Goal: Task Accomplishment & Management: Manage account settings

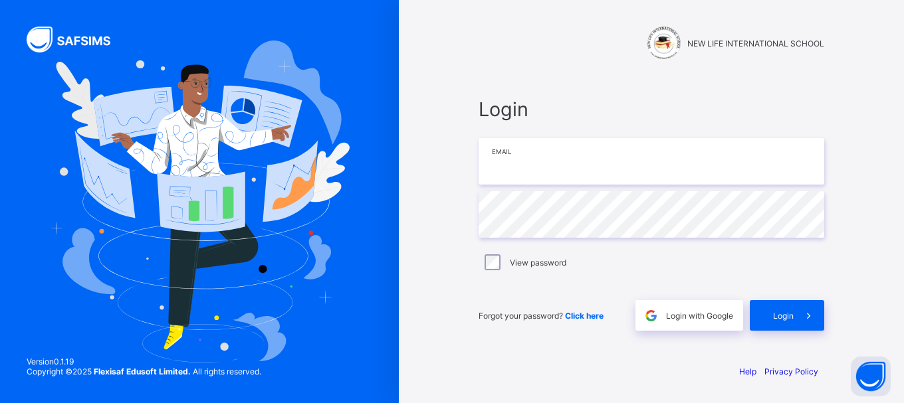
click at [528, 161] on input "email" at bounding box center [652, 161] width 346 height 47
type input "**********"
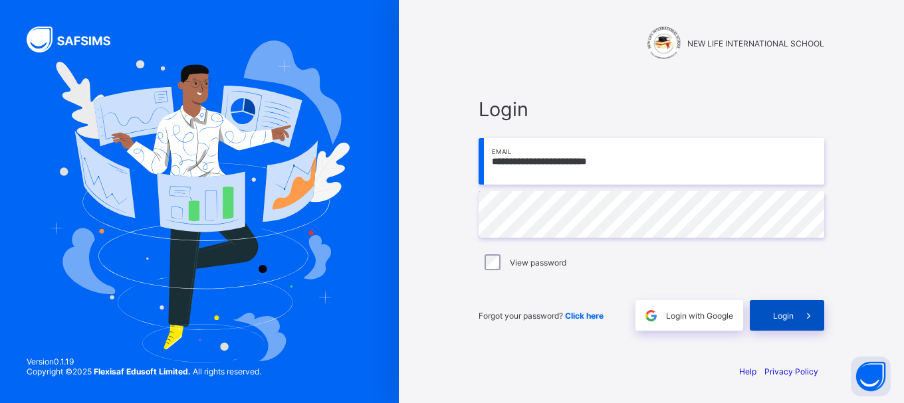
click at [785, 320] on span "Login" at bounding box center [783, 316] width 21 height 10
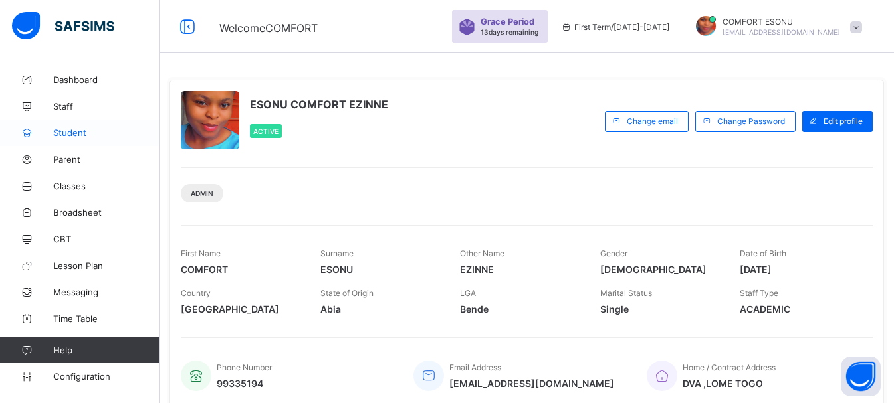
click at [58, 132] on span "Student" at bounding box center [106, 133] width 106 height 11
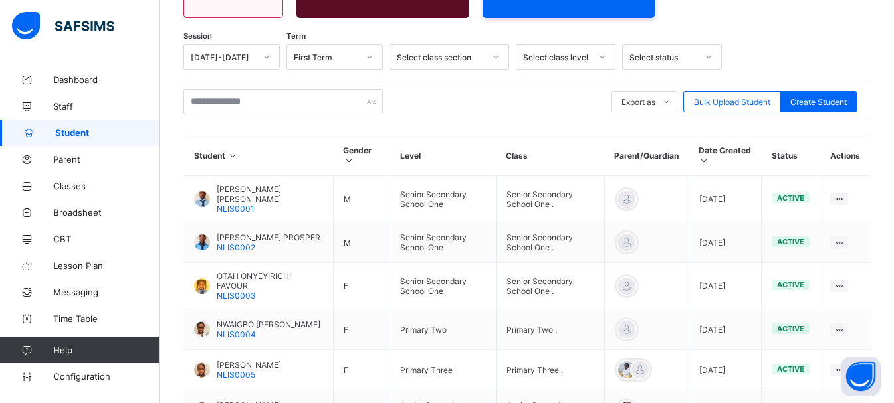
scroll to position [213, 0]
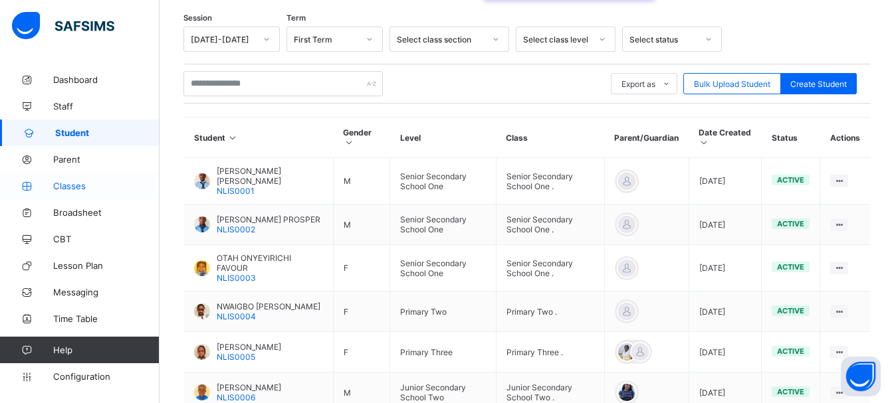
click at [64, 186] on span "Classes" at bounding box center [106, 186] width 106 height 11
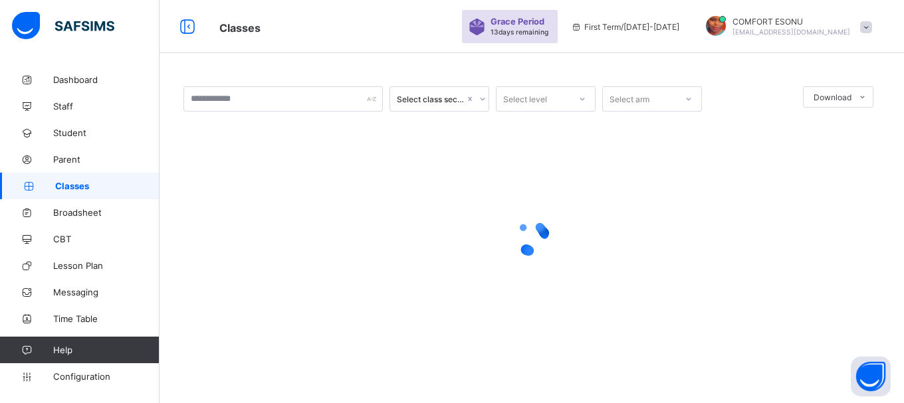
click at [903, 384] on div "Select class section Select level Select arm Download Pdf Report Excel Report ×…" at bounding box center [532, 201] width 744 height 403
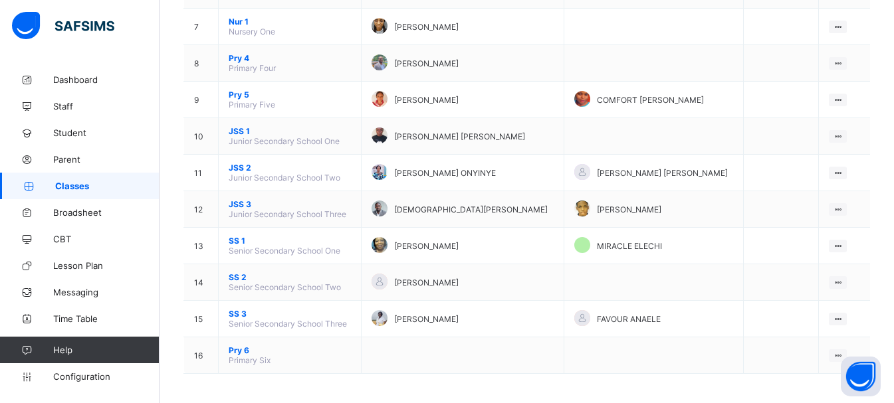
scroll to position [371, 0]
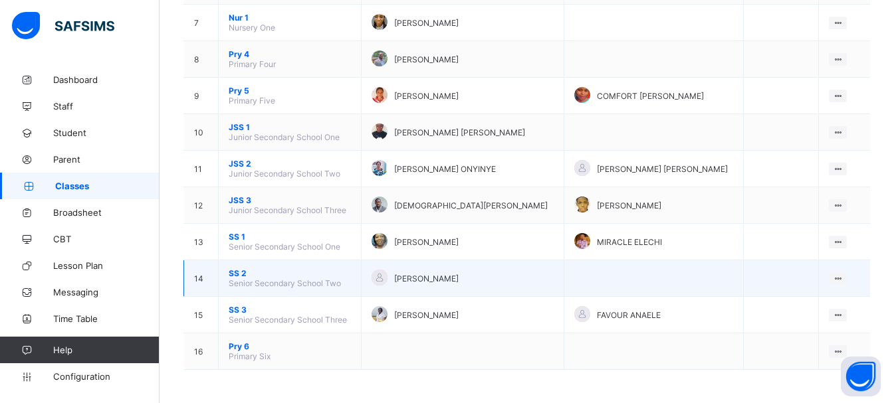
click at [239, 275] on span "SS 2" at bounding box center [290, 274] width 122 height 10
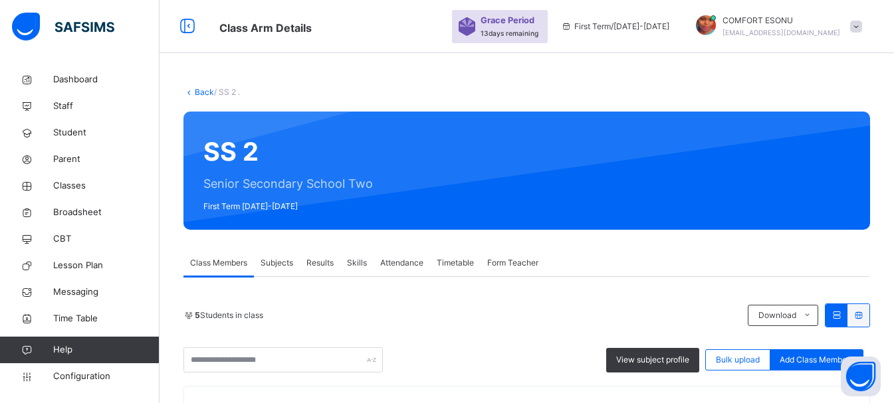
click at [202, 92] on link "Back" at bounding box center [204, 92] width 19 height 10
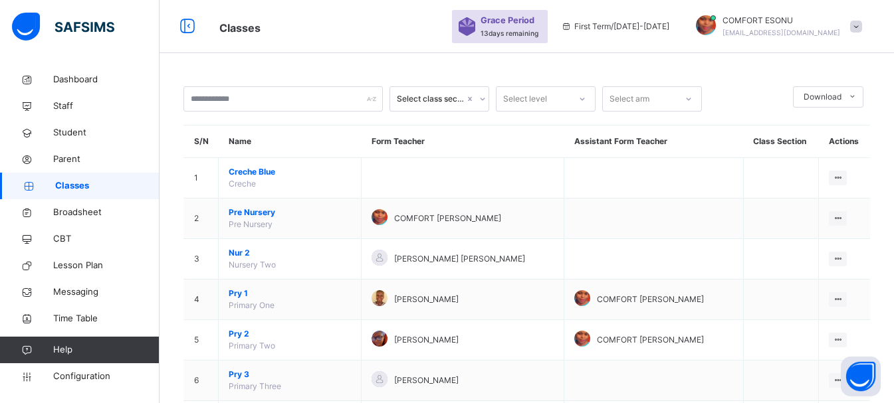
scroll to position [353, 0]
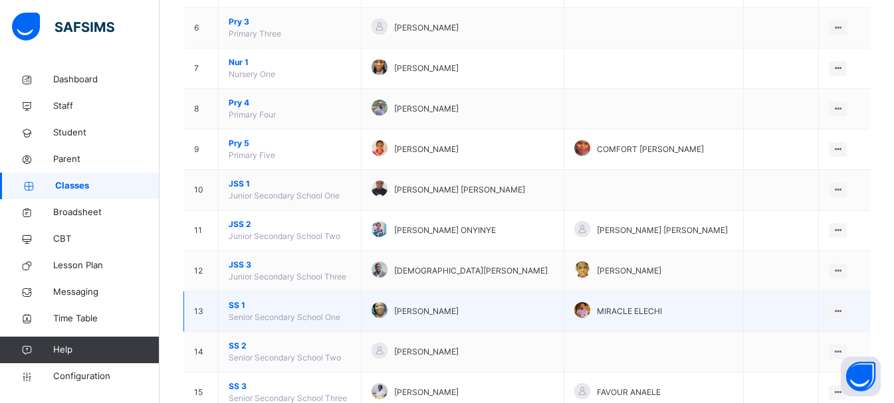
click at [235, 305] on span "SS 1" at bounding box center [290, 306] width 122 height 12
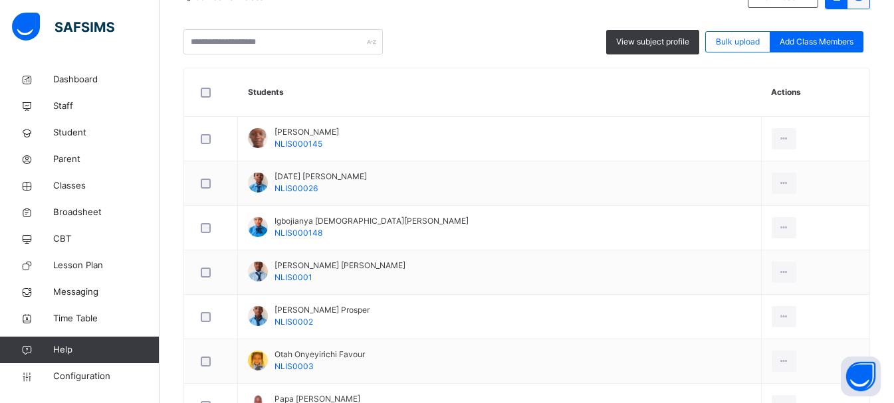
scroll to position [425, 0]
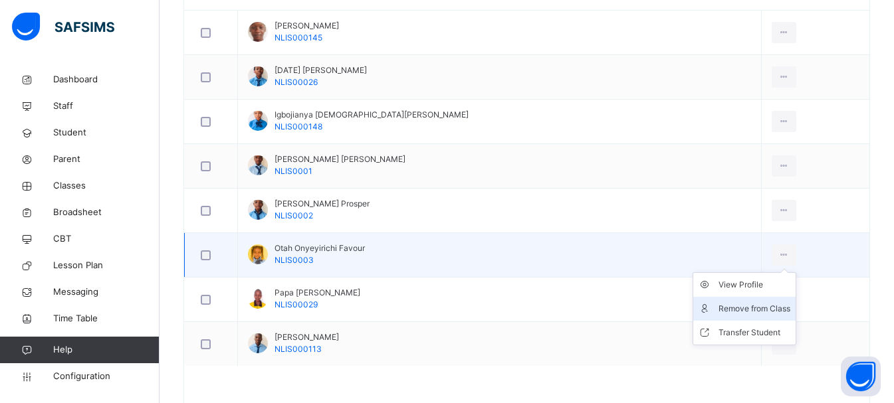
click at [722, 307] on div "Remove from Class" at bounding box center [754, 308] width 72 height 13
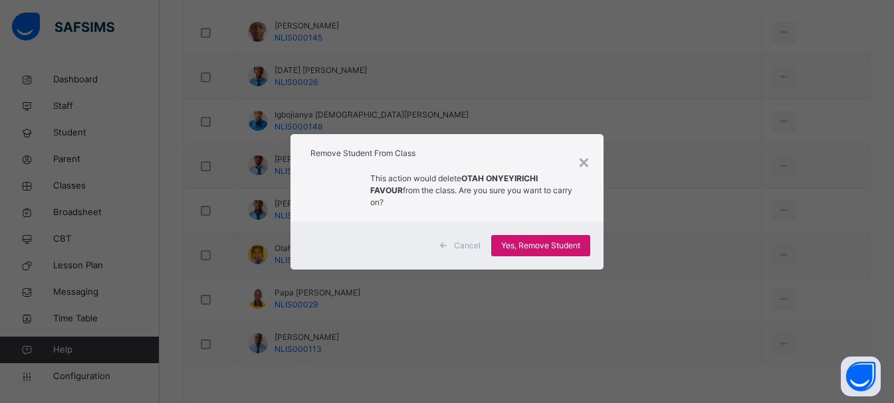
click at [569, 243] on span "Yes, Remove Student" at bounding box center [540, 246] width 79 height 12
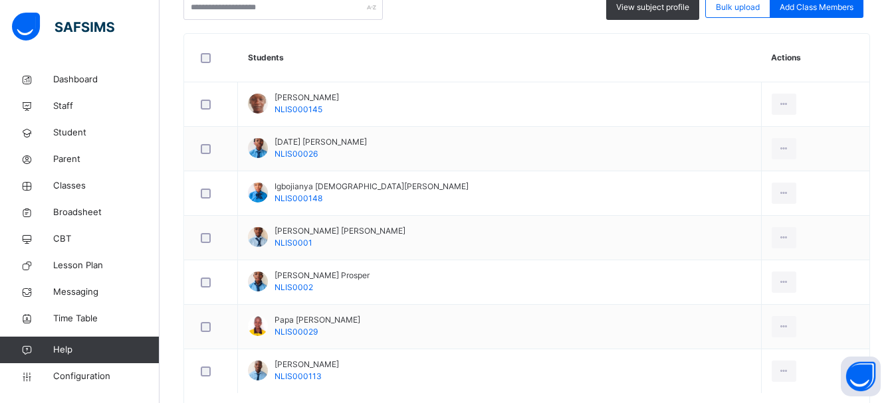
scroll to position [0, 0]
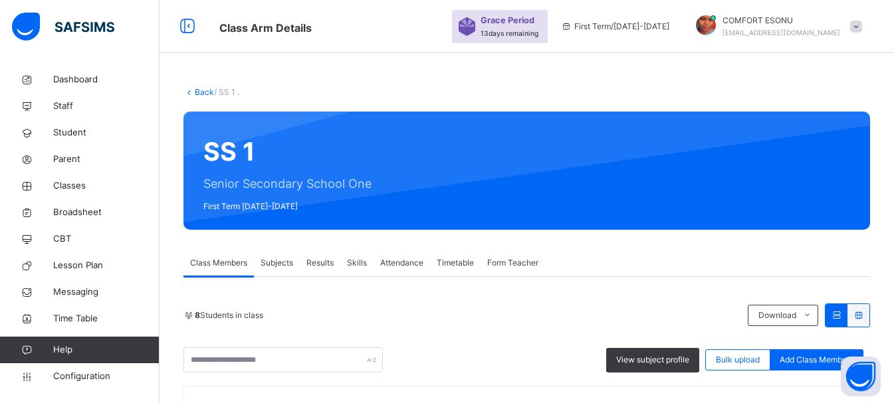
click at [204, 91] on link "Back" at bounding box center [204, 92] width 19 height 10
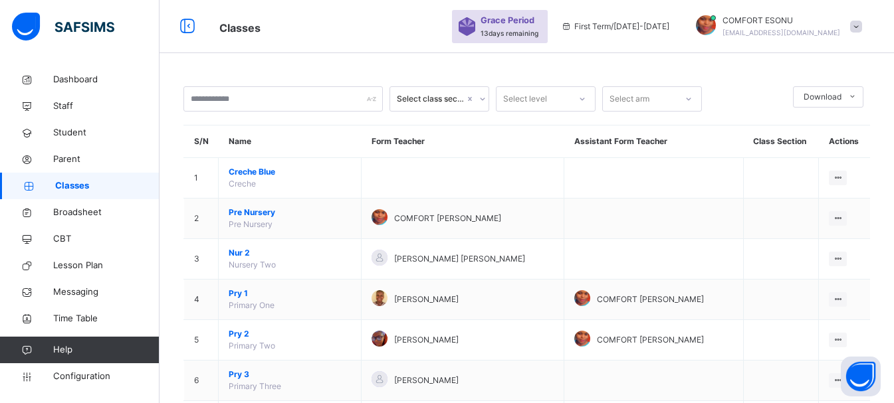
scroll to position [353, 0]
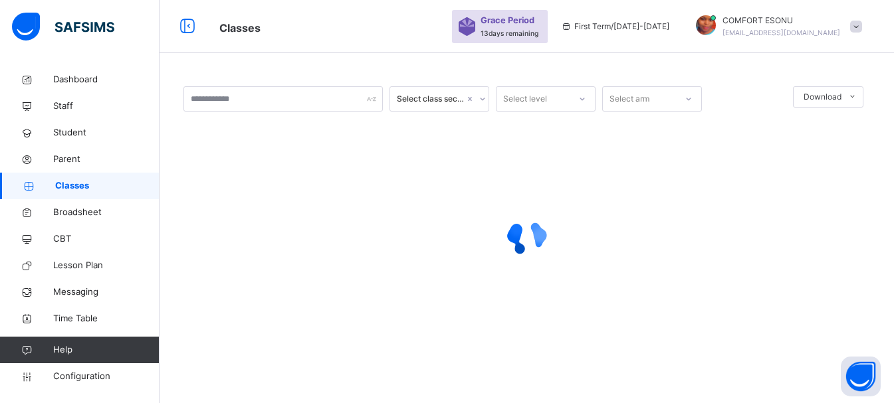
click at [237, 262] on div at bounding box center [526, 237] width 687 height 53
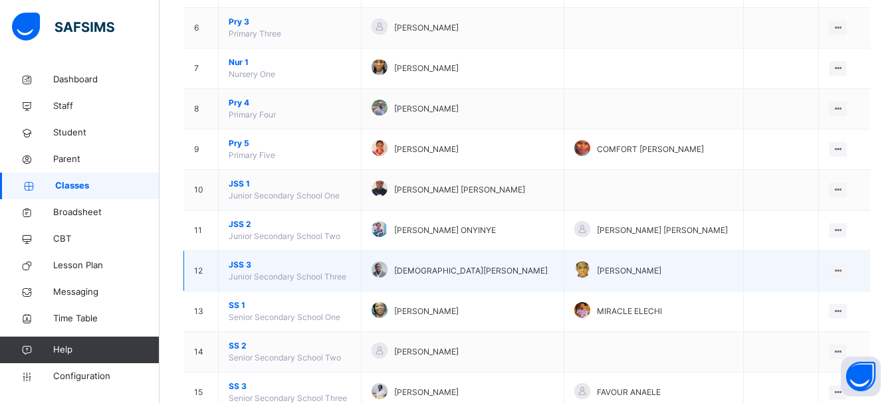
click at [238, 265] on span "JSS 3" at bounding box center [290, 265] width 122 height 12
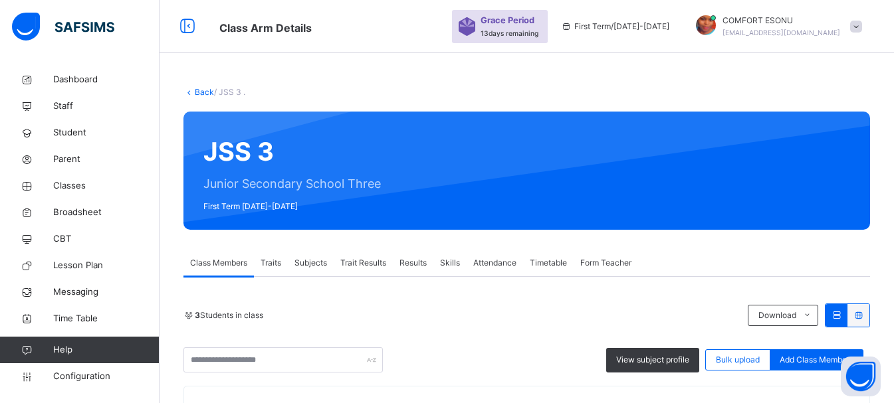
click at [202, 95] on link "Back" at bounding box center [204, 92] width 19 height 10
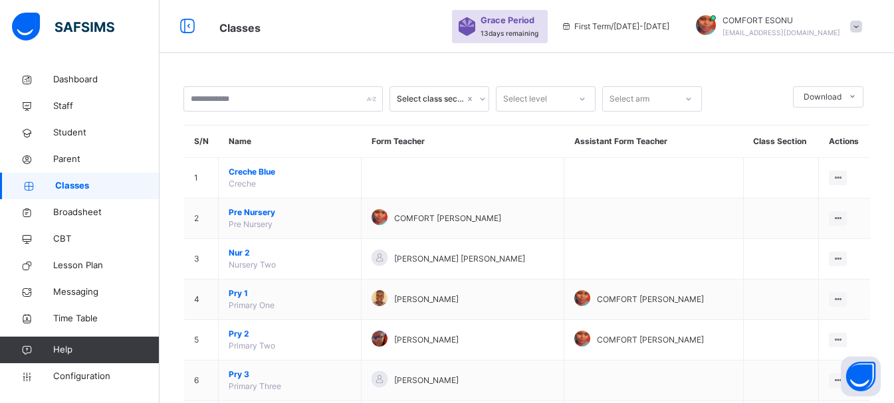
scroll to position [437, 0]
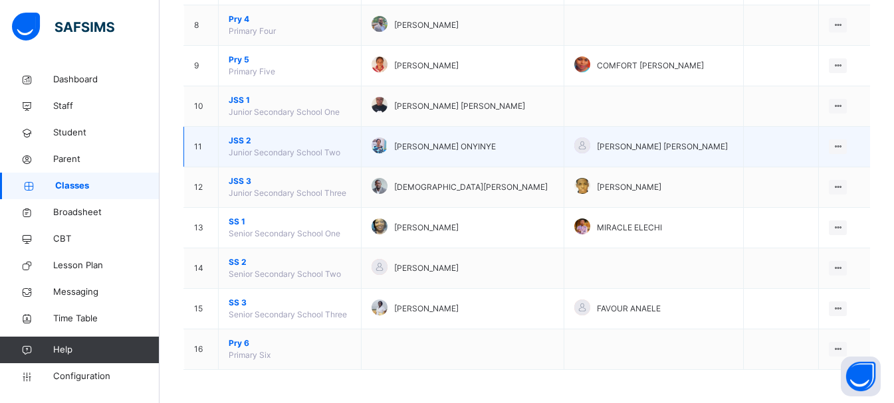
click at [243, 135] on span "JSS 2" at bounding box center [290, 141] width 122 height 12
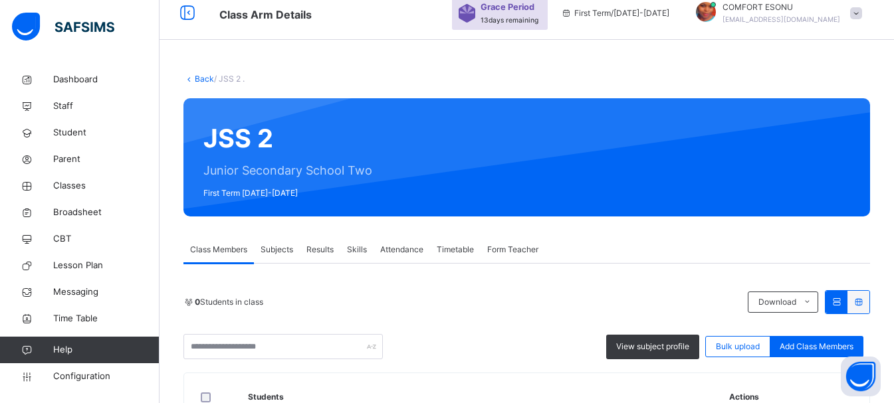
scroll to position [283, 0]
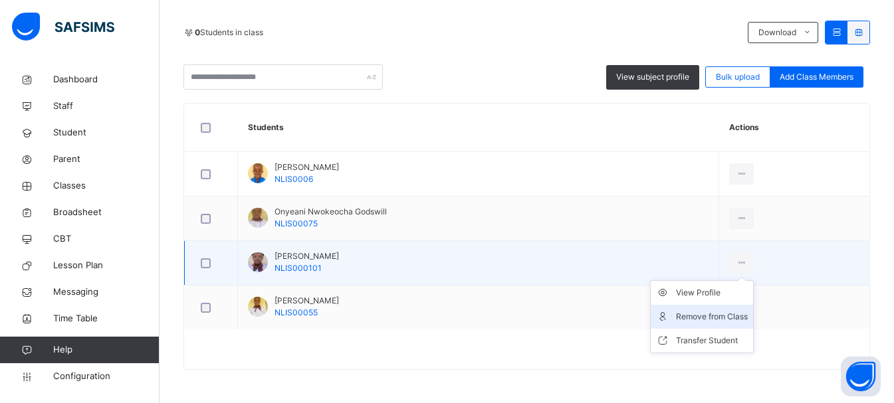
click at [715, 312] on div "Remove from Class" at bounding box center [712, 316] width 72 height 13
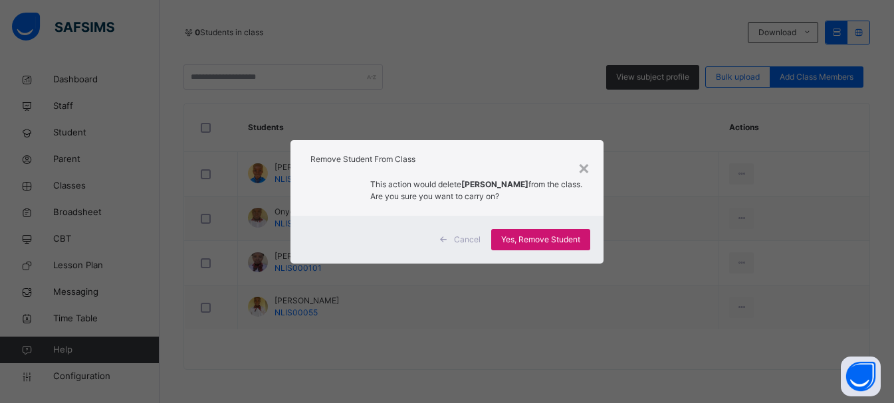
click at [546, 240] on span "Yes, Remove Student" at bounding box center [540, 240] width 79 height 12
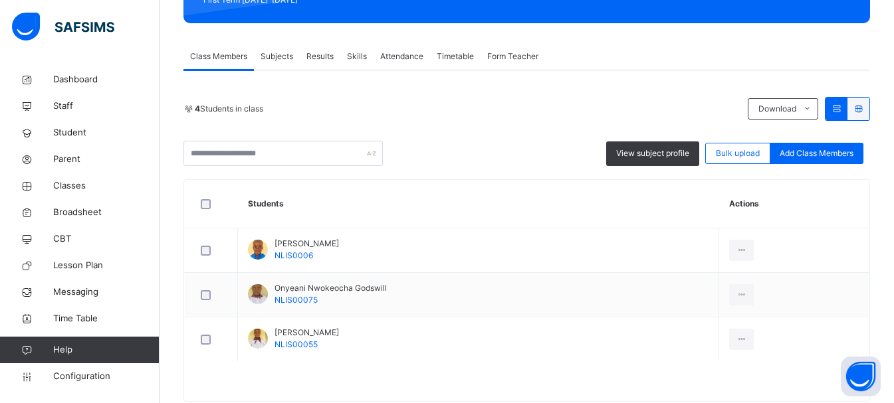
scroll to position [239, 0]
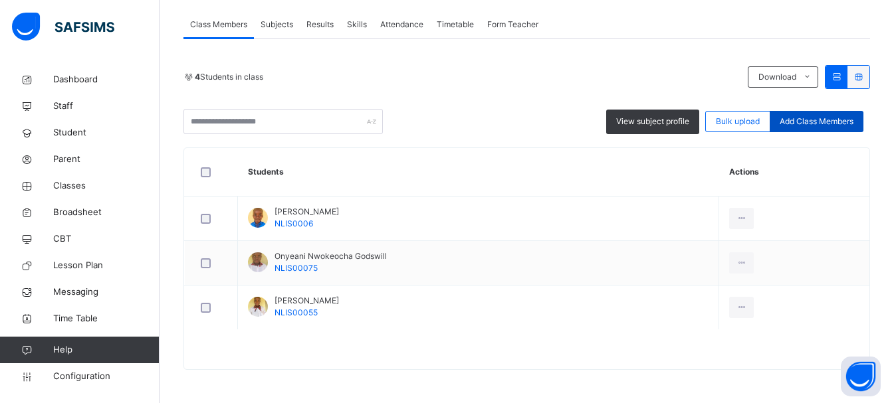
click at [830, 115] on div "Add Class Members" at bounding box center [817, 121] width 94 height 21
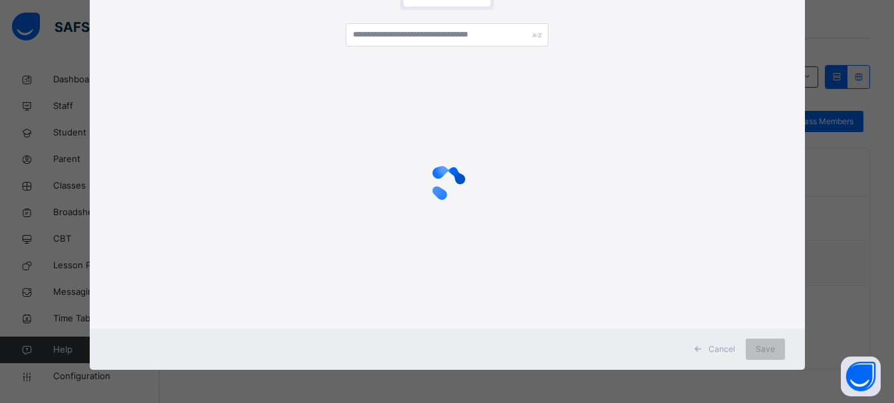
scroll to position [0, 0]
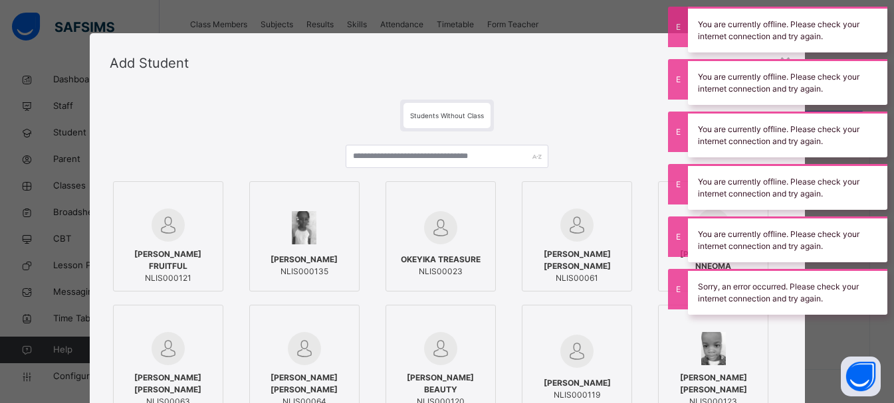
click at [611, 241] on div at bounding box center [577, 225] width 96 height 33
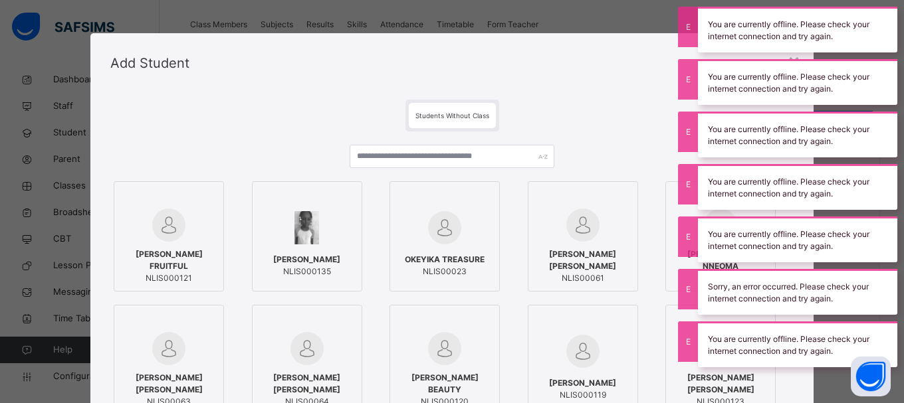
click at [599, 108] on div "Students Without Class" at bounding box center [451, 116] width 683 height 32
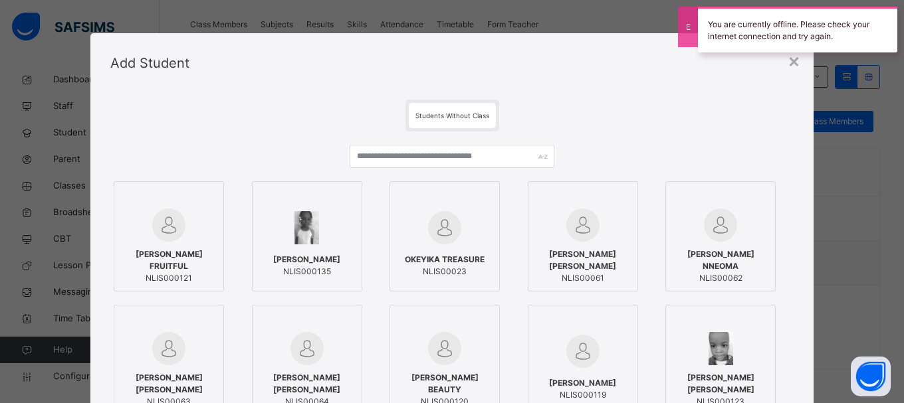
click at [623, 197] on icon at bounding box center [623, 197] width 0 height 0
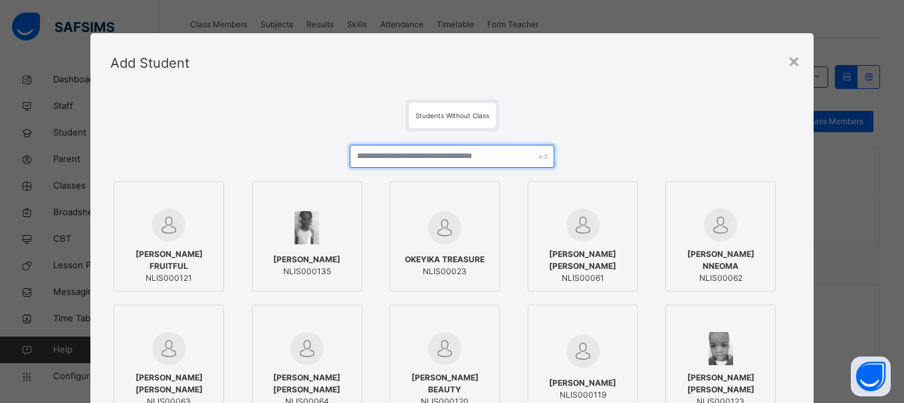
click at [433, 158] on input "text" at bounding box center [452, 156] width 205 height 23
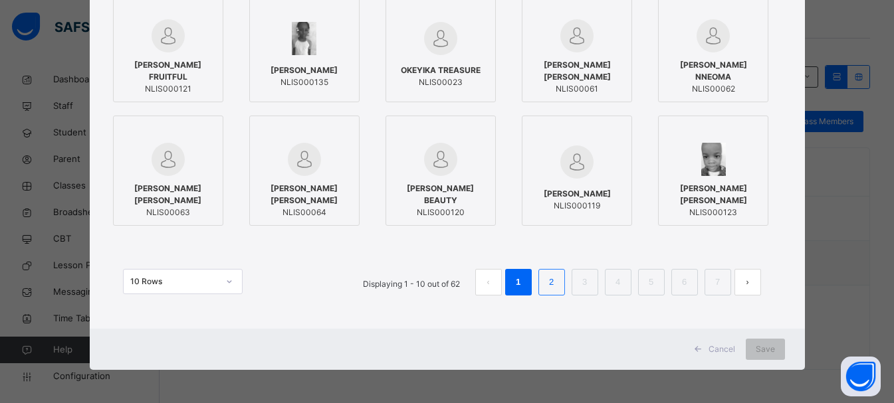
click at [556, 288] on link "2" at bounding box center [551, 282] width 13 height 17
click at [616, 298] on div "10 Rows Displaying 11 - 20 out of 62 1 2 3 4 5 6 7" at bounding box center [447, 276] width 675 height 66
click at [639, 310] on div "*** [PERSON_NAME] FRUITFUL NLIS000121 [PERSON_NAME] NLIS000135 OKEYIKA TREASURE…" at bounding box center [447, 132] width 675 height 380
click at [639, 364] on div "Cancel Save" at bounding box center [447, 349] width 715 height 41
click at [632, 238] on div "*** [PERSON_NAME] FRUITFUL NLIS000121 [PERSON_NAME] NLIS000135 OKEYIKA TREASURE…" at bounding box center [447, 132] width 675 height 380
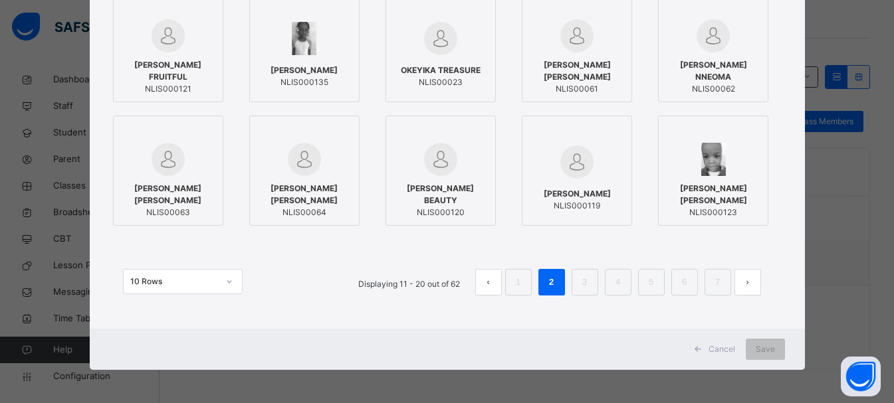
click at [818, 310] on div "× Add Student Students Without Class *** [PERSON_NAME] FRUITFUL NLIS000121 [PER…" at bounding box center [447, 201] width 894 height 403
click at [595, 318] on div "*** [PERSON_NAME] FRUITFUL NLIS000121 [PERSON_NAME] NLIS000135 OKEYIKA TREASURE…" at bounding box center [447, 132] width 675 height 380
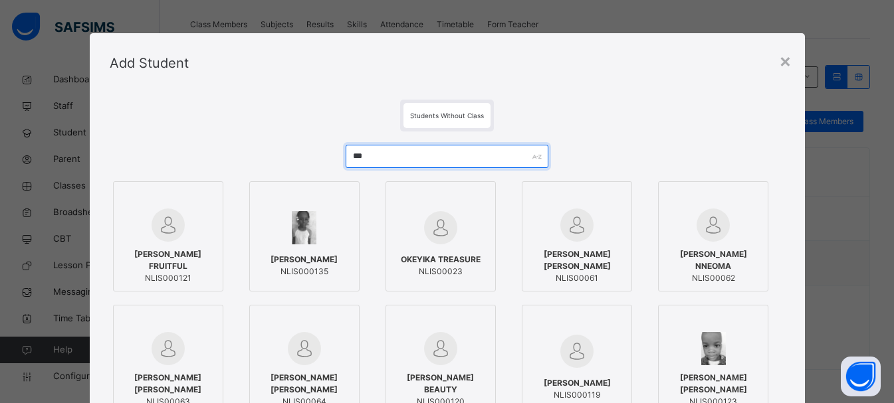
click at [489, 153] on input "***" at bounding box center [447, 156] width 203 height 23
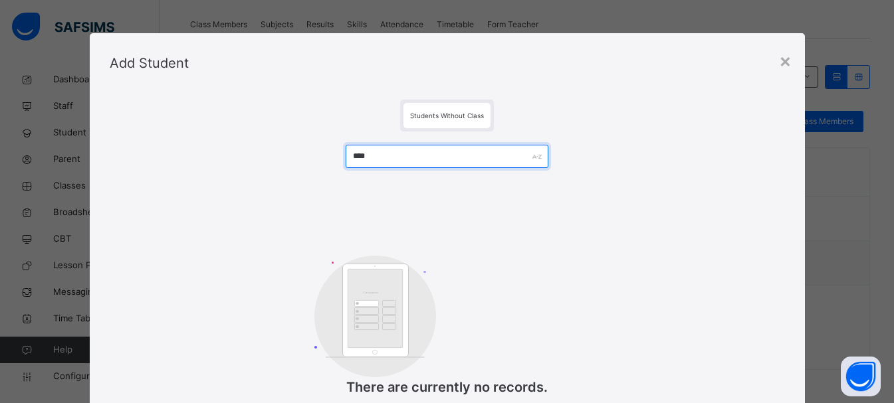
scroll to position [102, 0]
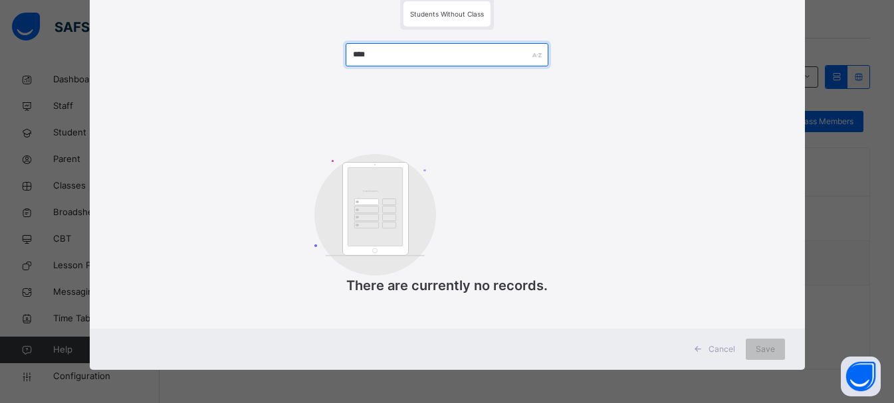
click at [409, 54] on input "****" at bounding box center [447, 54] width 203 height 23
type input "*"
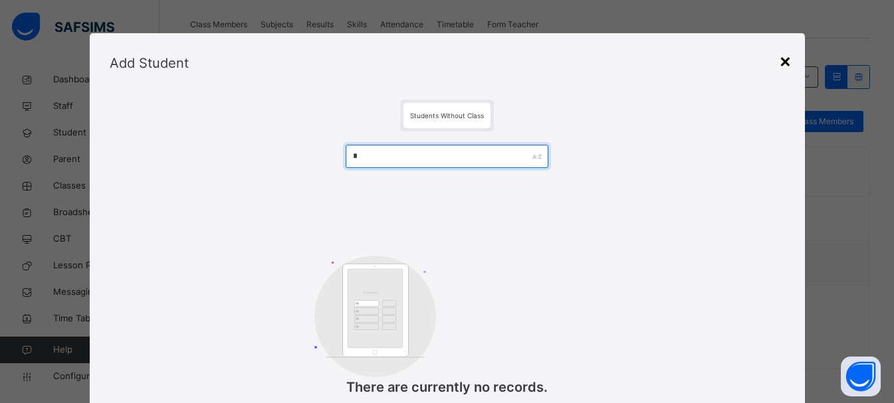
type input "*"
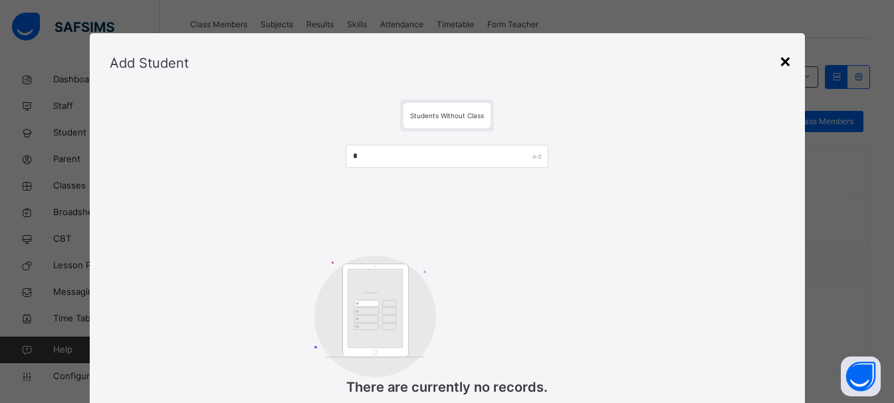
click at [790, 60] on div "×" at bounding box center [785, 61] width 13 height 28
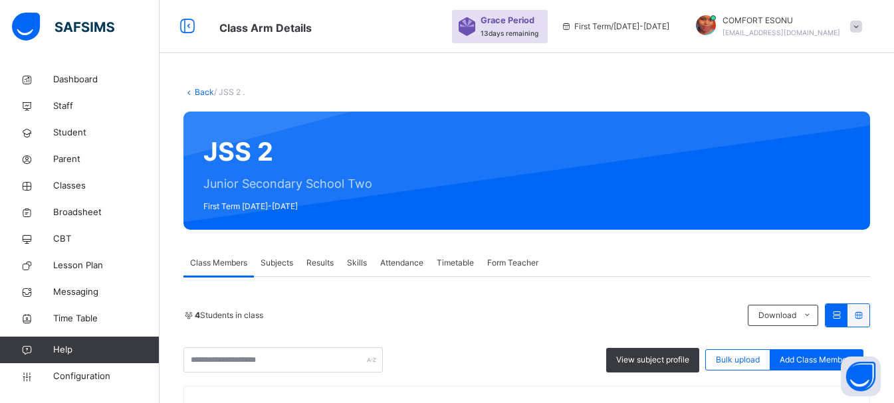
click at [201, 94] on link "Back" at bounding box center [204, 92] width 19 height 10
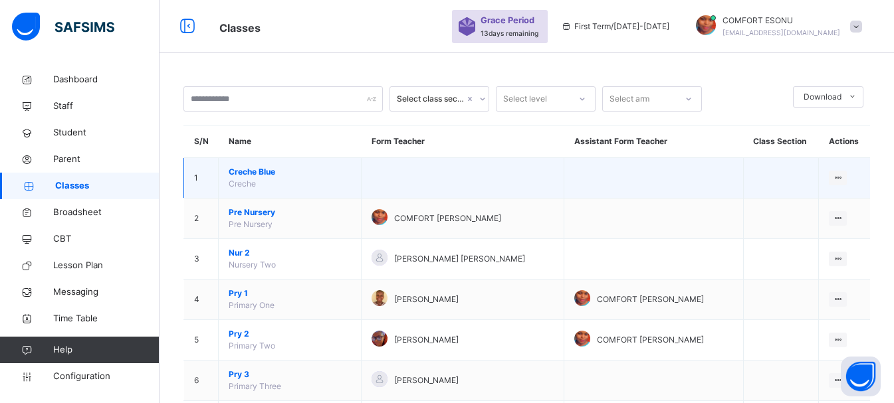
click at [502, 163] on td at bounding box center [463, 178] width 203 height 41
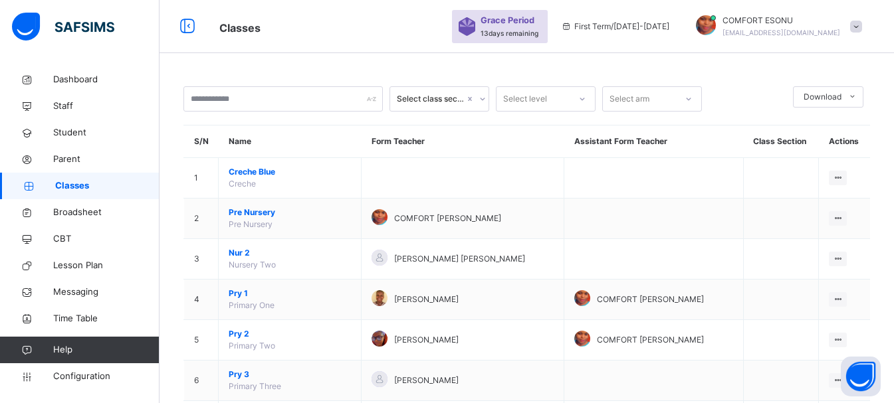
scroll to position [353, 0]
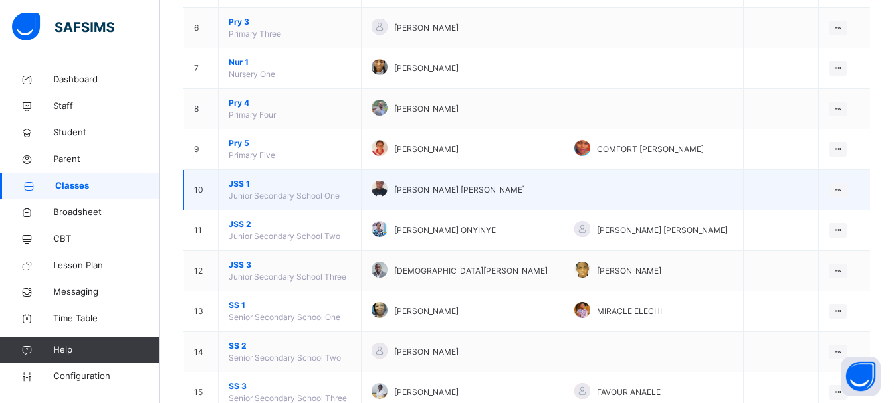
click at [232, 183] on span "JSS 1" at bounding box center [290, 184] width 122 height 12
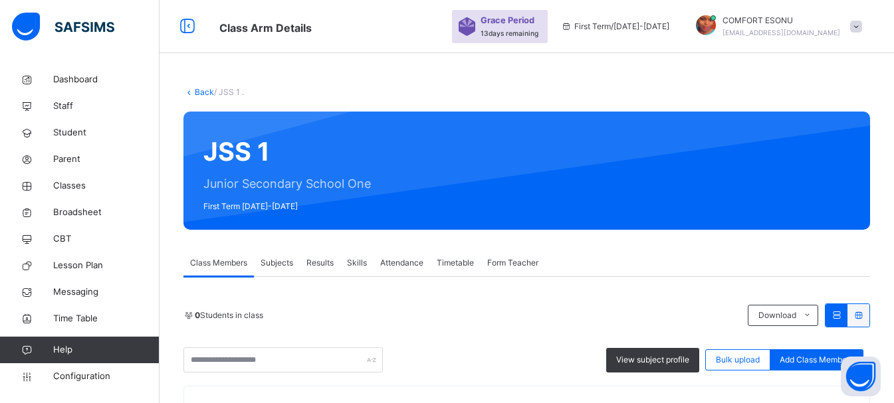
click at [198, 92] on link "Back" at bounding box center [204, 92] width 19 height 10
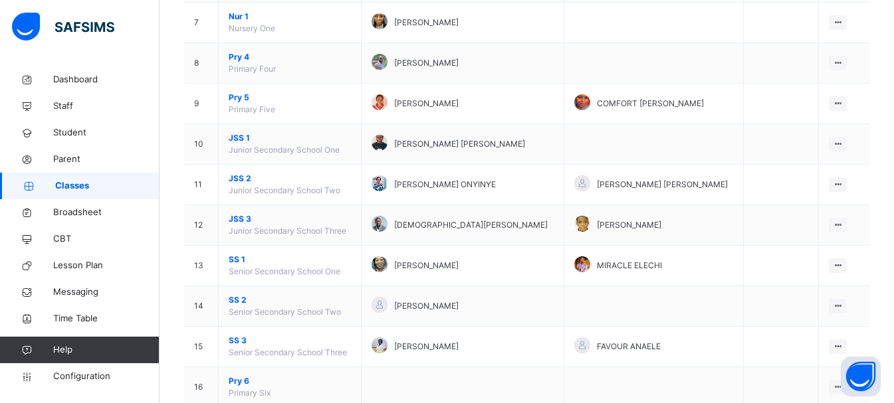
scroll to position [437, 0]
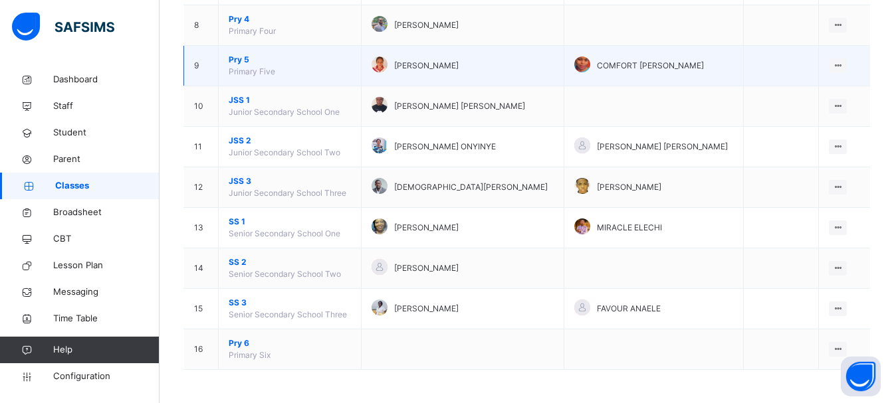
click at [239, 64] on span "Pry 5" at bounding box center [290, 60] width 122 height 12
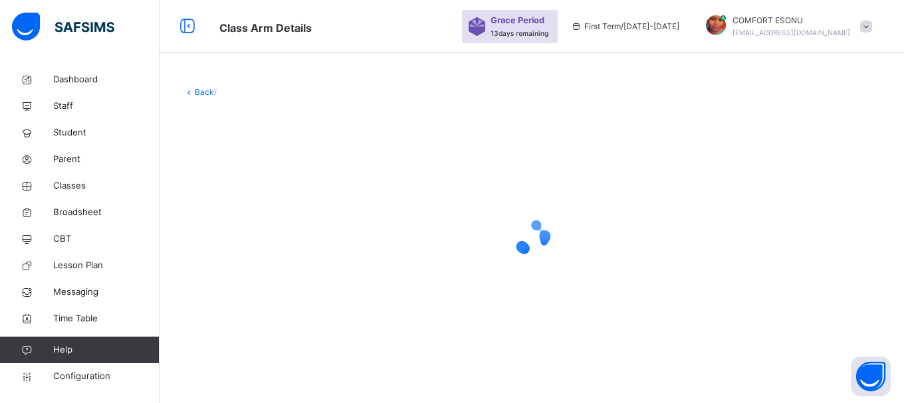
click at [903, 371] on div "Back /" at bounding box center [532, 225] width 744 height 318
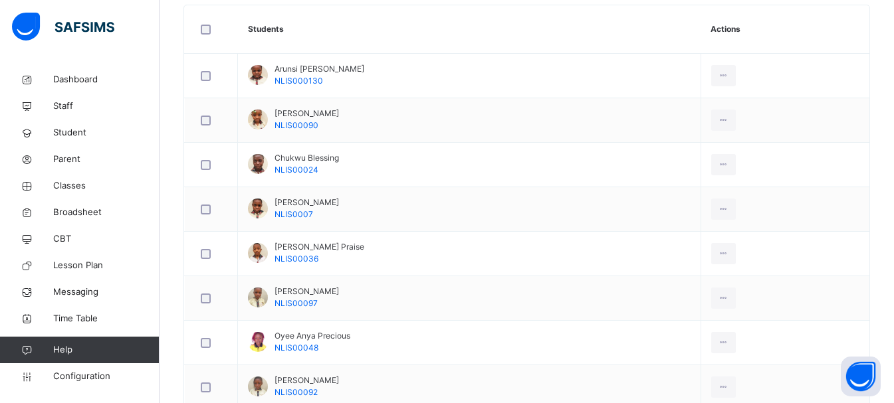
scroll to position [29, 0]
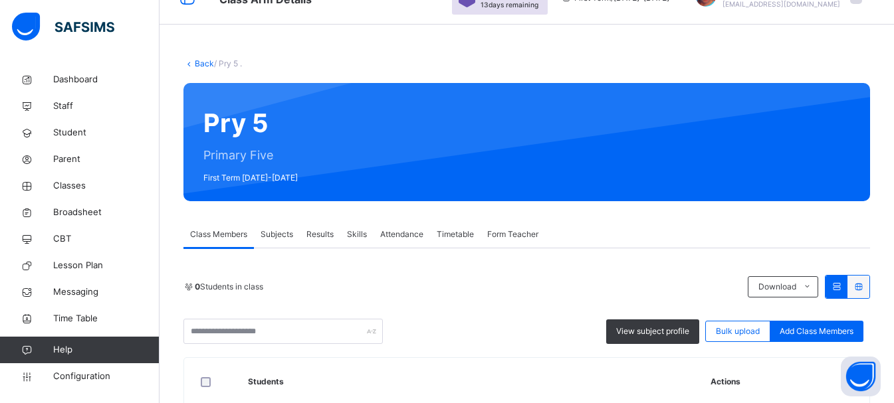
click at [208, 58] on link "Back" at bounding box center [204, 63] width 19 height 10
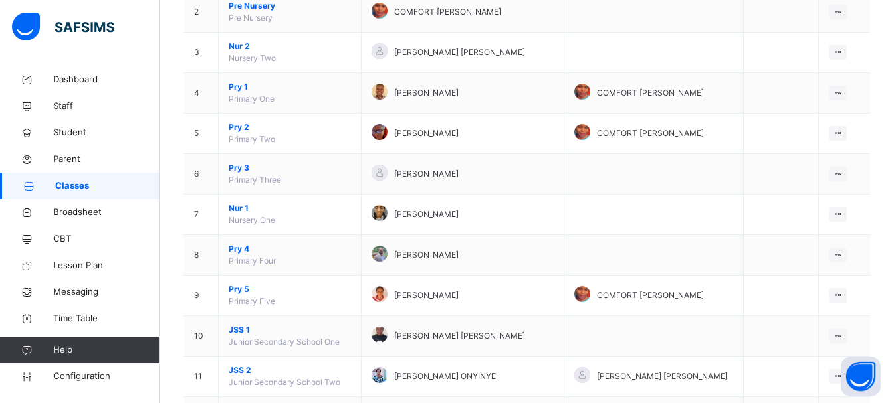
scroll to position [213, 0]
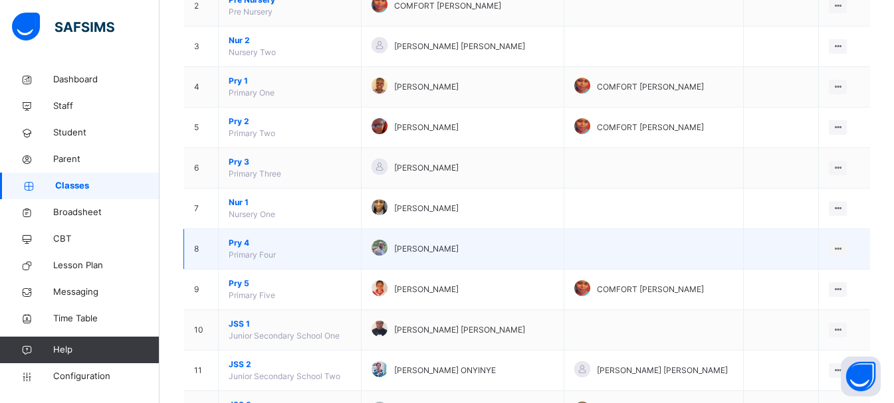
click at [234, 249] on td "Pry 4 Primary Four" at bounding box center [290, 249] width 143 height 41
click at [233, 247] on span "Pry 4" at bounding box center [290, 243] width 122 height 12
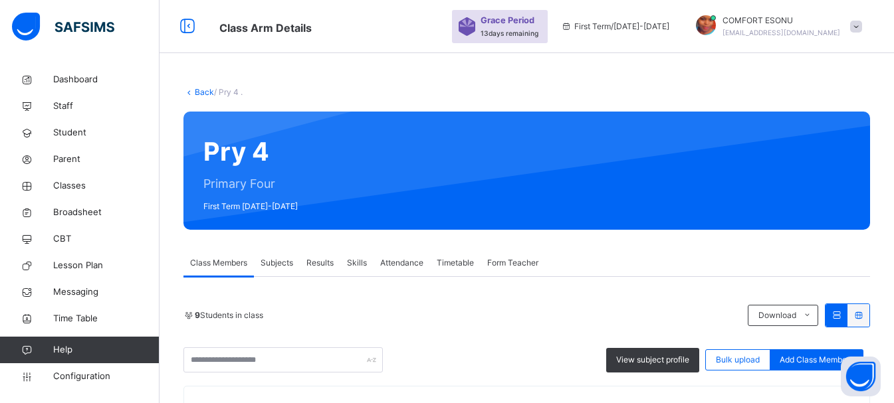
click at [198, 94] on link "Back" at bounding box center [204, 92] width 19 height 10
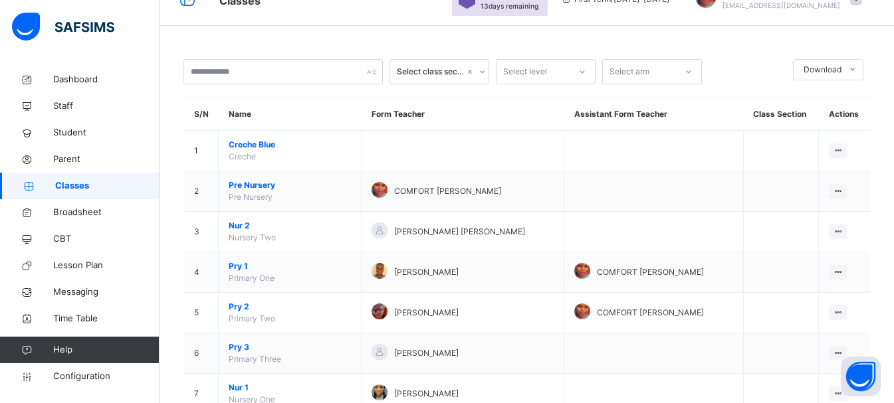
scroll to position [53, 0]
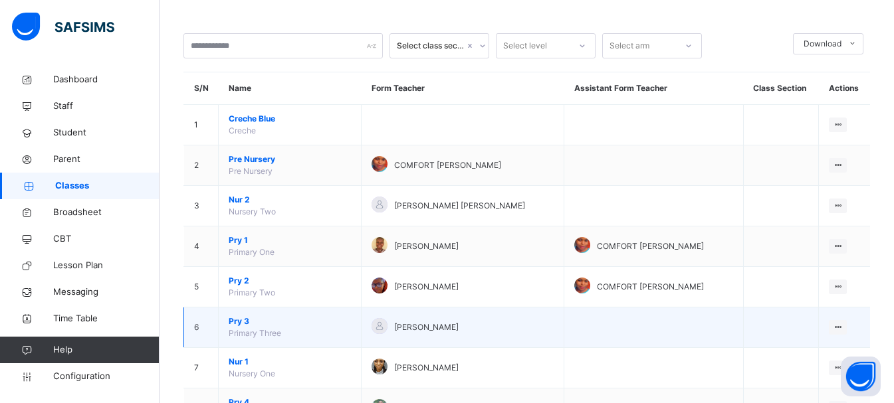
click at [239, 320] on span "Pry 3" at bounding box center [290, 322] width 122 height 12
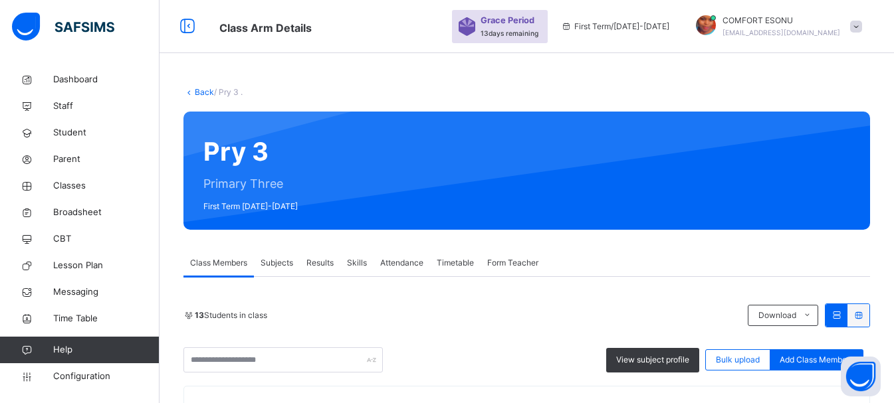
click at [201, 95] on link "Back" at bounding box center [204, 92] width 19 height 10
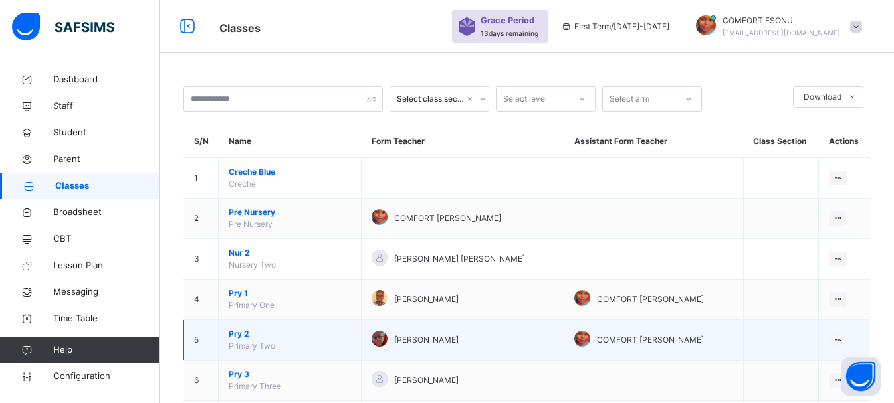
click at [239, 333] on span "Pry 2" at bounding box center [290, 334] width 122 height 12
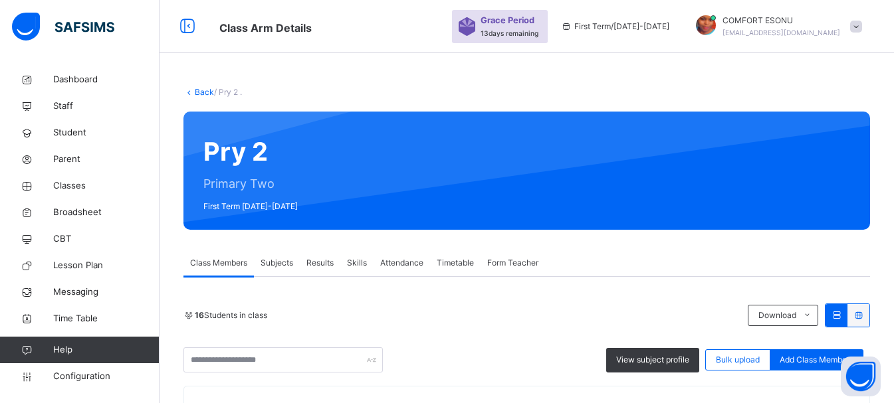
click at [203, 90] on link "Back" at bounding box center [204, 92] width 19 height 10
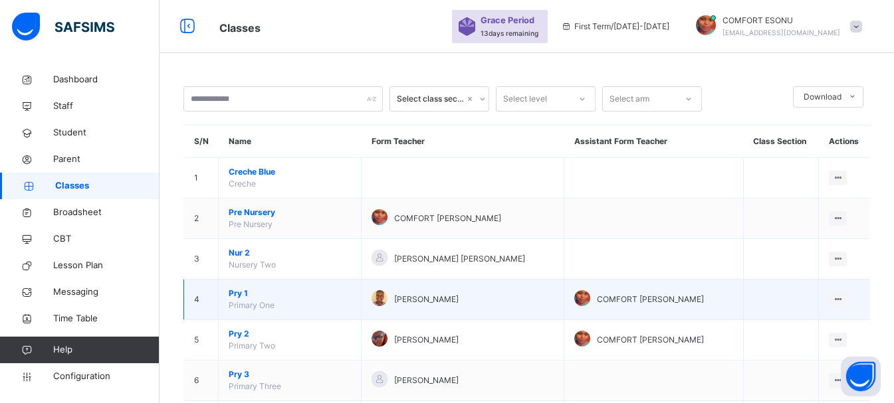
click at [235, 296] on span "Pry 1" at bounding box center [290, 294] width 122 height 12
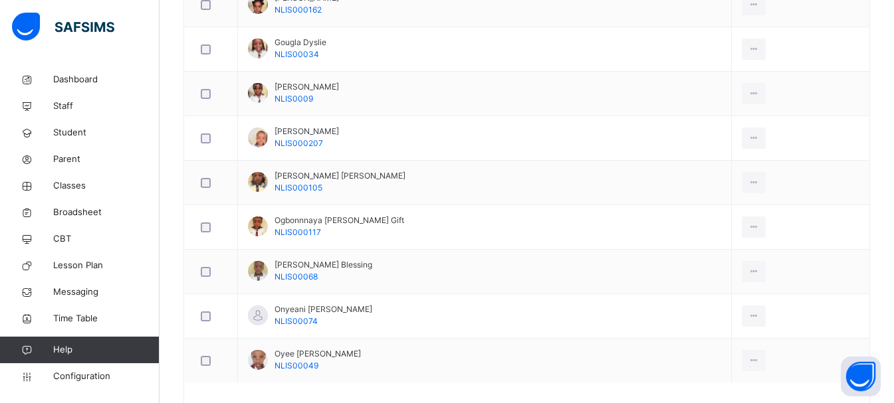
scroll to position [471, 0]
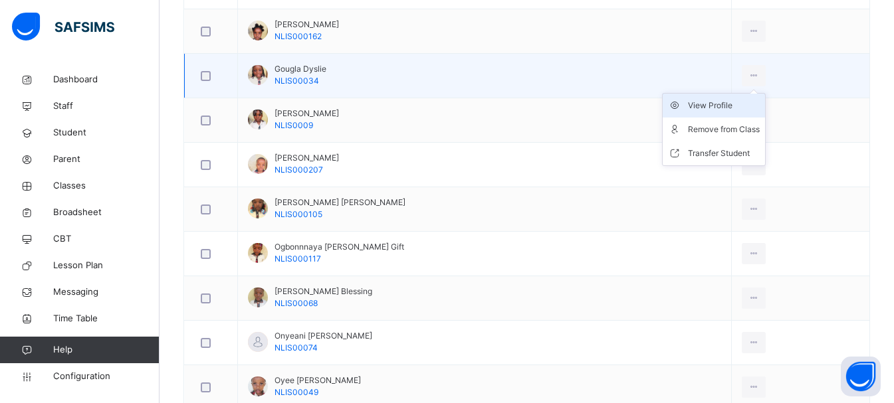
click at [710, 104] on div "View Profile" at bounding box center [724, 105] width 72 height 13
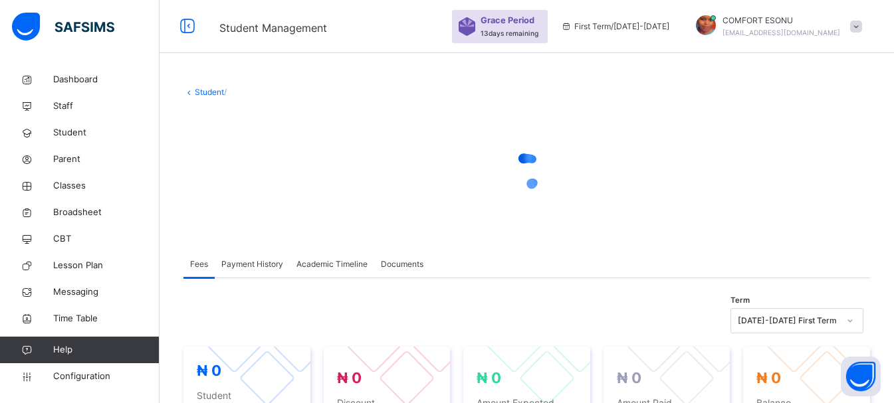
click at [203, 96] on link "Student" at bounding box center [209, 92] width 29 height 10
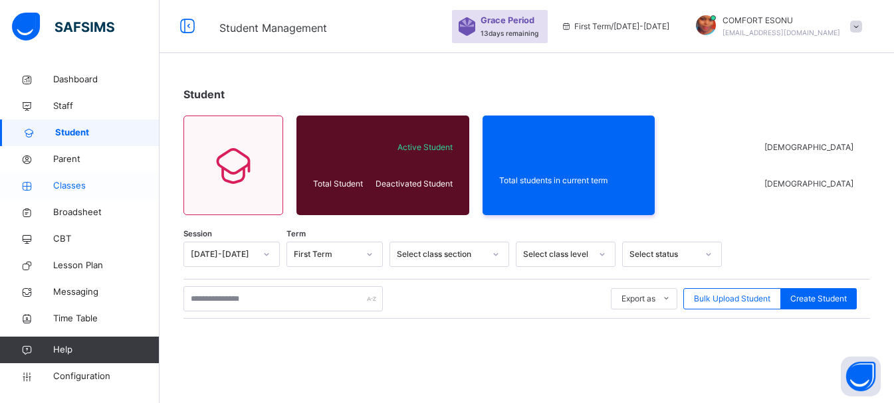
click at [78, 180] on span "Classes" at bounding box center [106, 185] width 106 height 13
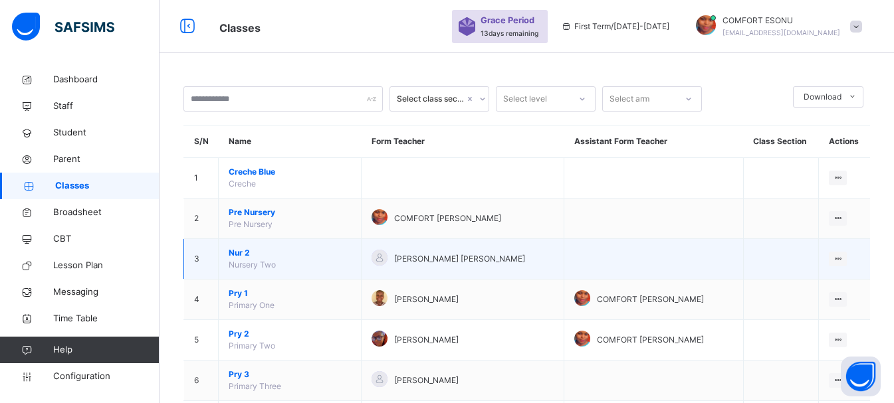
click at [245, 255] on span "Nur 2" at bounding box center [290, 253] width 122 height 12
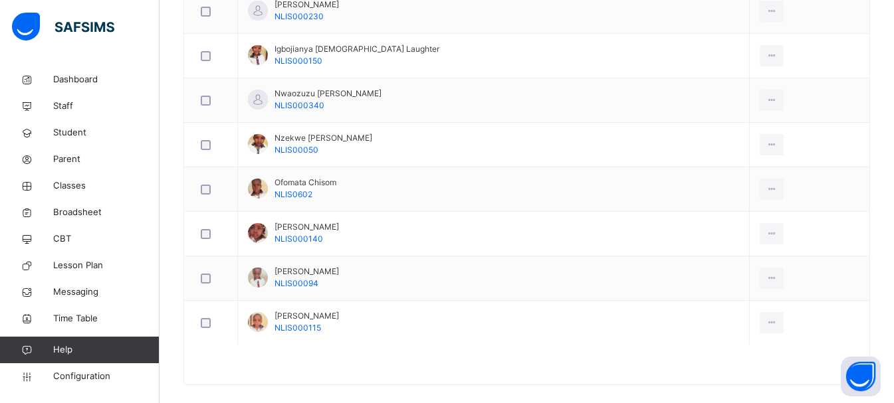
scroll to position [496, 0]
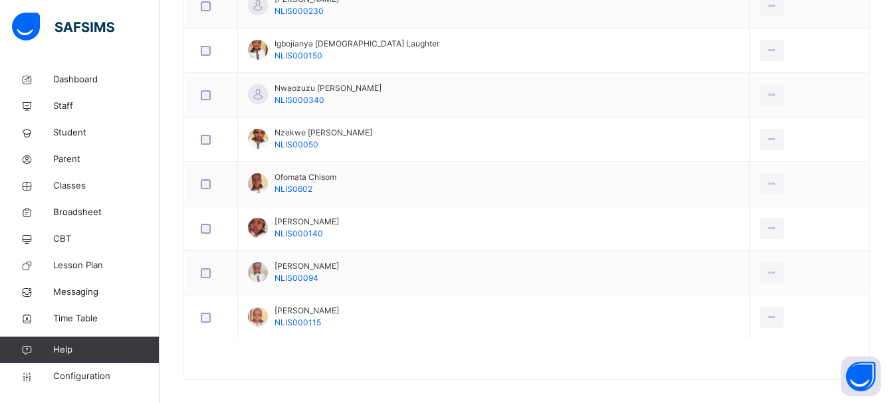
click at [597, 373] on div at bounding box center [526, 366] width 685 height 27
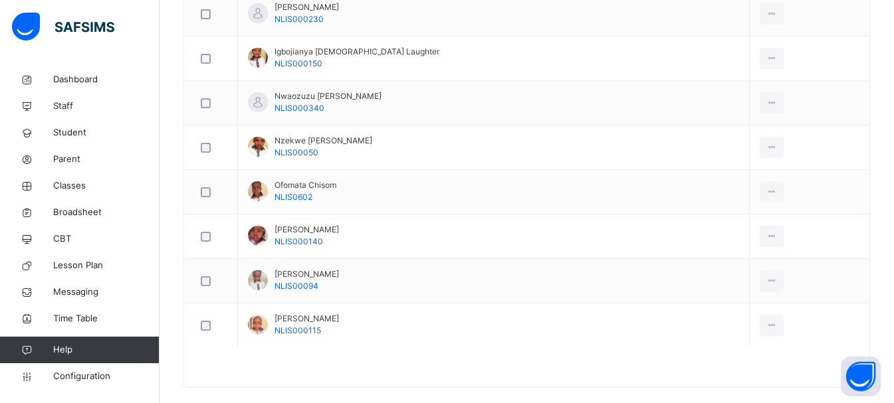
scroll to position [489, 0]
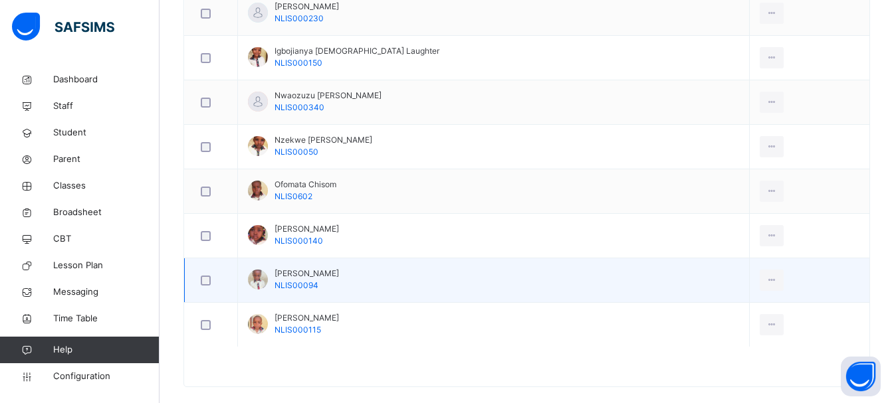
click at [259, 278] on div at bounding box center [258, 280] width 20 height 20
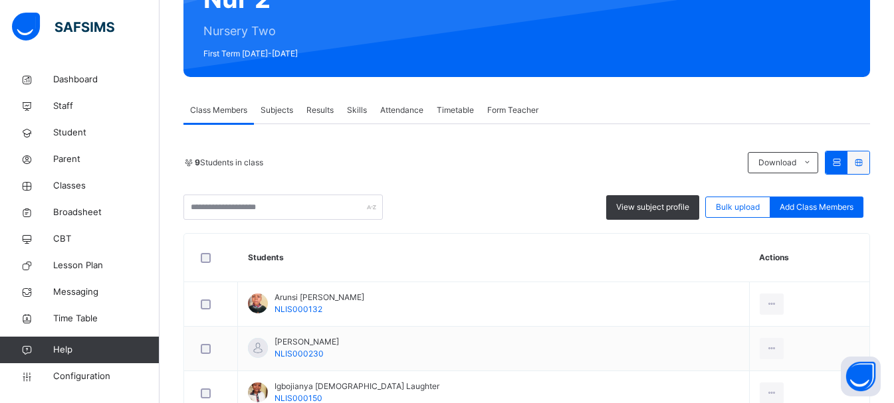
scroll to position [0, 0]
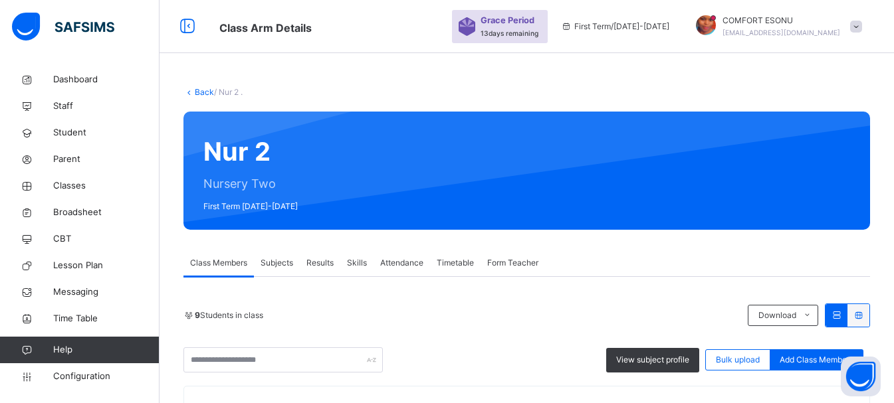
click at [196, 92] on link "Back" at bounding box center [204, 92] width 19 height 10
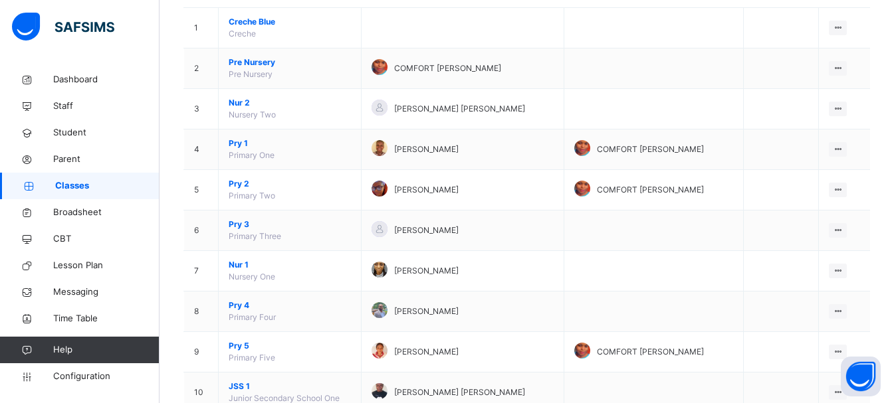
scroll to position [177, 0]
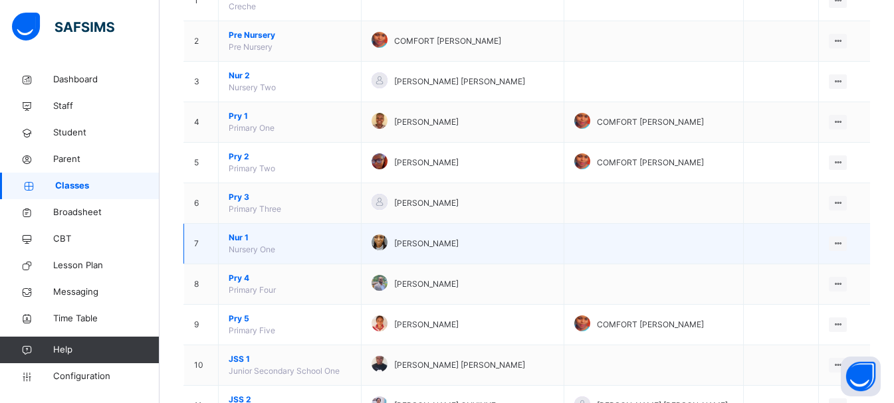
click at [237, 236] on span "Nur 1" at bounding box center [290, 238] width 122 height 12
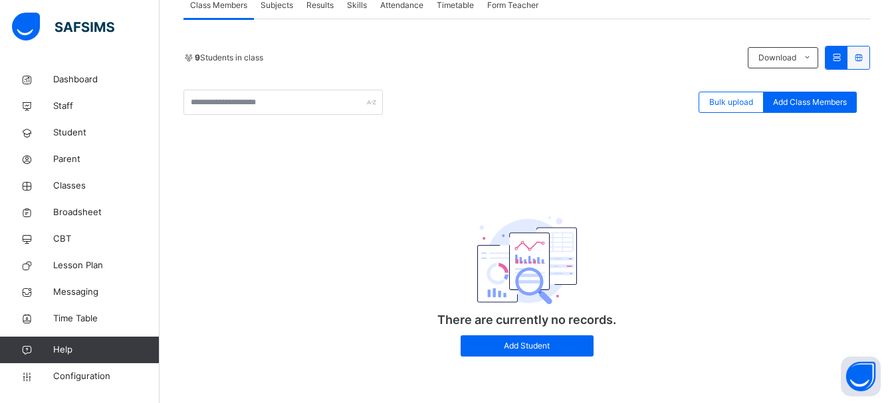
scroll to position [243, 0]
click at [713, 237] on div "There are currently no records. Add Student" at bounding box center [526, 275] width 687 height 190
click at [554, 342] on span "Add Student" at bounding box center [527, 346] width 113 height 12
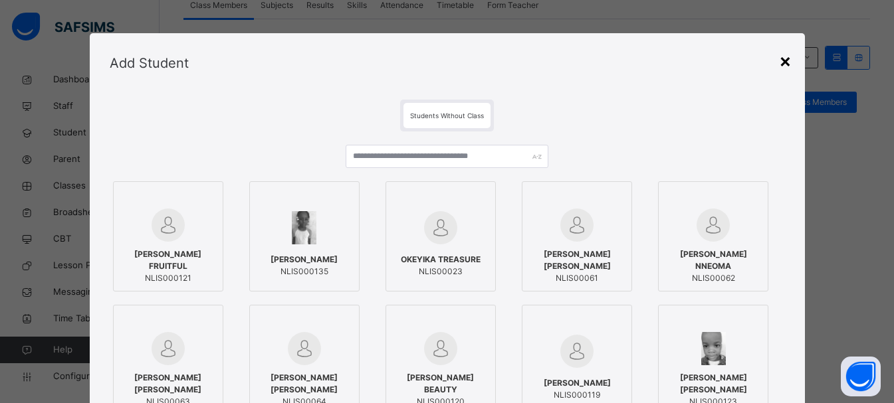
click at [783, 55] on div "×" at bounding box center [785, 61] width 13 height 28
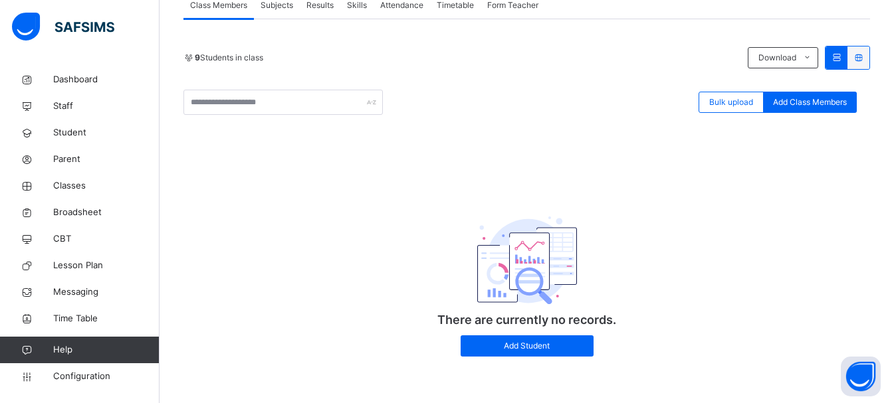
click at [444, 3] on span "Timetable" at bounding box center [455, 5] width 37 height 12
click at [450, 11] on div "Timetable" at bounding box center [455, 5] width 51 height 27
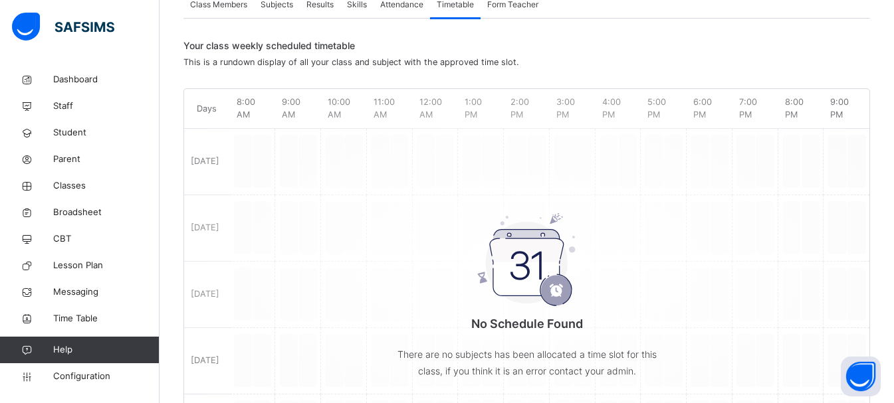
click at [225, 13] on div "Class Members" at bounding box center [218, 4] width 70 height 27
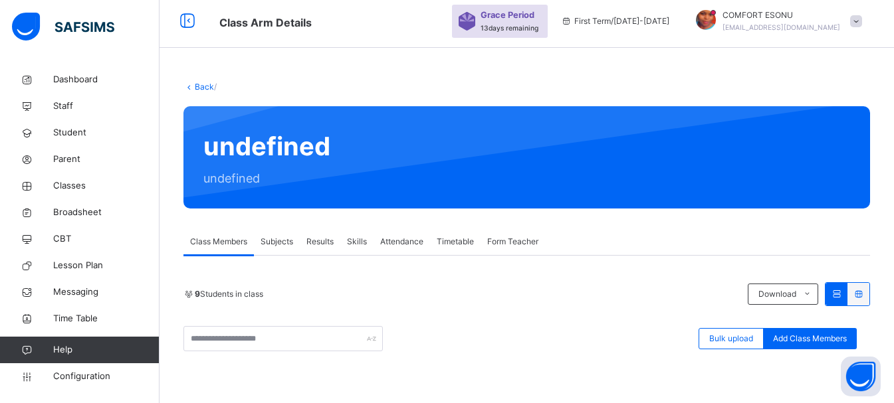
scroll to position [0, 0]
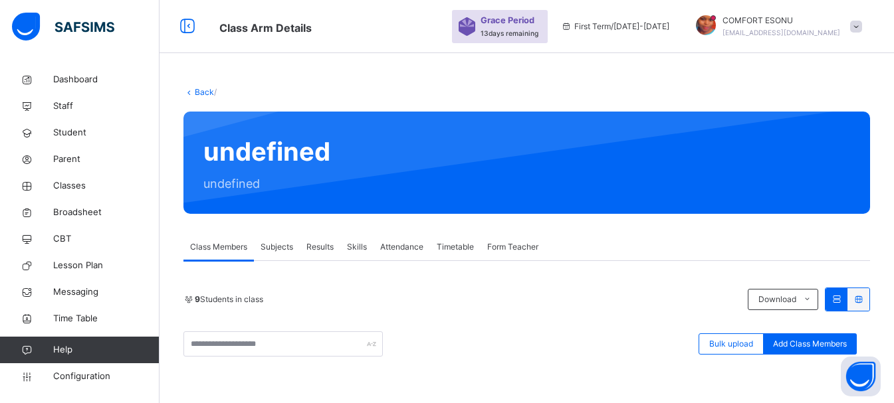
click at [199, 94] on link "Back" at bounding box center [204, 92] width 19 height 10
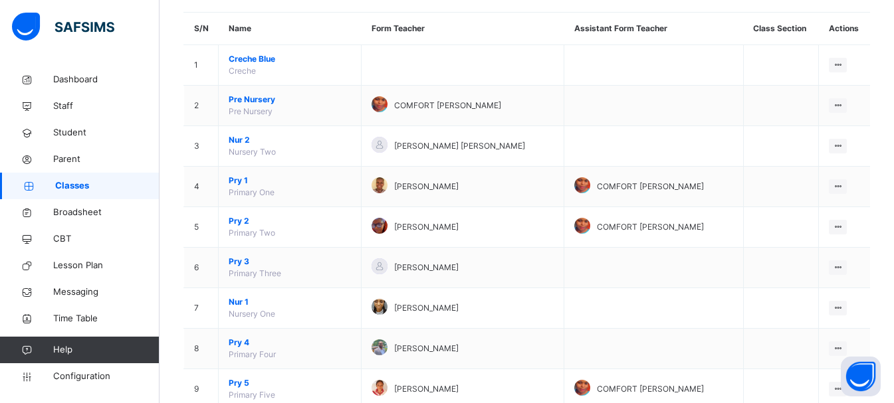
scroll to position [133, 0]
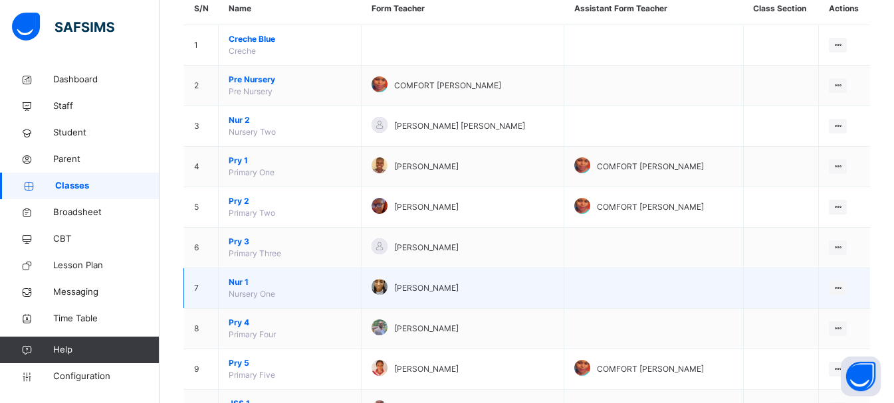
click at [241, 281] on span "Nur 1" at bounding box center [290, 282] width 122 height 12
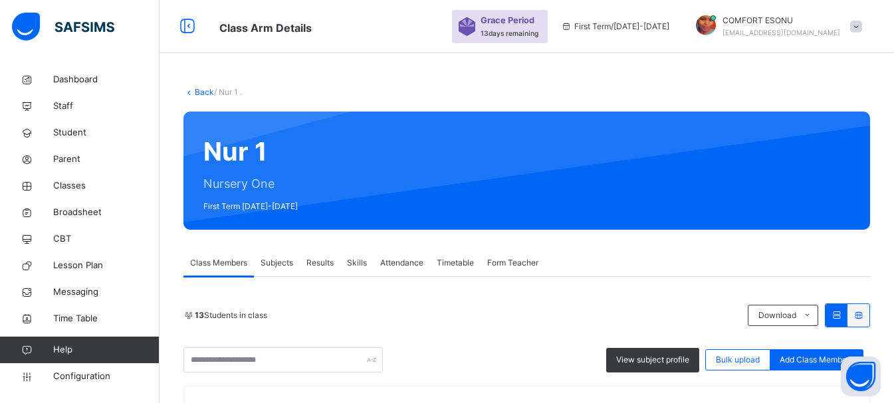
click at [435, 320] on div "13 Students in class" at bounding box center [462, 316] width 558 height 12
click at [192, 90] on icon at bounding box center [188, 92] width 11 height 10
click at [205, 95] on link "Back" at bounding box center [204, 92] width 19 height 10
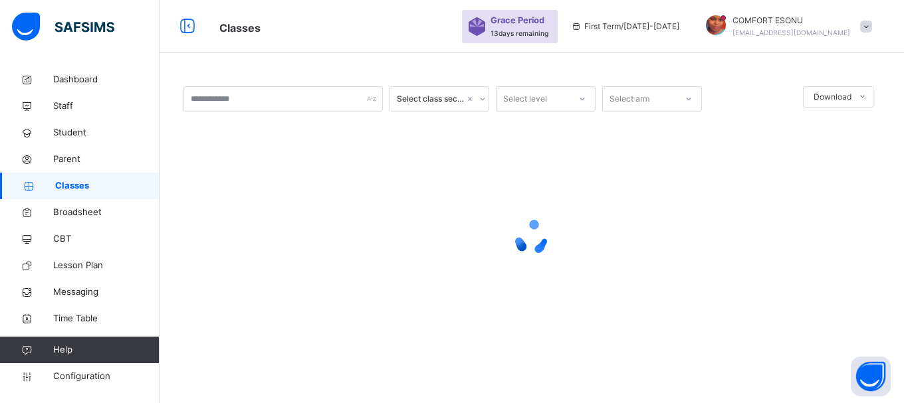
click at [897, 395] on div "Select class section Select level Select arm Download Pdf Report Excel Report ×…" at bounding box center [532, 201] width 744 height 403
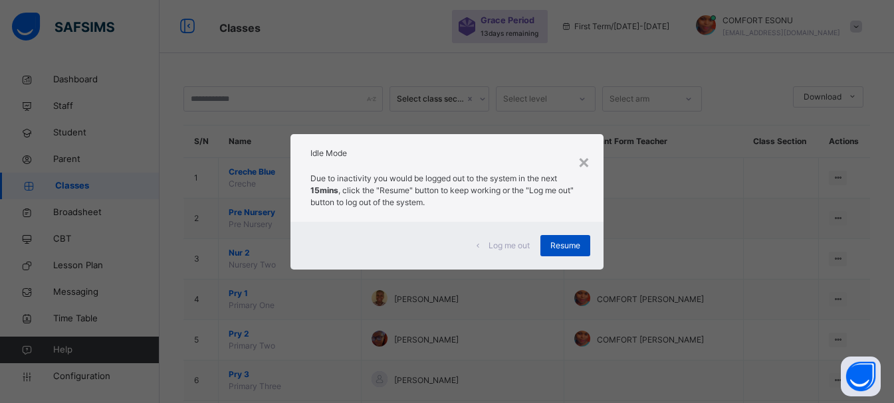
click at [561, 249] on span "Resume" at bounding box center [565, 246] width 30 height 12
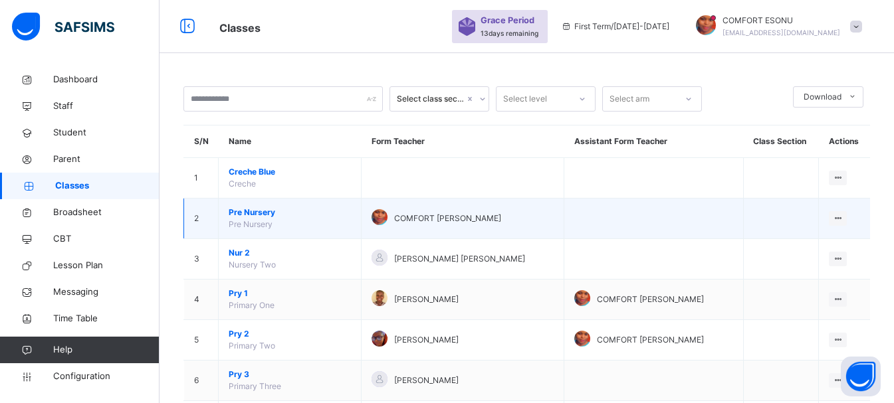
click at [243, 217] on span "Pre Nursery" at bounding box center [290, 213] width 122 height 12
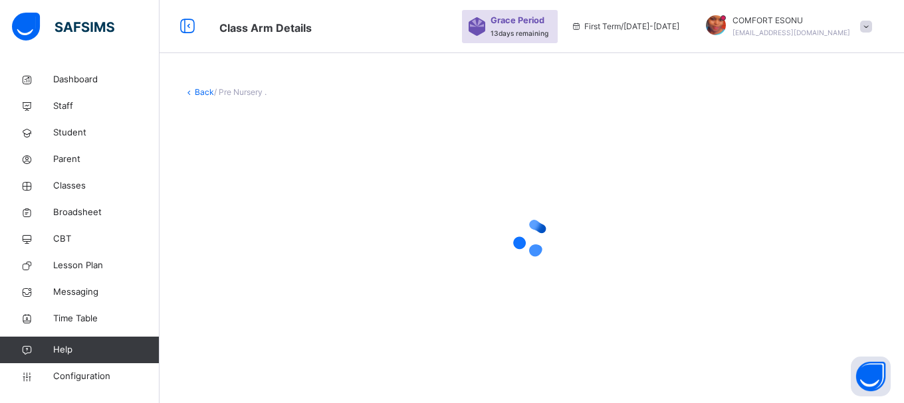
click at [562, 164] on div at bounding box center [531, 238] width 697 height 253
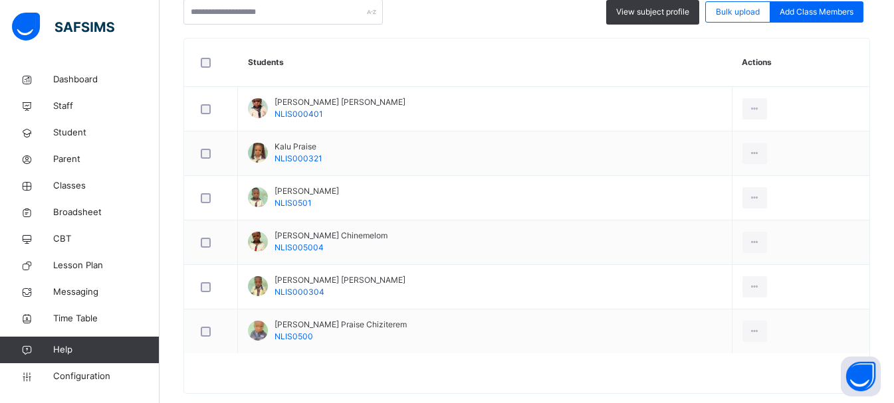
scroll to position [354, 0]
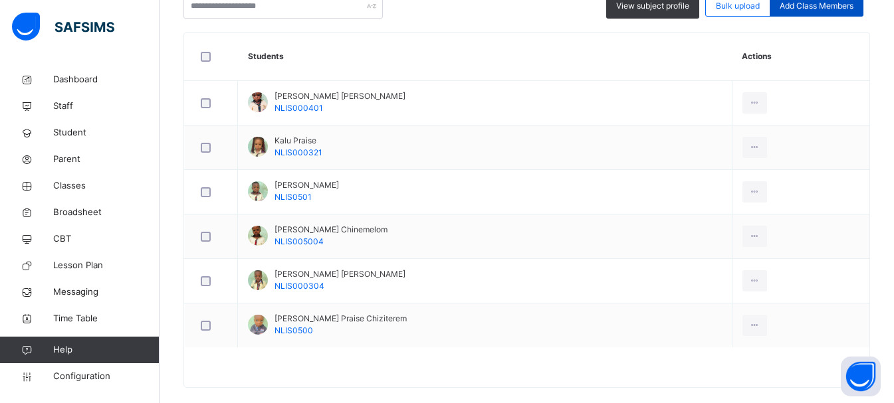
click at [838, 9] on span "Add Class Members" at bounding box center [817, 6] width 74 height 12
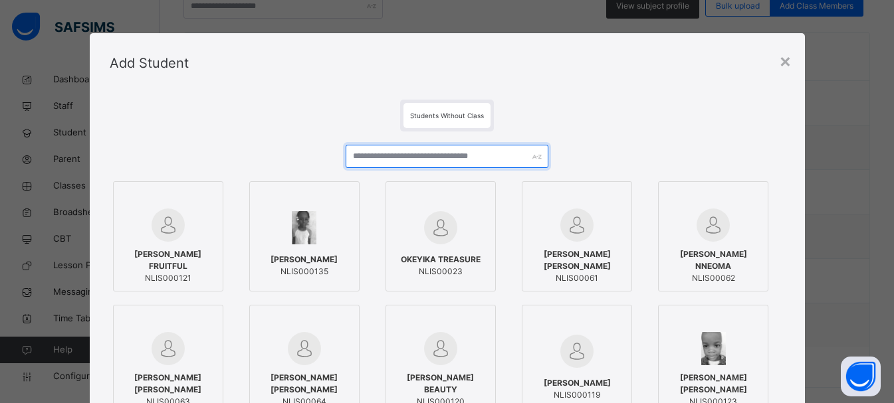
click at [464, 157] on input "text" at bounding box center [447, 156] width 203 height 23
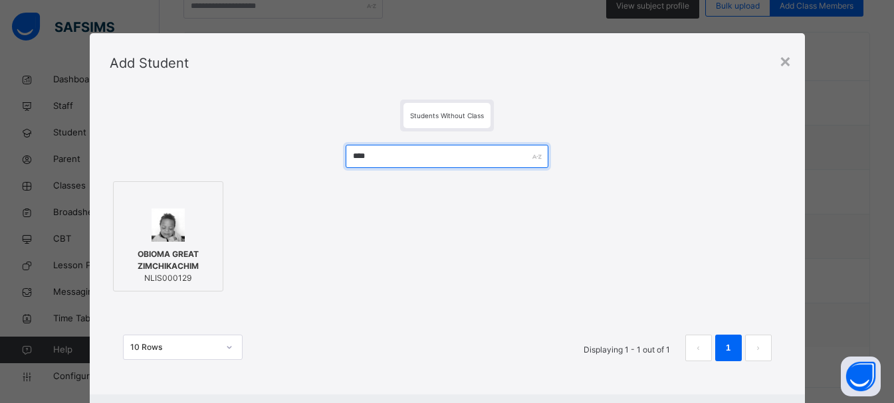
type input "*****"
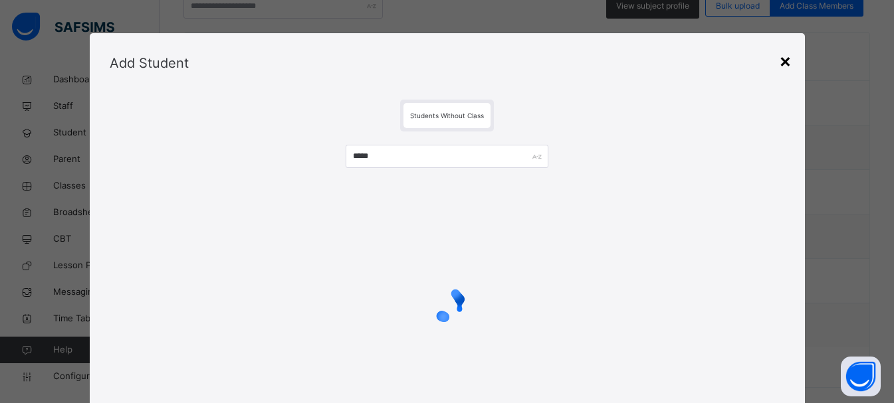
click at [787, 62] on div "×" at bounding box center [785, 61] width 13 height 28
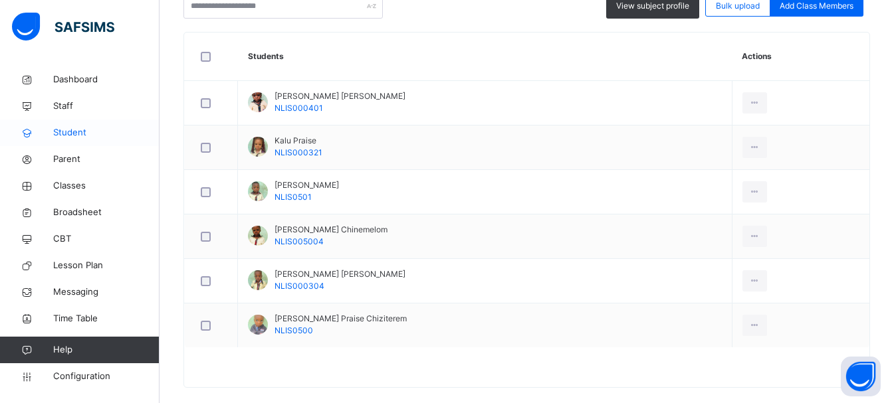
click at [62, 125] on link "Student" at bounding box center [80, 133] width 160 height 27
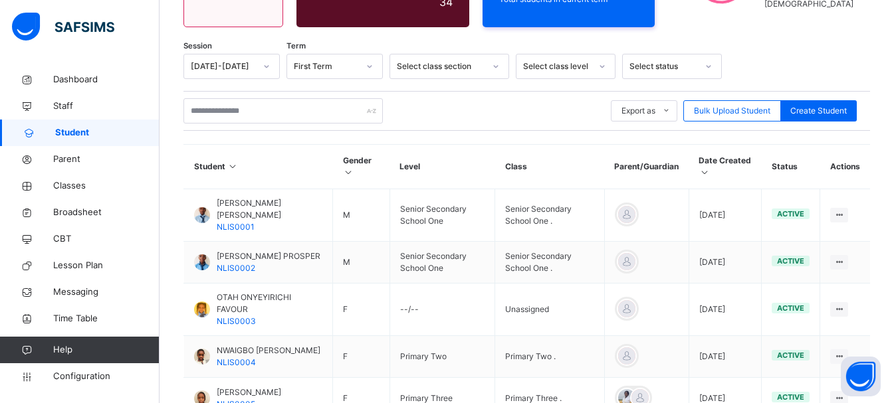
scroll to position [354, 0]
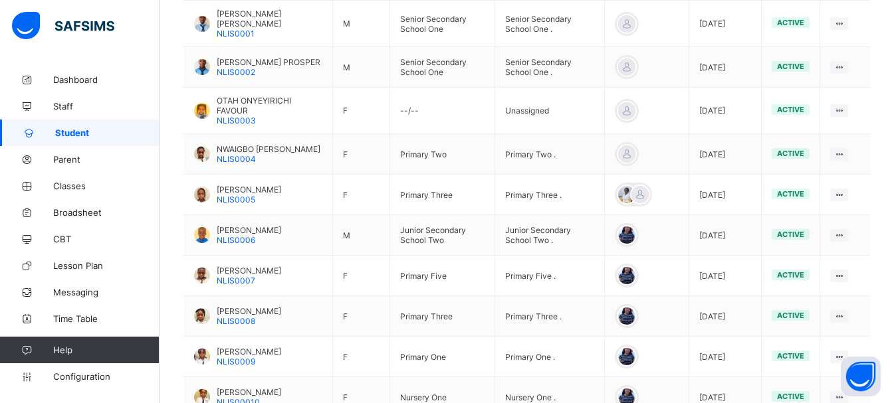
scroll to position [372, 0]
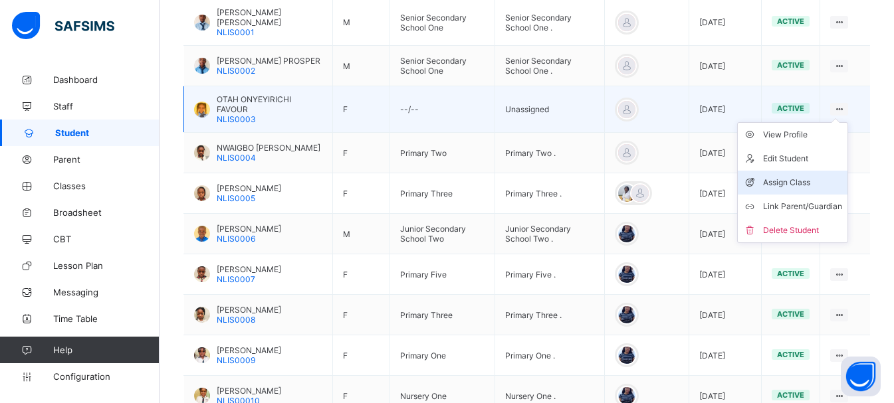
click at [804, 182] on li "Assign Class" at bounding box center [793, 183] width 110 height 24
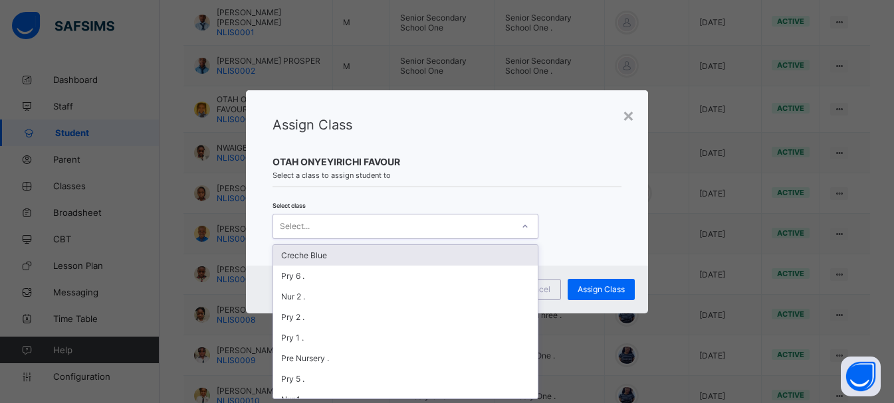
click at [354, 225] on div "Select..." at bounding box center [392, 226] width 239 height 19
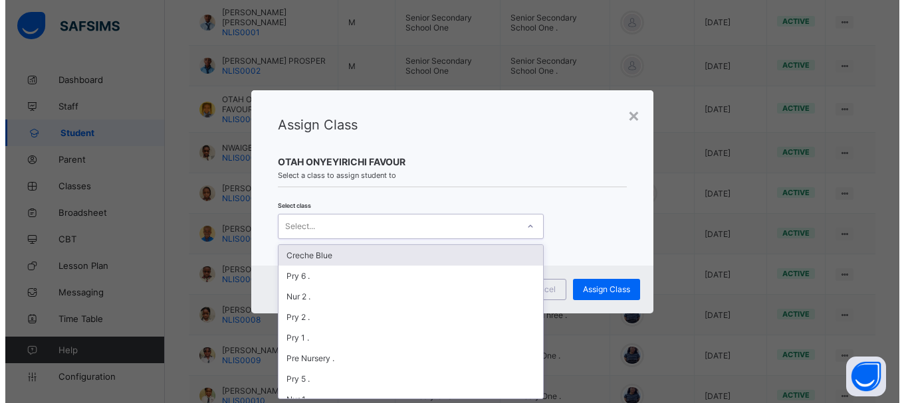
scroll to position [0, 0]
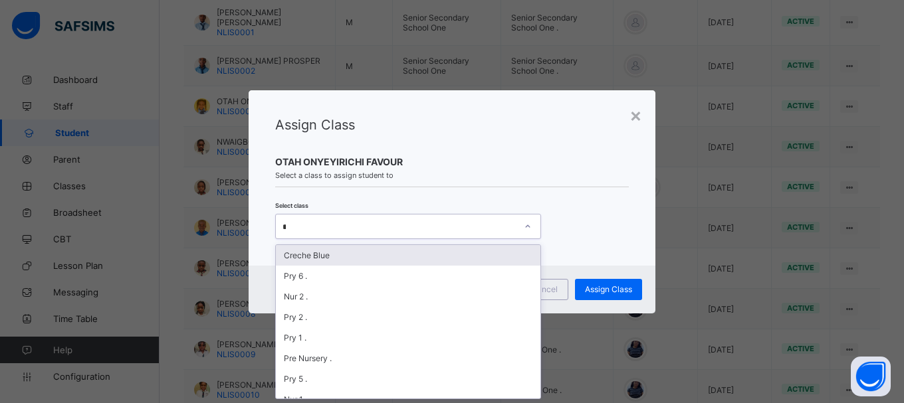
type input "**"
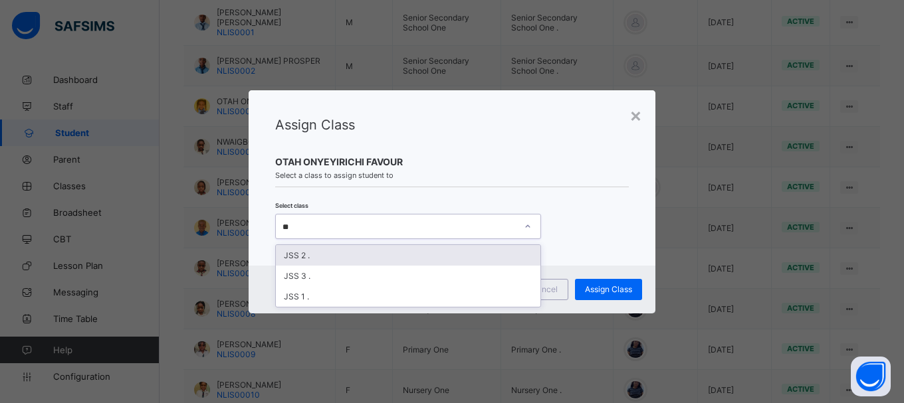
click at [288, 255] on div "JSS 2 ." at bounding box center [408, 255] width 265 height 21
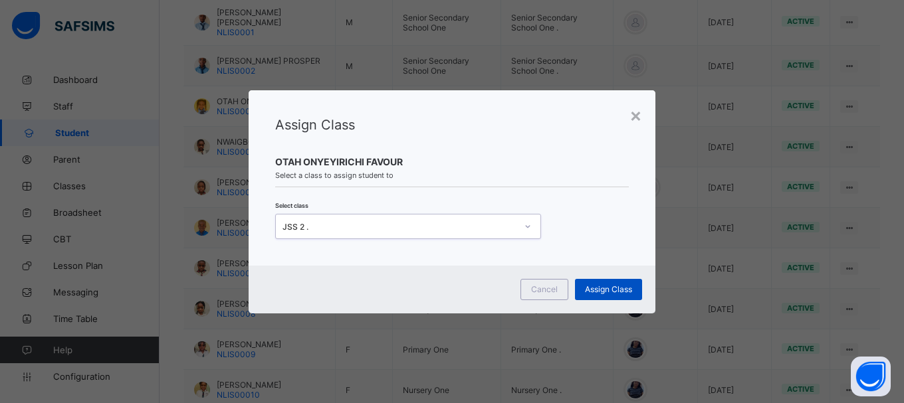
click at [592, 295] on div "Assign Class" at bounding box center [608, 289] width 67 height 21
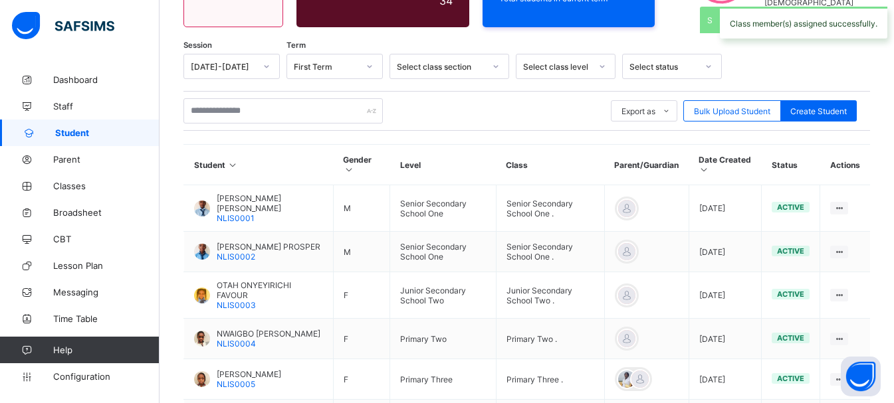
scroll to position [372, 0]
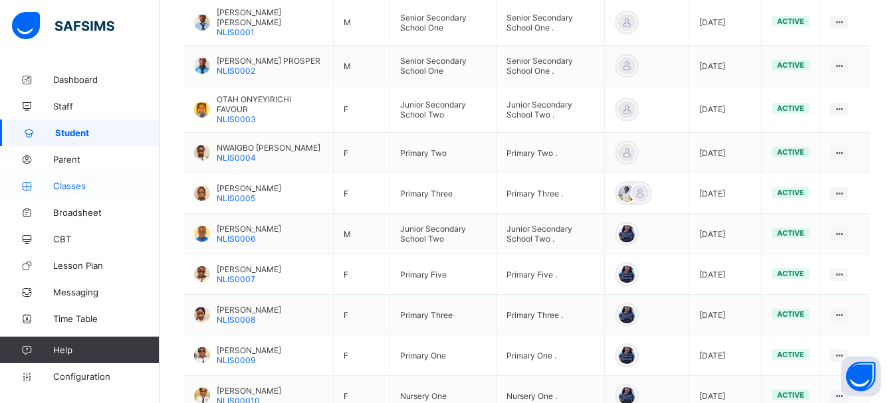
click at [62, 189] on span "Classes" at bounding box center [106, 186] width 106 height 11
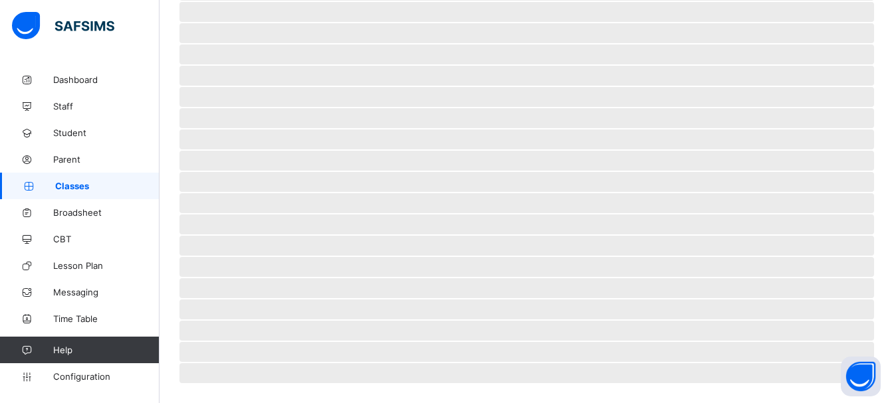
scroll to position [322, 0]
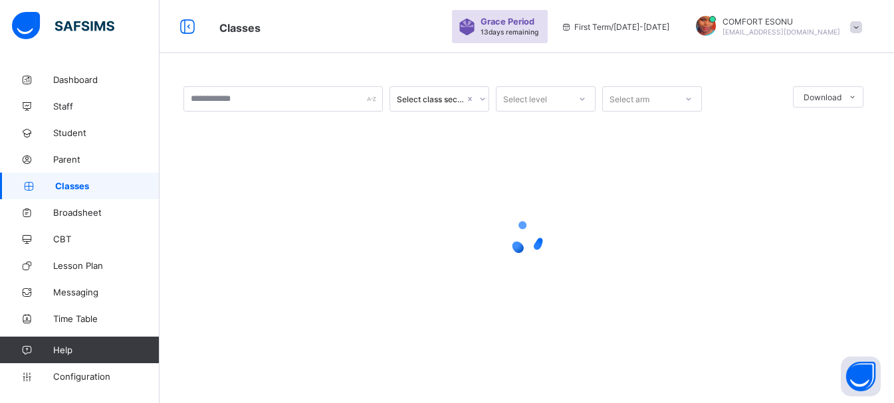
scroll to position [0, 0]
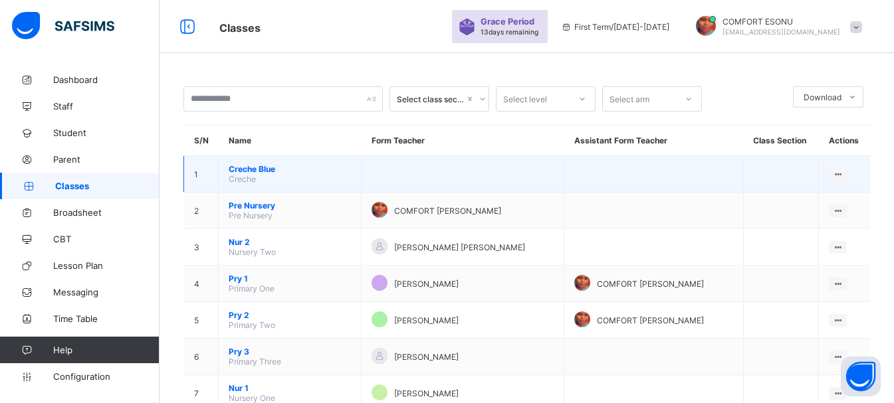
click at [250, 169] on span "Creche Blue" at bounding box center [290, 169] width 122 height 10
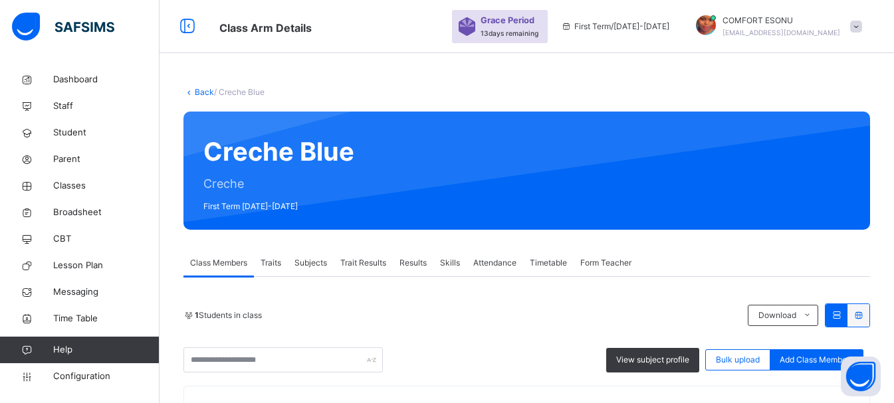
click at [204, 87] on link "Back" at bounding box center [204, 92] width 19 height 10
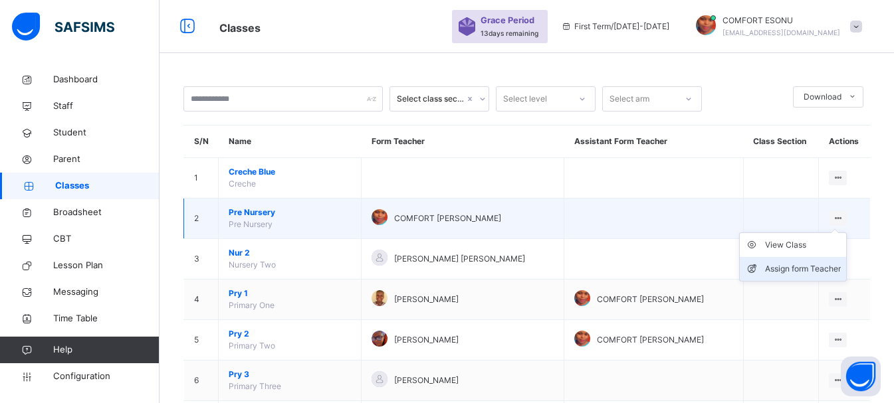
click at [806, 269] on div "Assign form Teacher" at bounding box center [803, 269] width 76 height 13
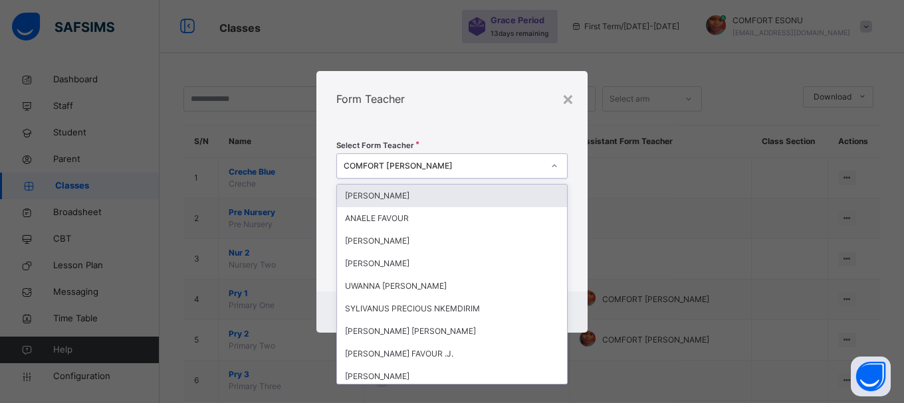
click at [478, 171] on div "COMFORT [PERSON_NAME]" at bounding box center [443, 166] width 199 height 12
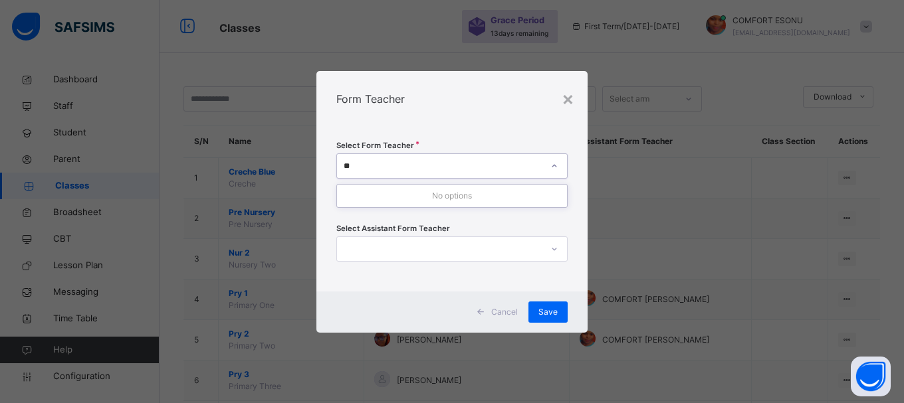
type input "*"
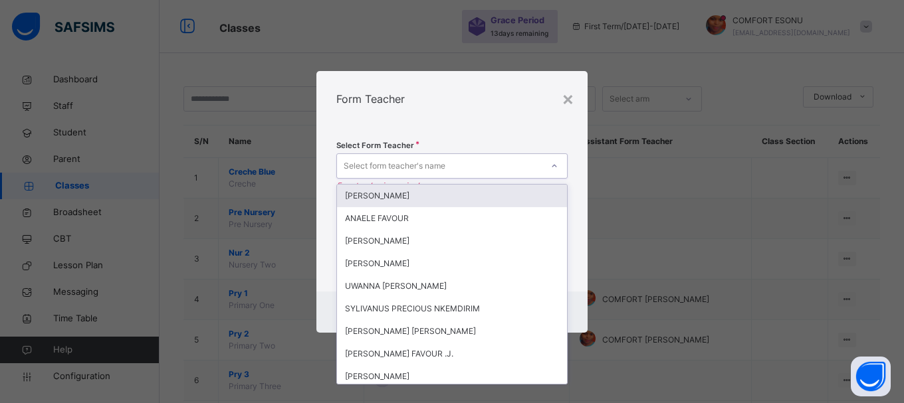
type input "*"
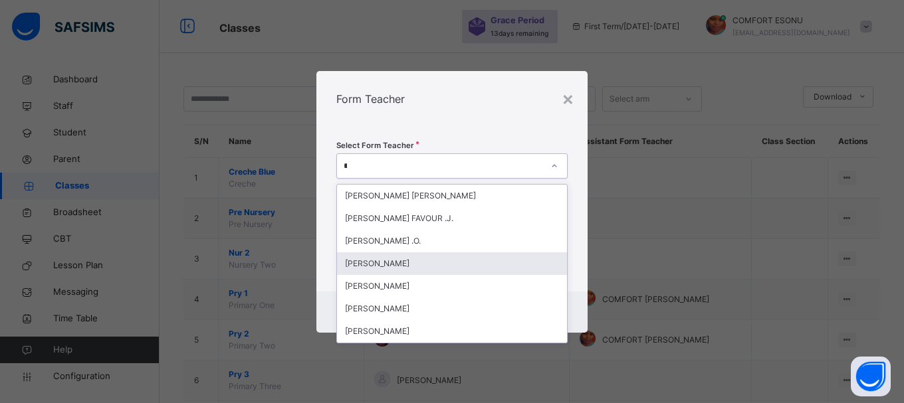
click at [375, 262] on div "JAMES BLESSING" at bounding box center [452, 264] width 230 height 23
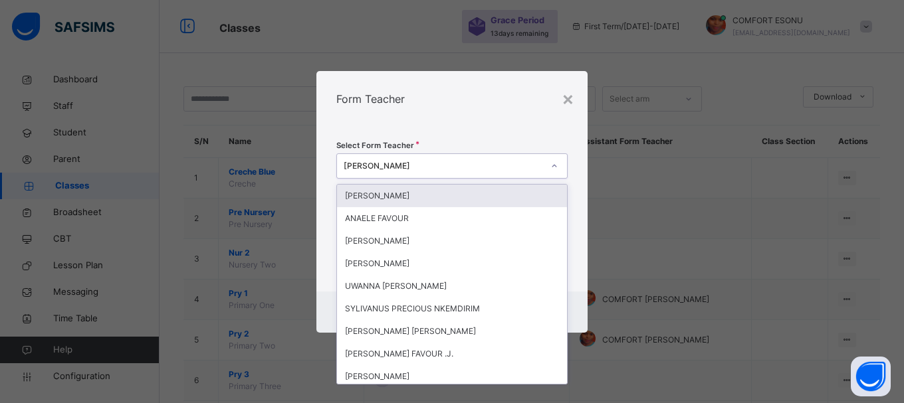
click at [443, 167] on div "JAMES BLESSING" at bounding box center [443, 166] width 199 height 12
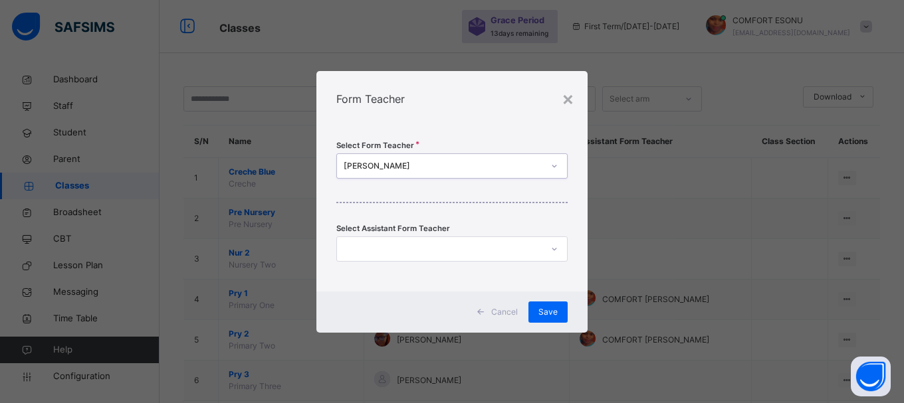
click at [443, 167] on div "JAMES BLESSING" at bounding box center [443, 166] width 199 height 12
click at [543, 310] on span "Save" at bounding box center [547, 312] width 19 height 12
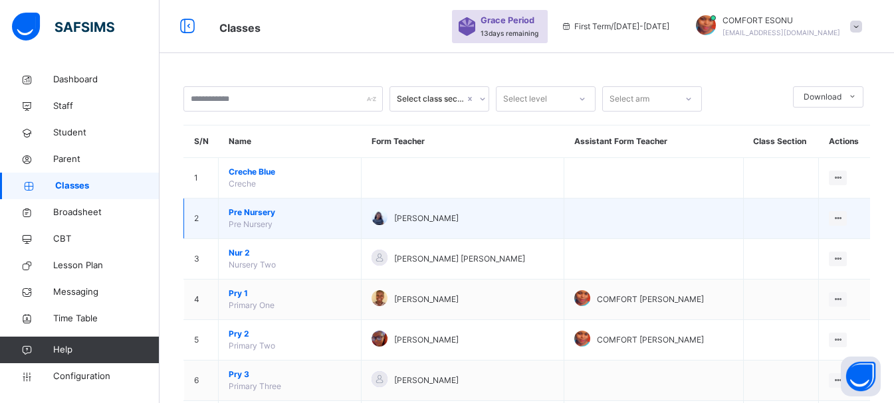
click at [257, 215] on span "Pre Nursery" at bounding box center [290, 213] width 122 height 12
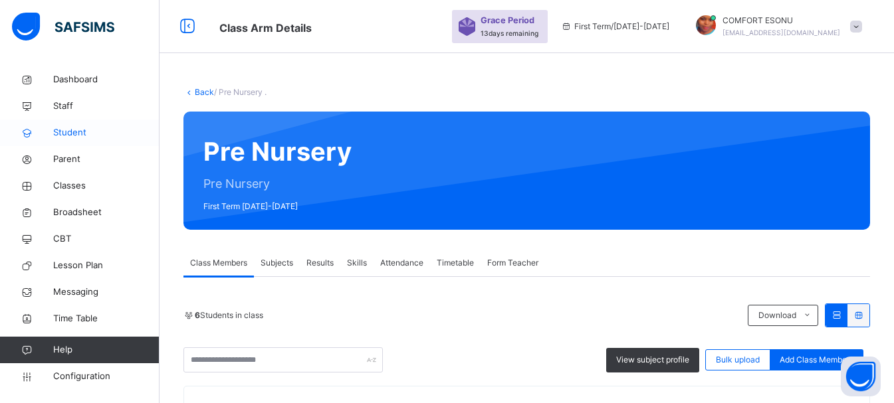
click at [82, 135] on span "Student" at bounding box center [106, 132] width 106 height 13
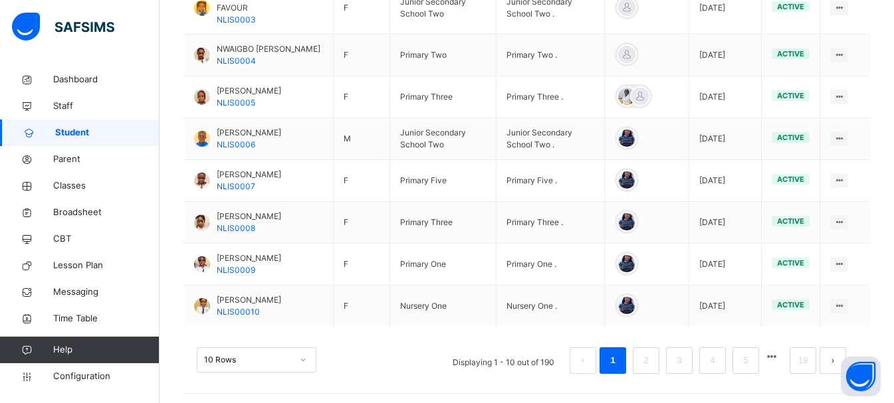
scroll to position [494, 0]
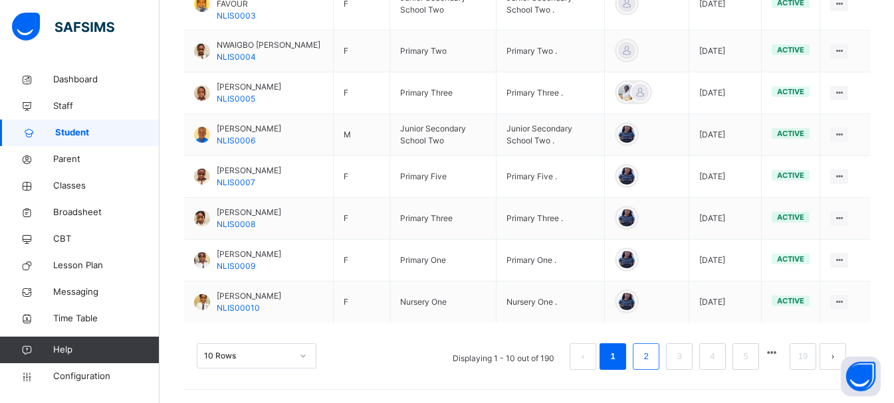
click at [652, 360] on link "2" at bounding box center [645, 356] width 13 height 17
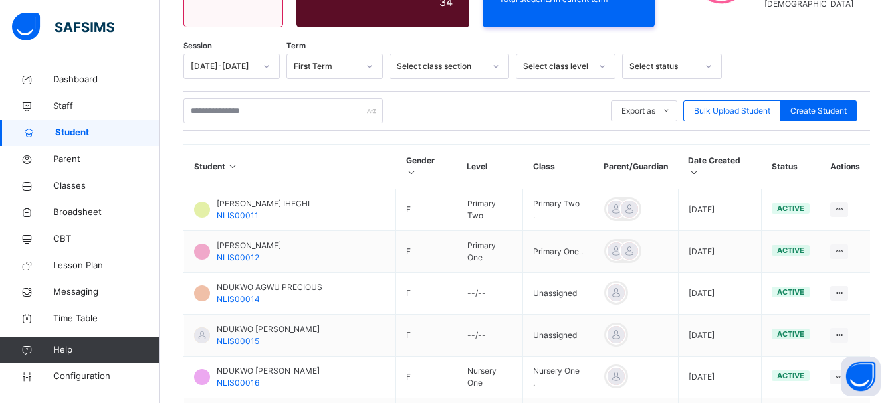
scroll to position [461, 0]
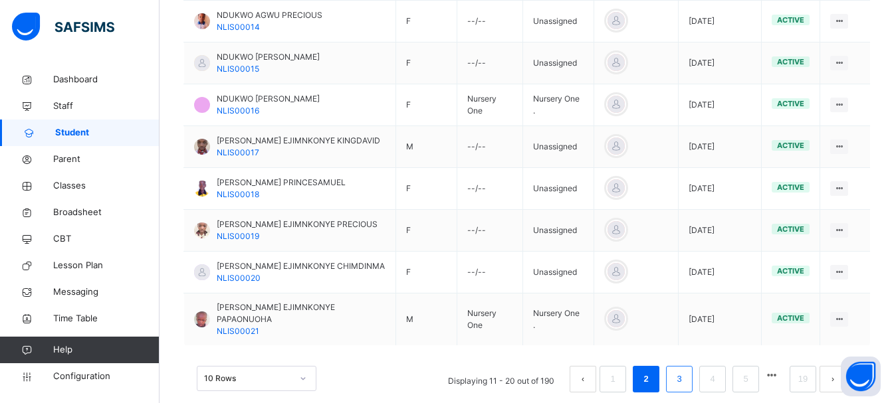
click at [685, 371] on link "3" at bounding box center [679, 379] width 13 height 17
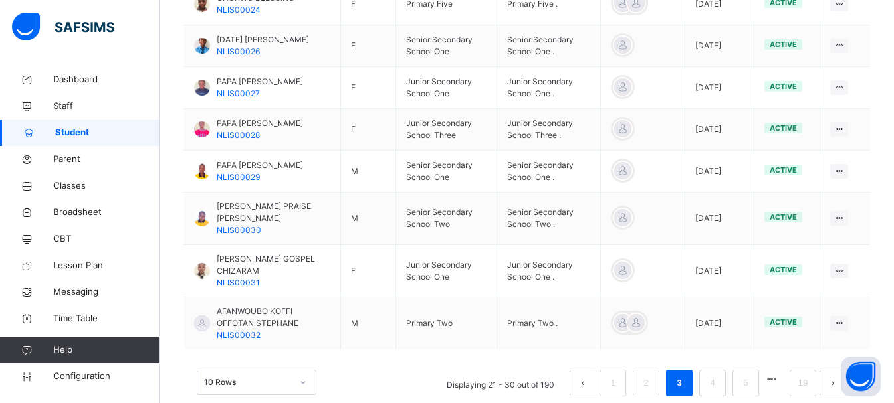
scroll to position [514, 0]
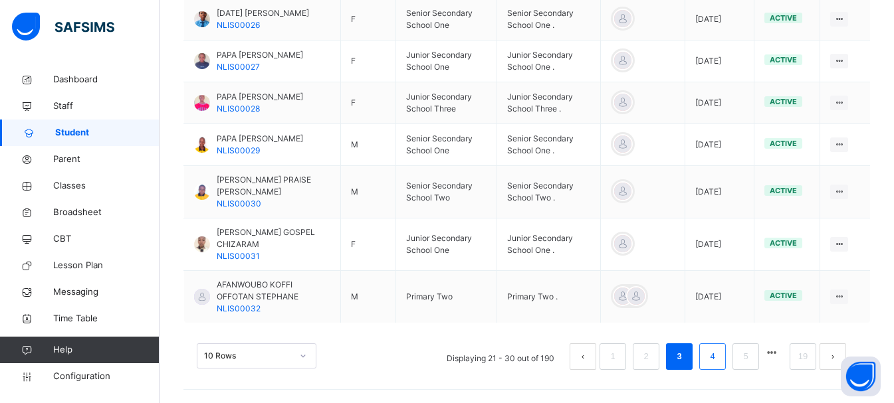
click at [718, 358] on link "4" at bounding box center [712, 356] width 13 height 17
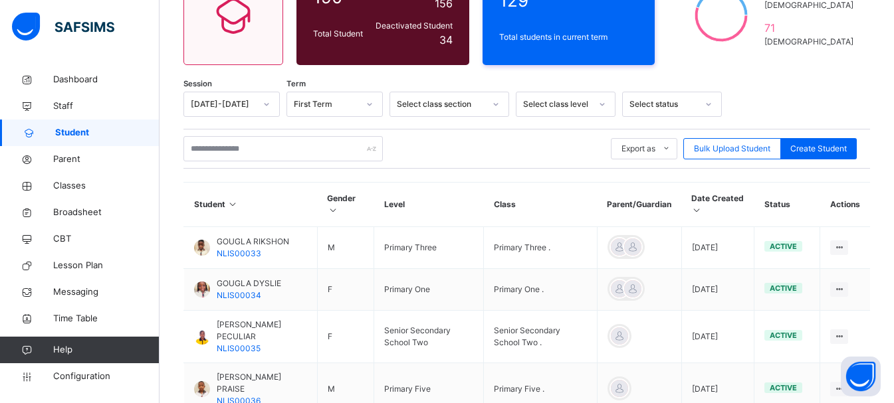
scroll to position [503, 0]
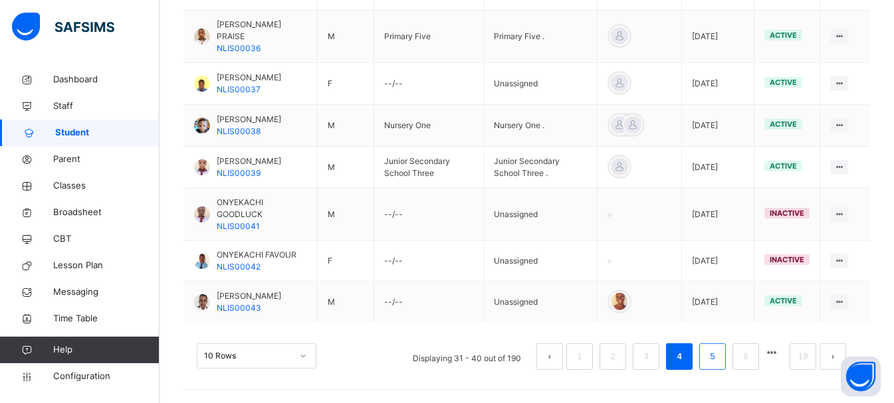
click at [718, 362] on link "5" at bounding box center [712, 356] width 13 height 17
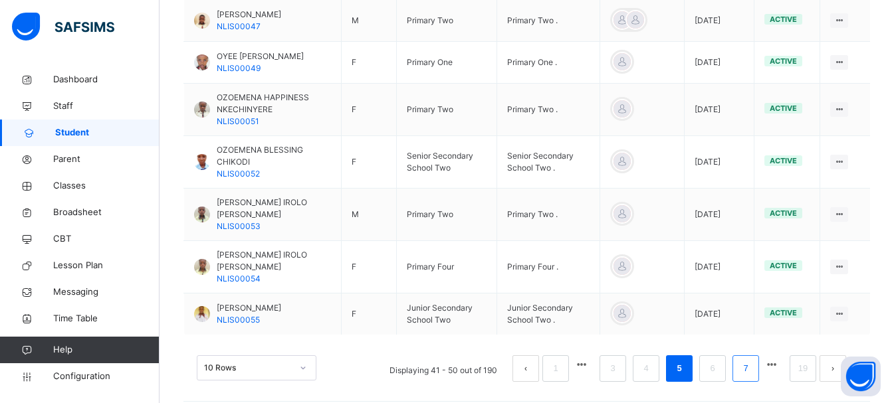
click at [749, 360] on link "7" at bounding box center [745, 368] width 13 height 17
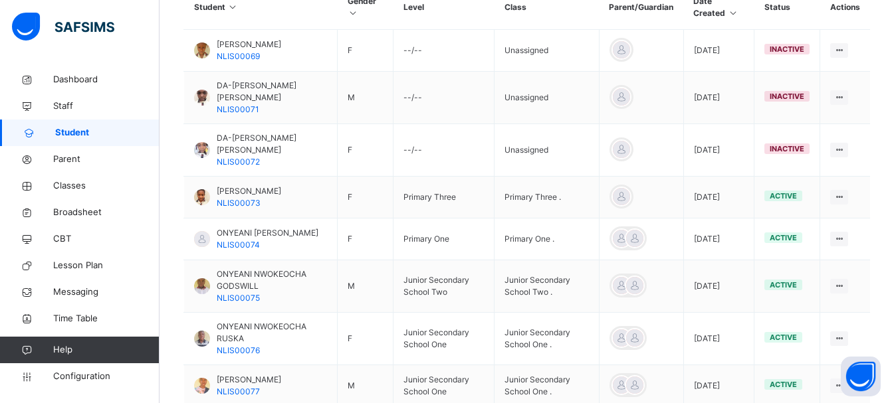
scroll to position [523, 0]
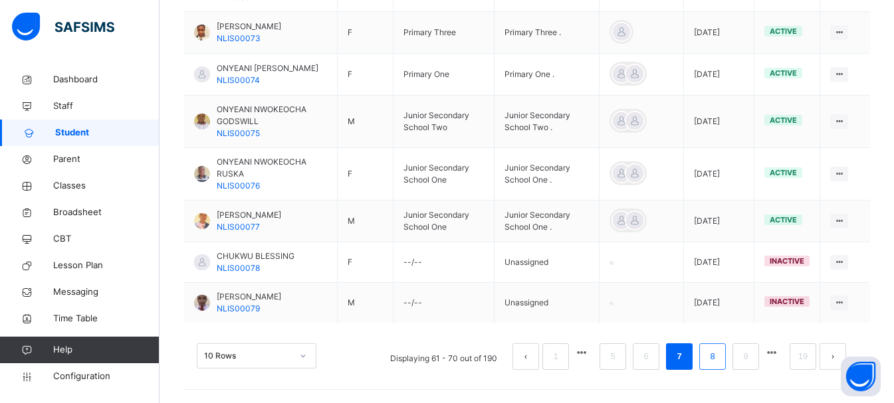
click at [726, 353] on li "8" at bounding box center [712, 357] width 27 height 27
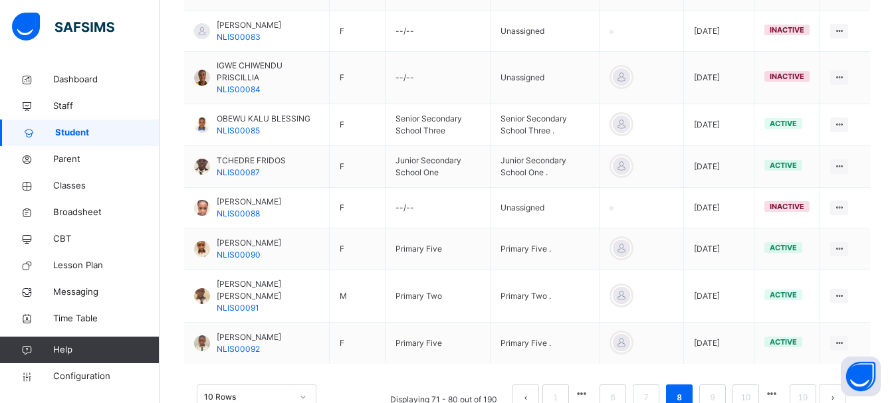
scroll to position [500, 0]
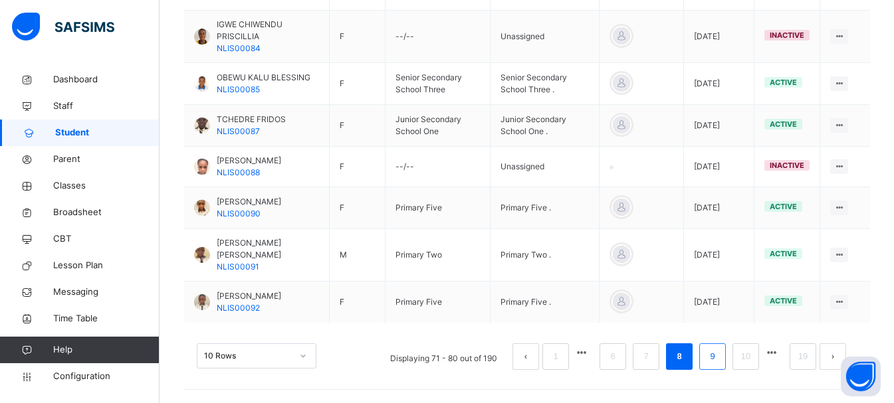
click at [718, 353] on link "9" at bounding box center [712, 356] width 13 height 17
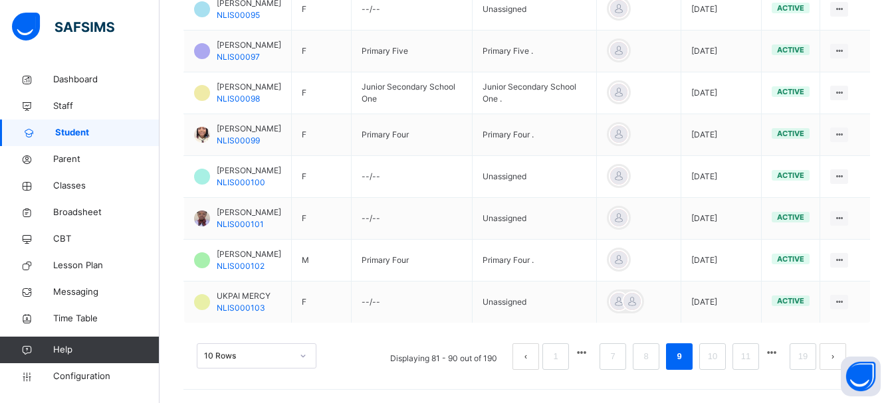
scroll to position [494, 0]
click at [716, 362] on link "10" at bounding box center [712, 356] width 17 height 17
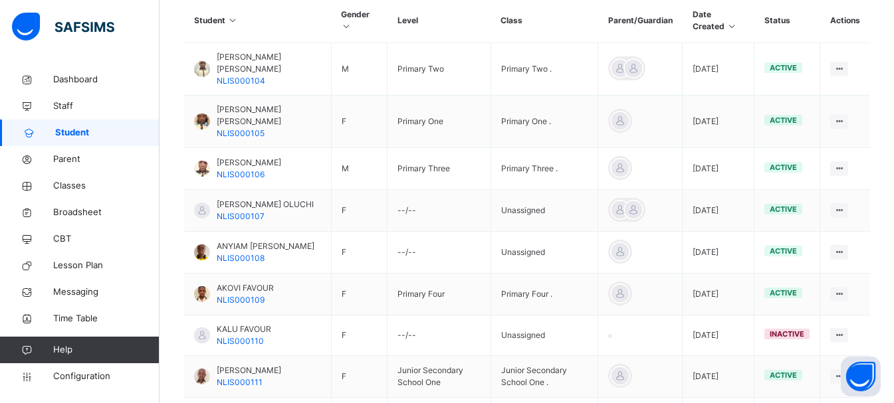
scroll to position [503, 0]
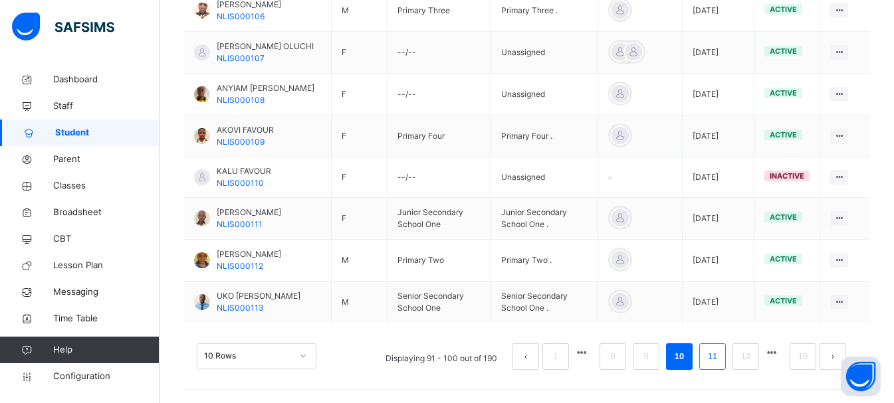
click at [718, 358] on link "11" at bounding box center [712, 356] width 17 height 17
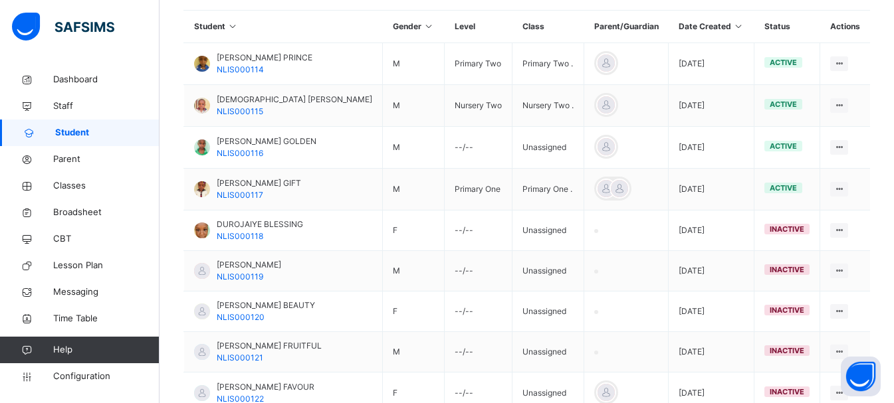
scroll to position [455, 0]
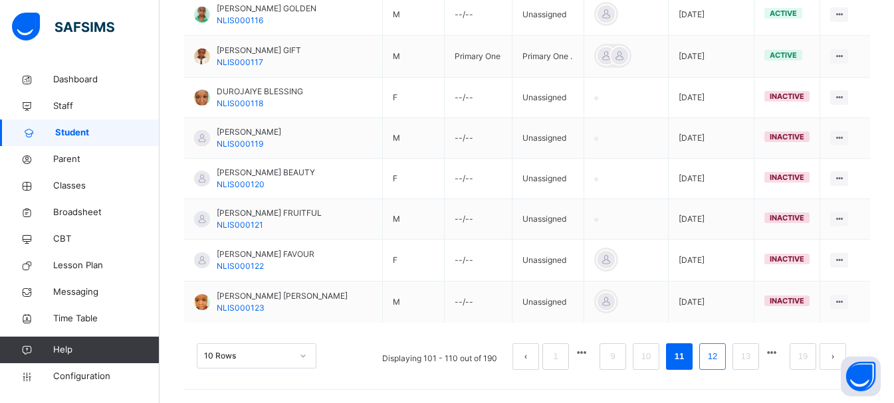
click at [721, 355] on link "12" at bounding box center [712, 356] width 17 height 17
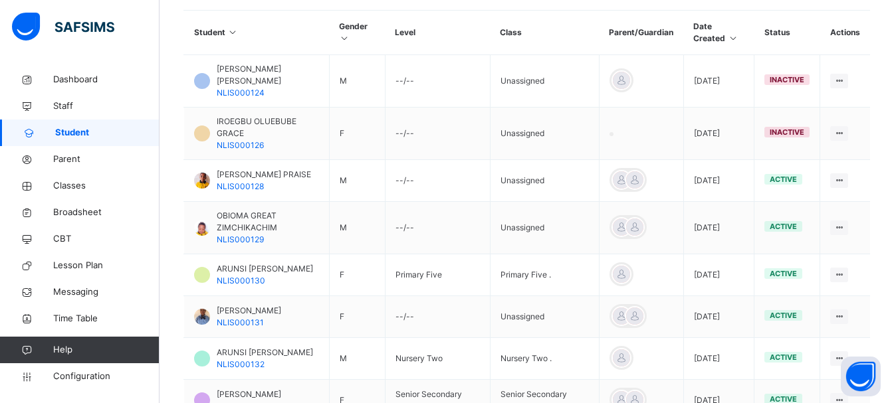
scroll to position [503, 0]
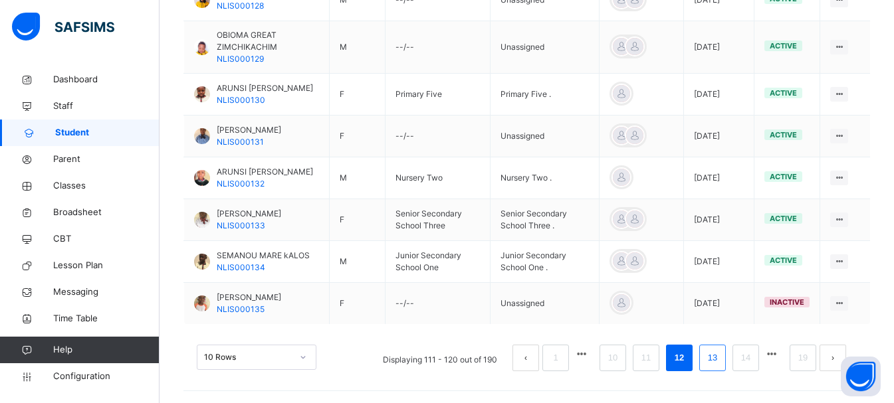
click at [720, 355] on link "13" at bounding box center [712, 358] width 17 height 17
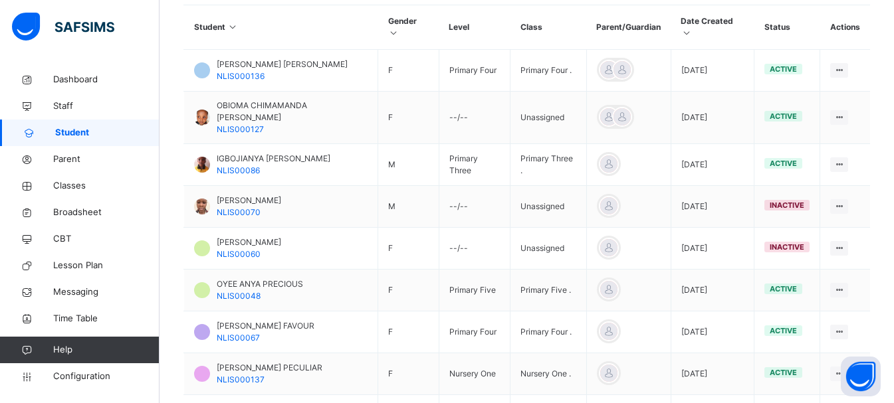
scroll to position [461, 0]
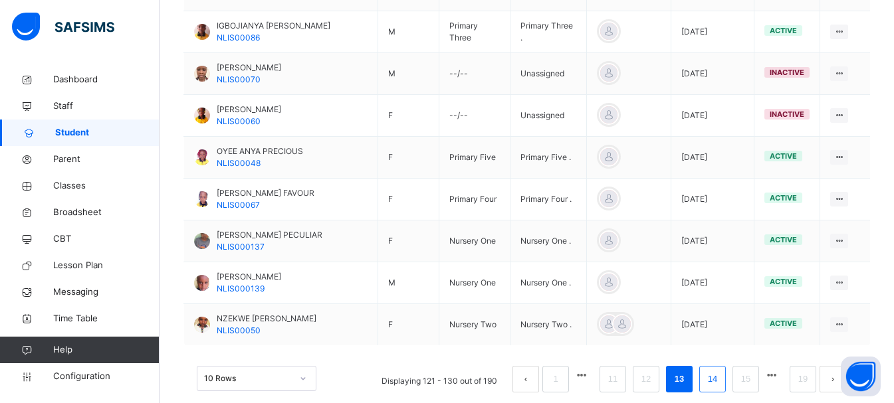
click at [721, 371] on link "14" at bounding box center [712, 379] width 17 height 17
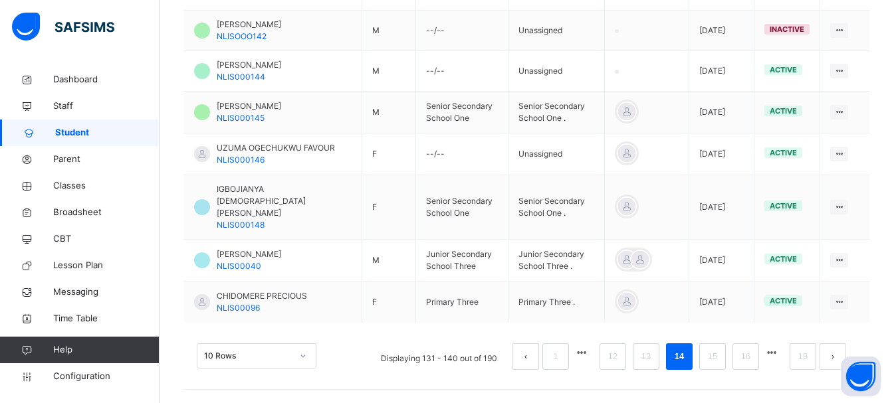
scroll to position [500, 0]
click at [721, 365] on link "15" at bounding box center [712, 356] width 17 height 17
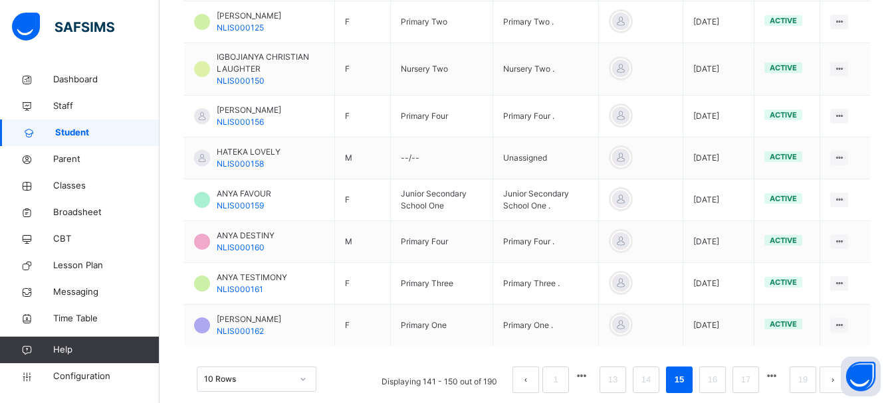
scroll to position [494, 0]
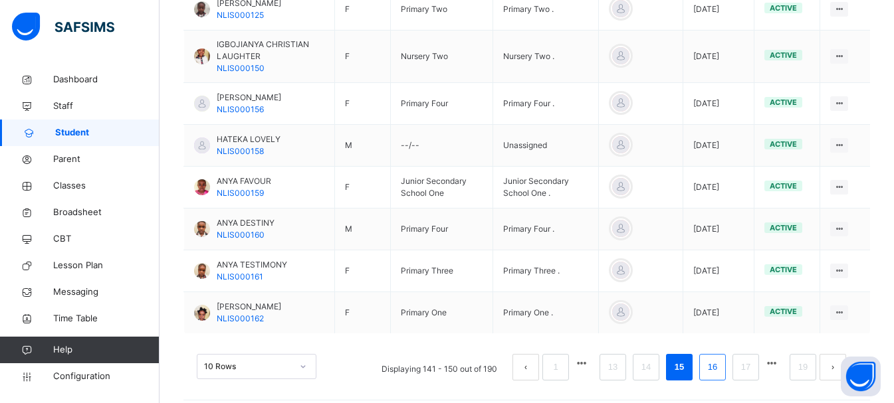
click at [726, 368] on li "16" at bounding box center [712, 367] width 27 height 27
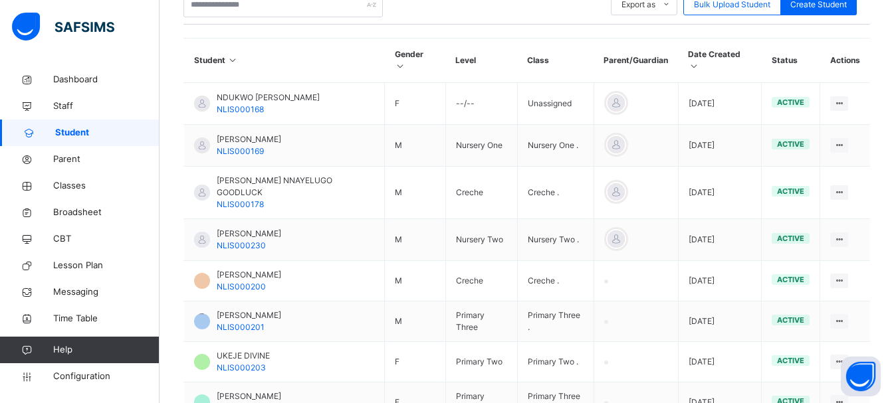
scroll to position [454, 0]
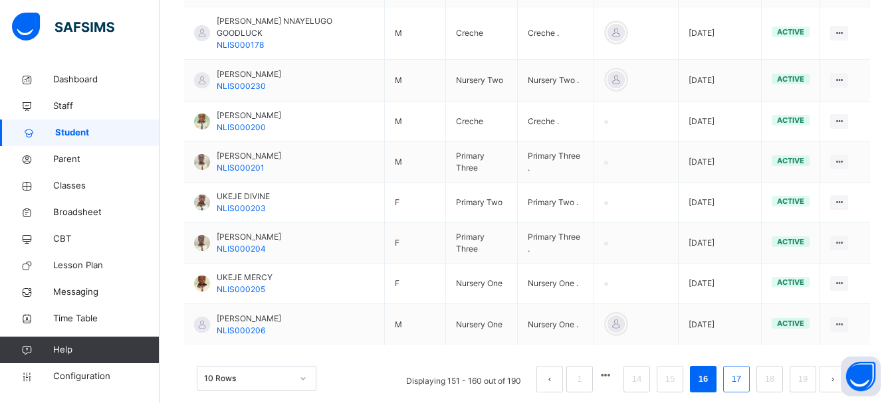
click at [737, 371] on link "17" at bounding box center [736, 379] width 17 height 17
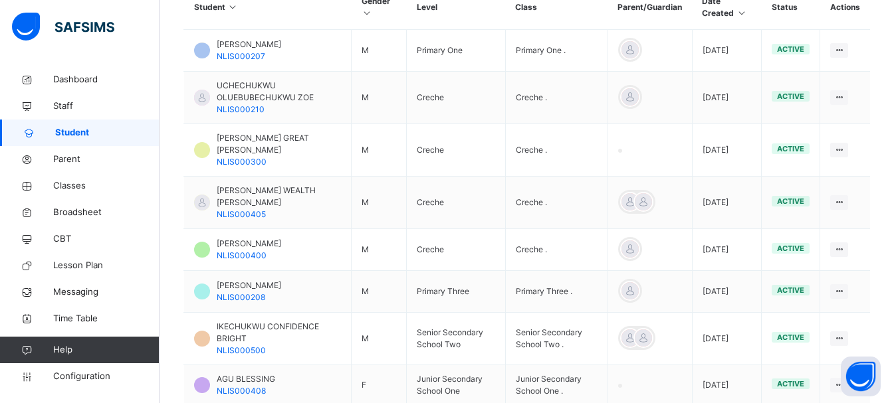
scroll to position [321, 0]
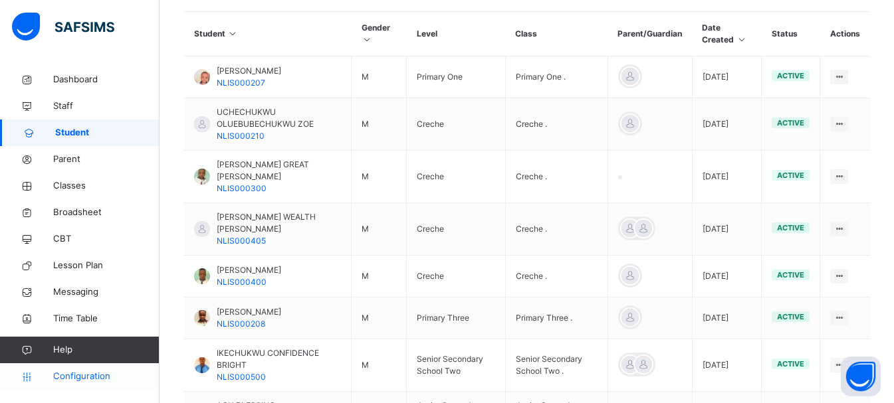
click at [85, 382] on span "Configuration" at bounding box center [106, 376] width 106 height 13
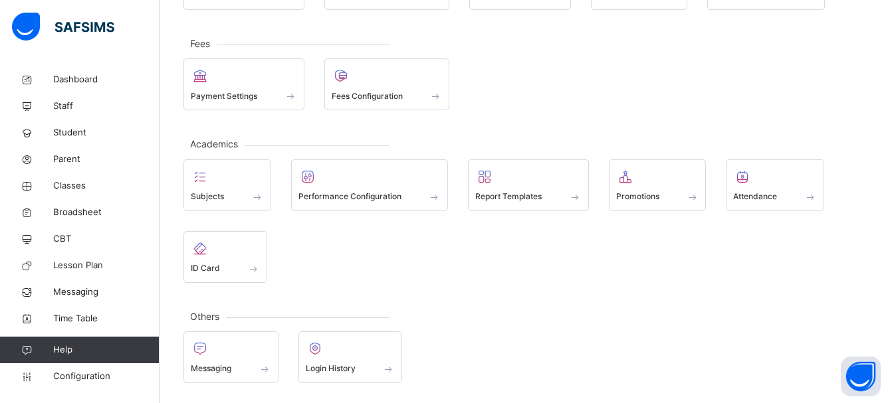
scroll to position [150, 0]
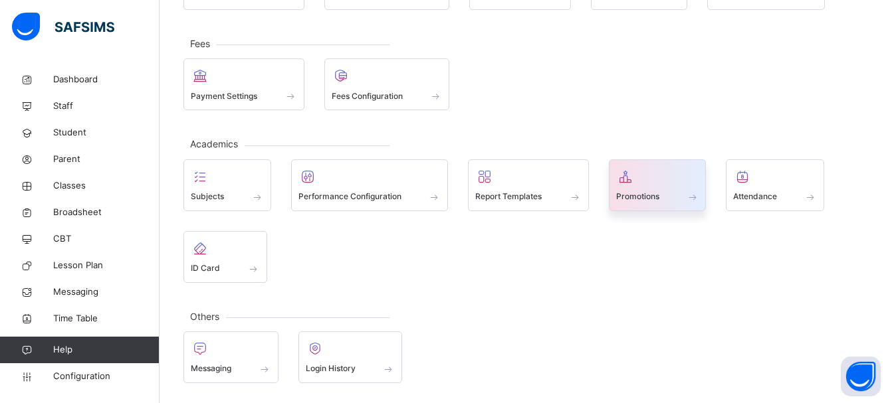
click at [631, 200] on span "Promotions" at bounding box center [637, 197] width 43 height 12
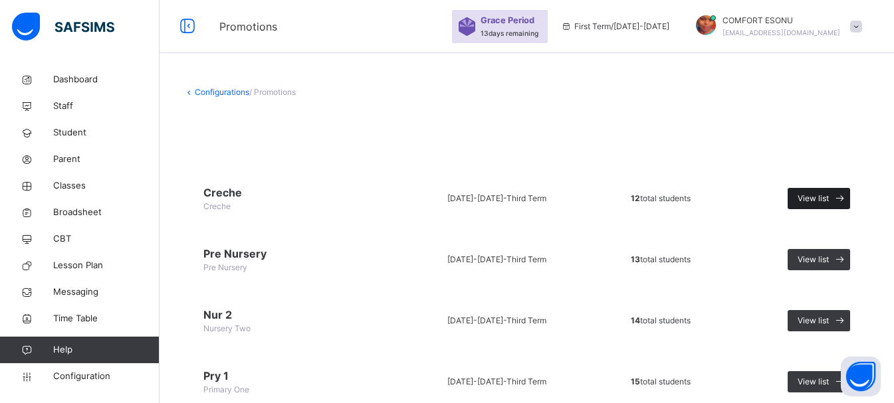
click at [821, 204] on span "View list" at bounding box center [813, 199] width 31 height 12
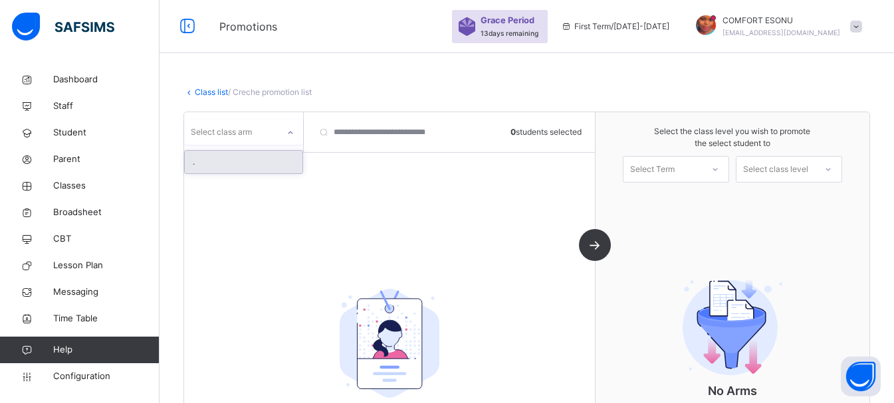
click at [229, 130] on div "Select class arm" at bounding box center [221, 132] width 61 height 25
click at [220, 162] on div "." at bounding box center [244, 162] width 118 height 23
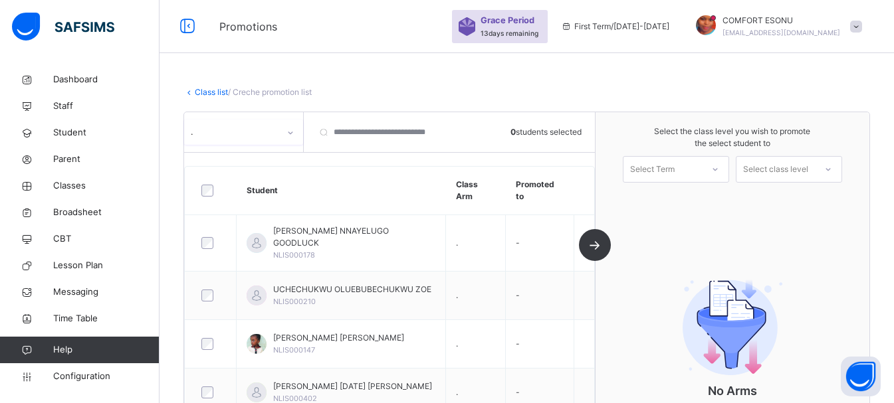
click at [675, 165] on div "Select Term" at bounding box center [652, 169] width 45 height 27
click at [686, 201] on div "First Term [DATE]-[DATE]" at bounding box center [675, 206] width 105 height 35
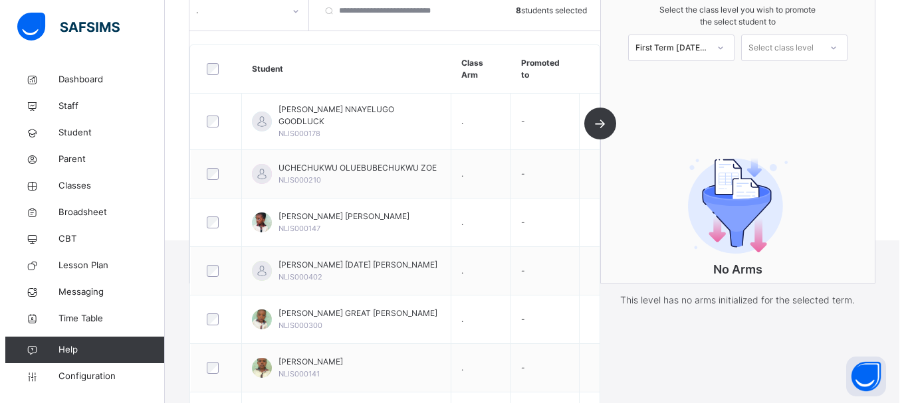
scroll to position [172, 0]
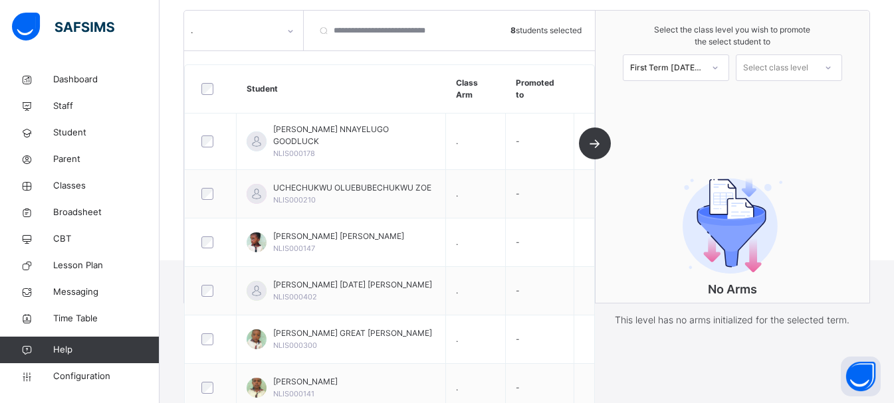
click at [796, 67] on div "Select class level" at bounding box center [775, 68] width 65 height 27
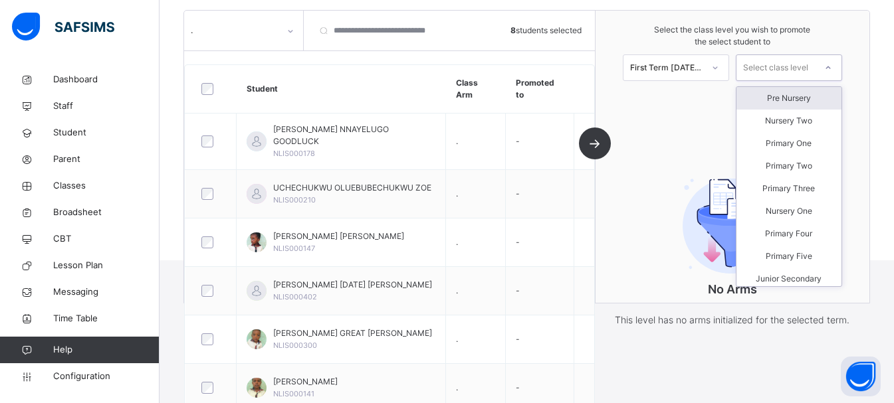
click at [792, 98] on div "Pre Nursery" at bounding box center [788, 98] width 105 height 23
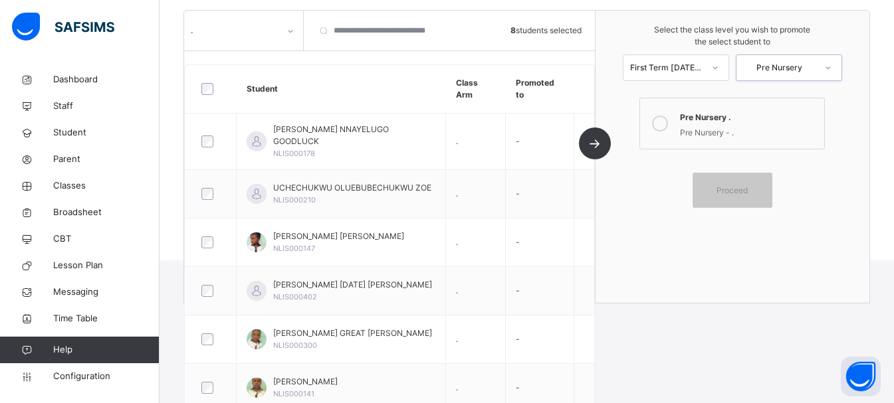
click at [663, 120] on icon at bounding box center [660, 124] width 16 height 16
click at [745, 193] on span "Proceed" at bounding box center [731, 191] width 31 height 12
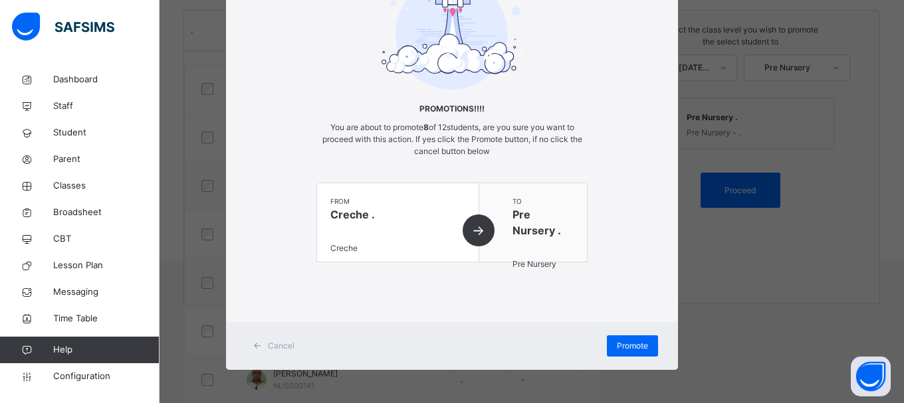
scroll to position [88, 0]
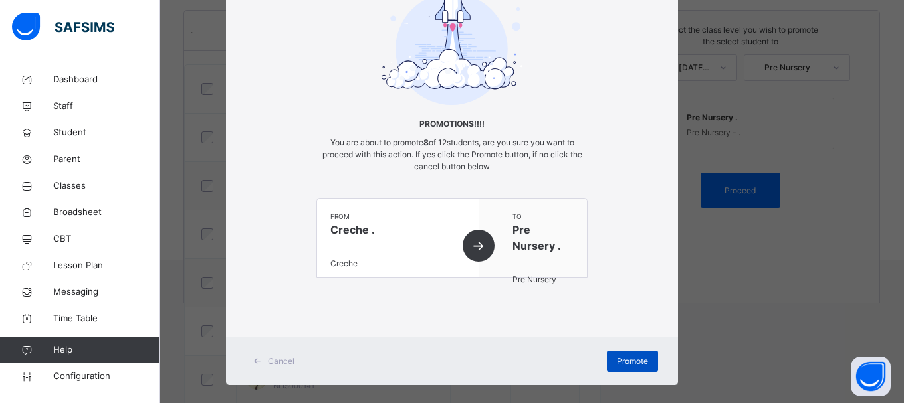
click at [633, 366] on span "Promote" at bounding box center [632, 362] width 31 height 12
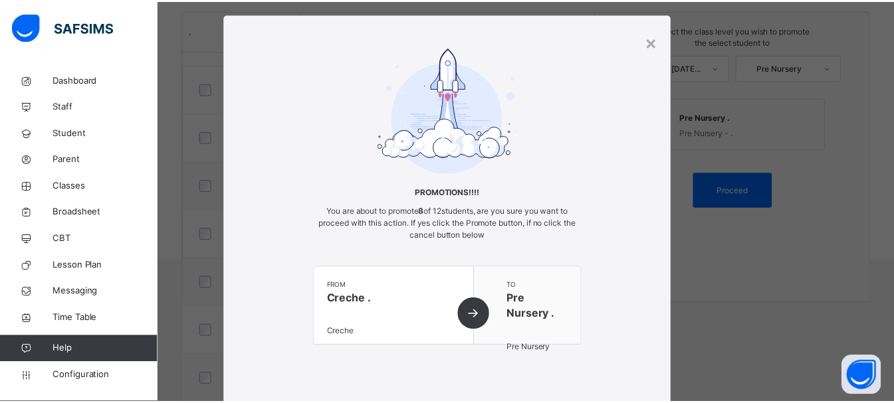
scroll to position [0, 0]
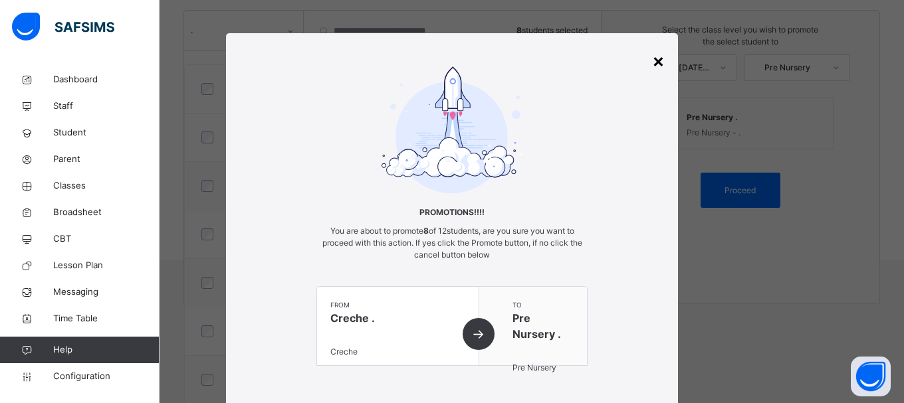
click at [657, 62] on div "×" at bounding box center [658, 61] width 13 height 28
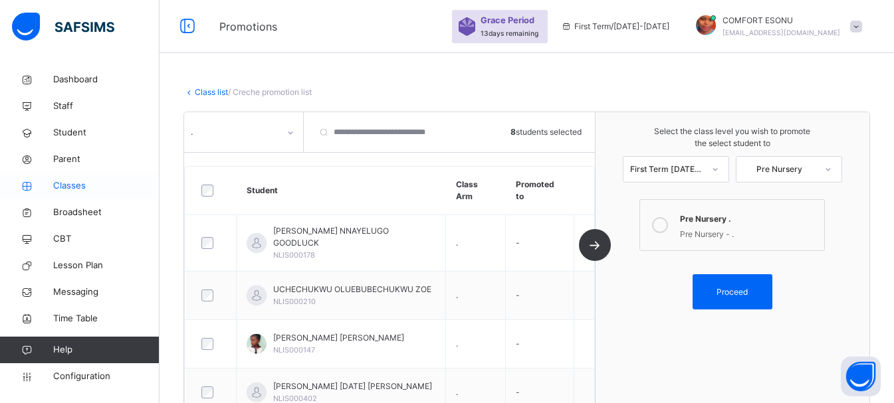
click at [64, 185] on span "Classes" at bounding box center [106, 185] width 106 height 13
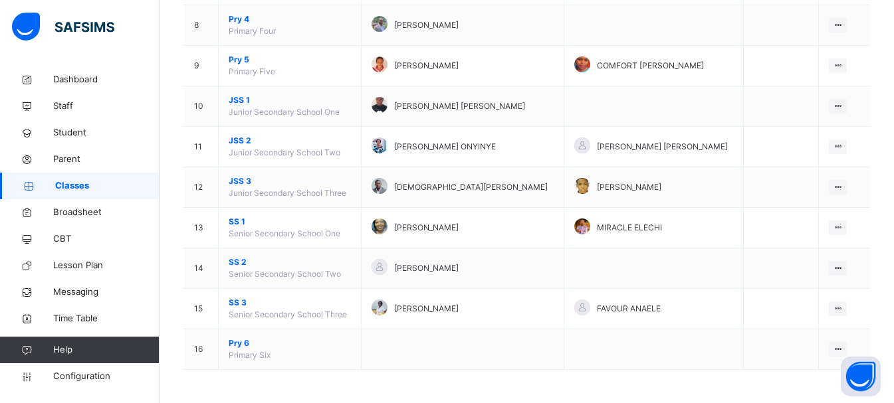
scroll to position [84, 0]
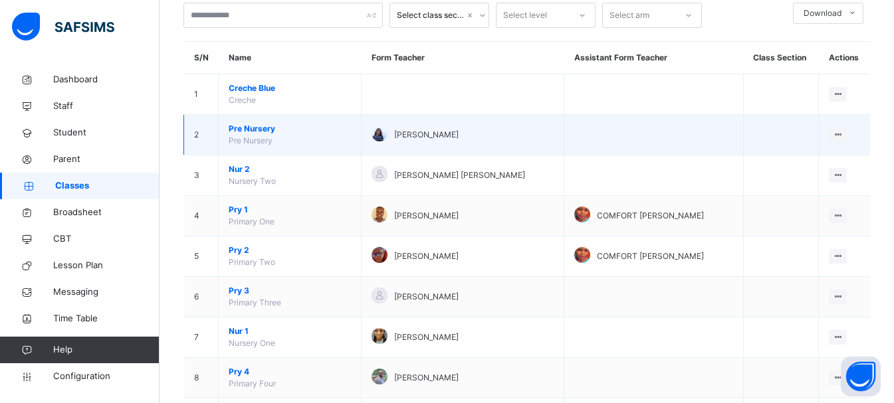
click at [247, 134] on span "Pre Nursery" at bounding box center [290, 129] width 122 height 12
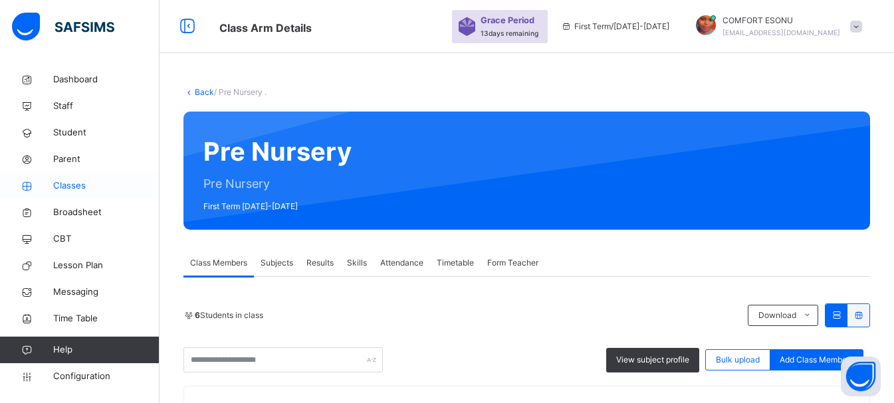
click at [92, 187] on span "Classes" at bounding box center [106, 185] width 106 height 13
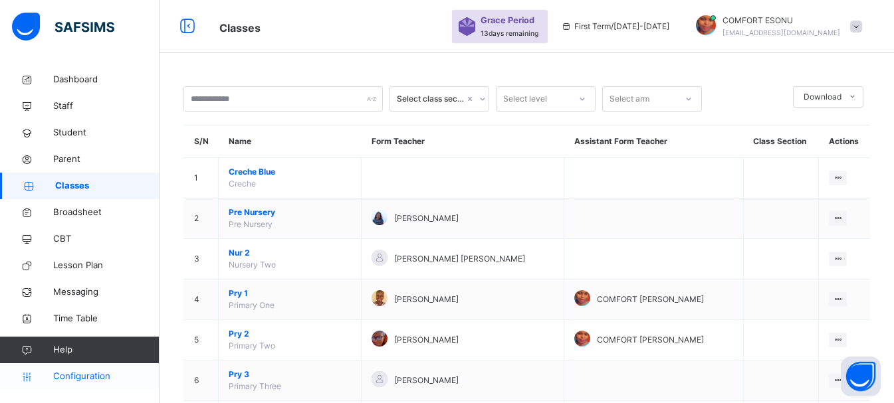
click at [68, 370] on span "Configuration" at bounding box center [106, 376] width 106 height 13
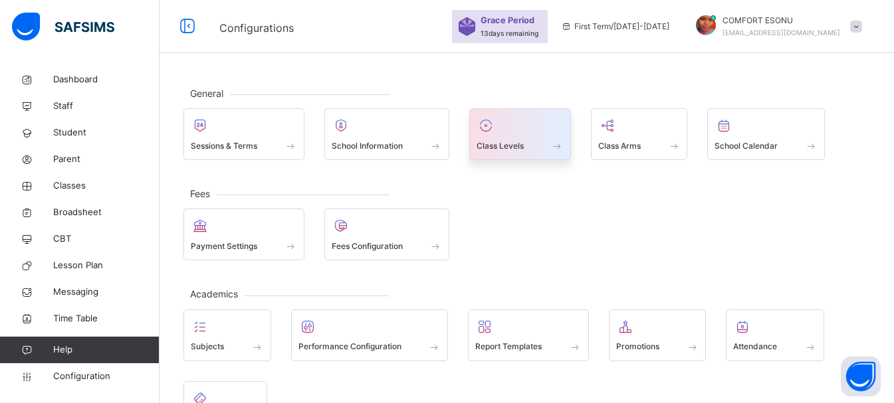
click at [497, 147] on span "Class Levels" at bounding box center [500, 146] width 47 height 12
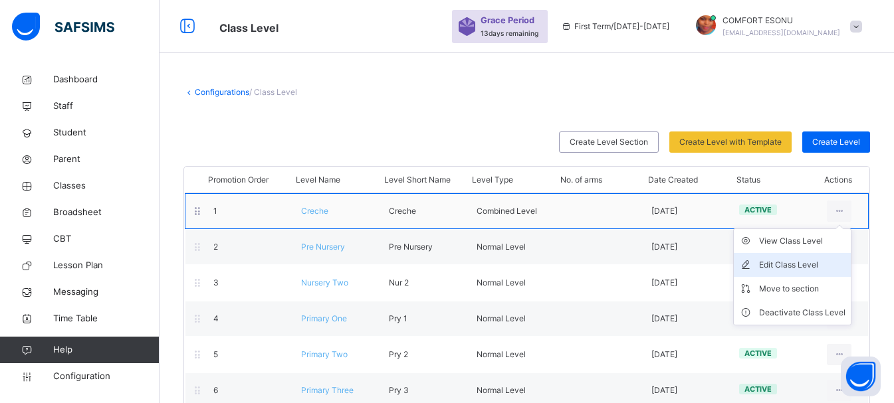
click at [812, 255] on li "Edit Class Level" at bounding box center [792, 265] width 117 height 24
type input "******"
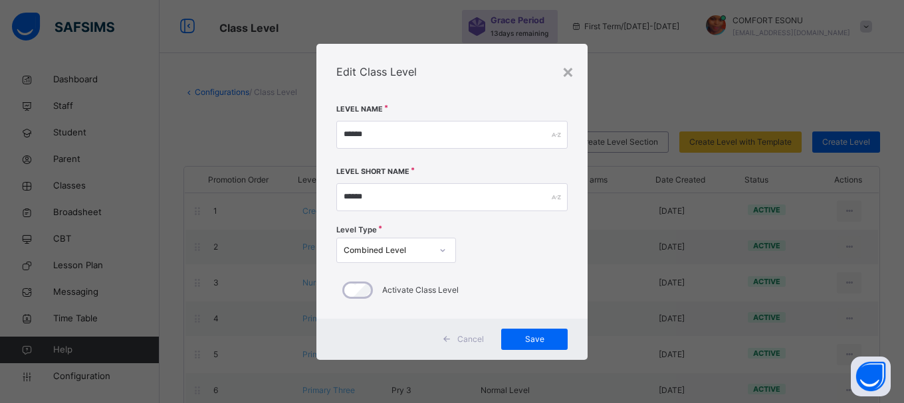
click at [446, 250] on icon at bounding box center [443, 250] width 8 height 13
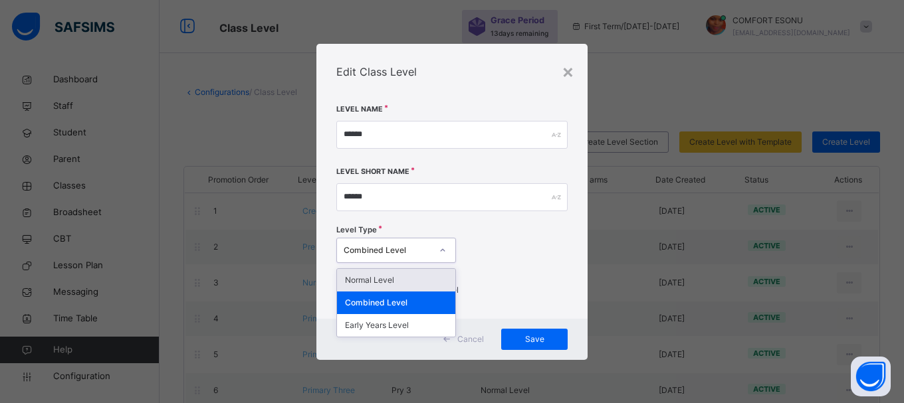
click at [408, 278] on div "Normal Level" at bounding box center [396, 280] width 118 height 23
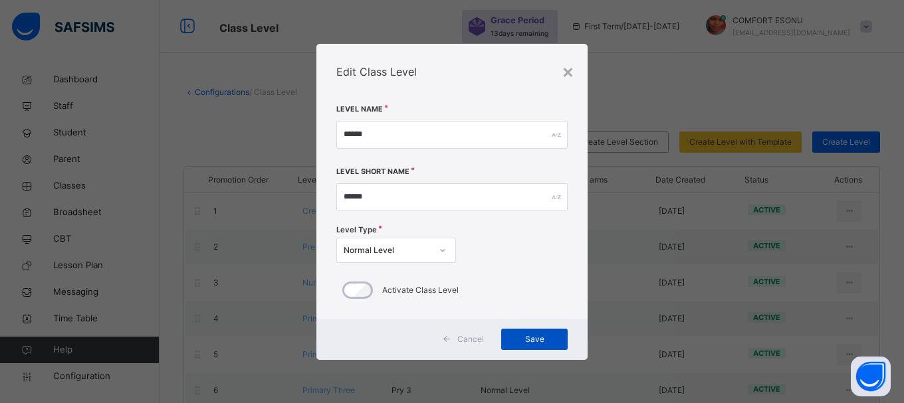
click at [544, 350] on div "Save" at bounding box center [534, 339] width 66 height 21
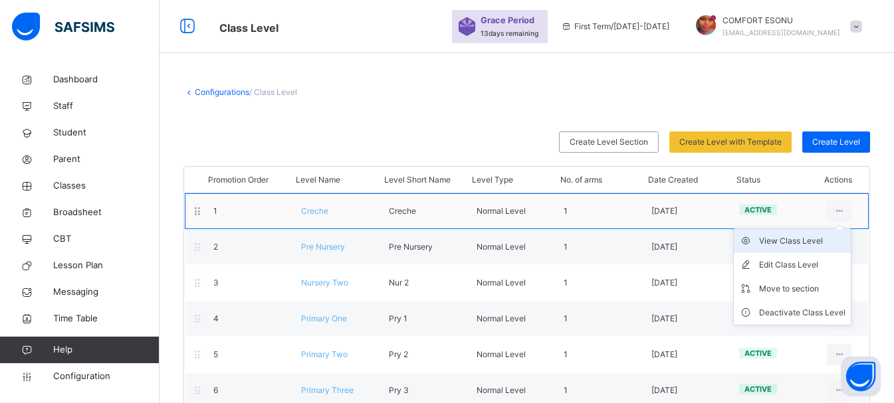
click at [816, 242] on div "View Class Level" at bounding box center [802, 241] width 86 height 13
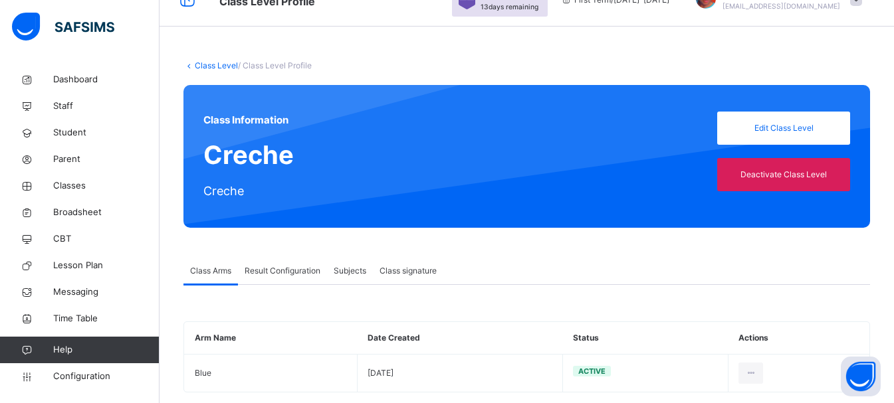
scroll to position [49, 0]
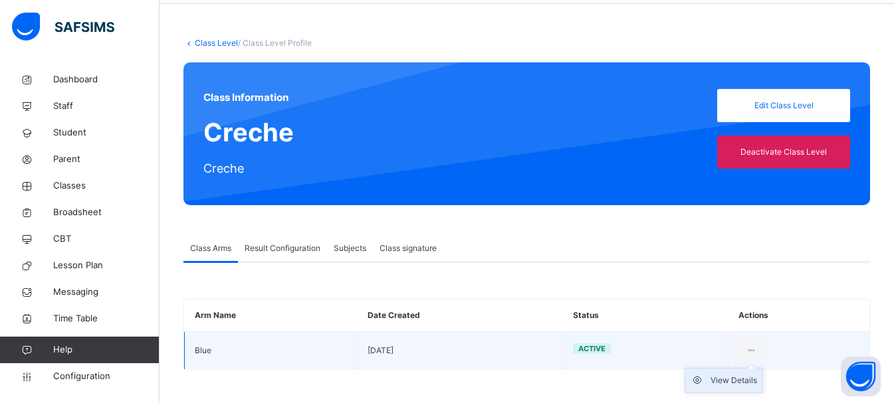
click at [742, 385] on div "View Details" at bounding box center [734, 380] width 47 height 13
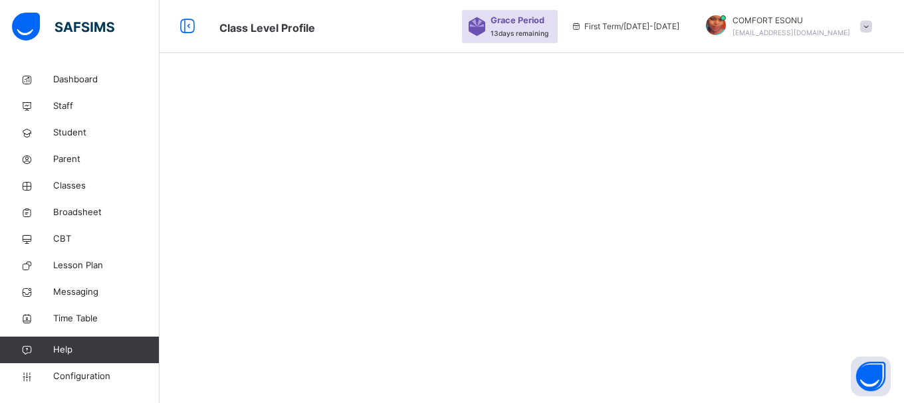
click at [903, 190] on div at bounding box center [532, 201] width 744 height 403
click at [192, 21] on icon at bounding box center [187, 27] width 23 height 24
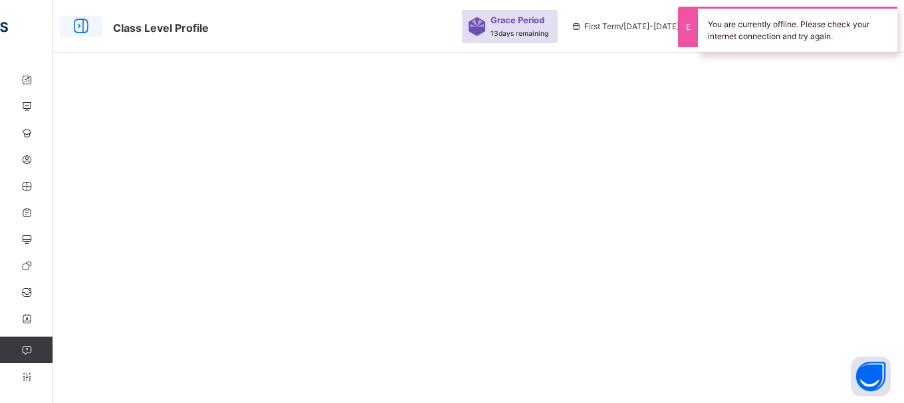
click at [80, 31] on icon at bounding box center [81, 27] width 23 height 24
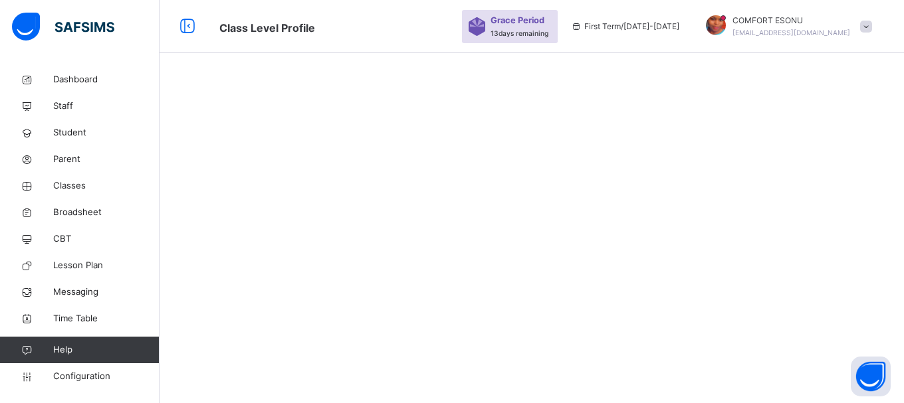
click at [483, 133] on div at bounding box center [532, 201] width 744 height 403
click at [70, 387] on link "Configuration" at bounding box center [79, 377] width 159 height 27
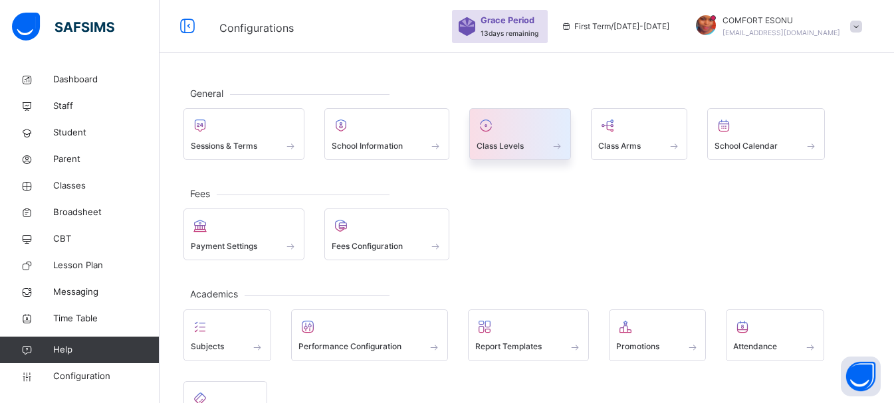
click at [533, 120] on div at bounding box center [520, 126] width 87 height 20
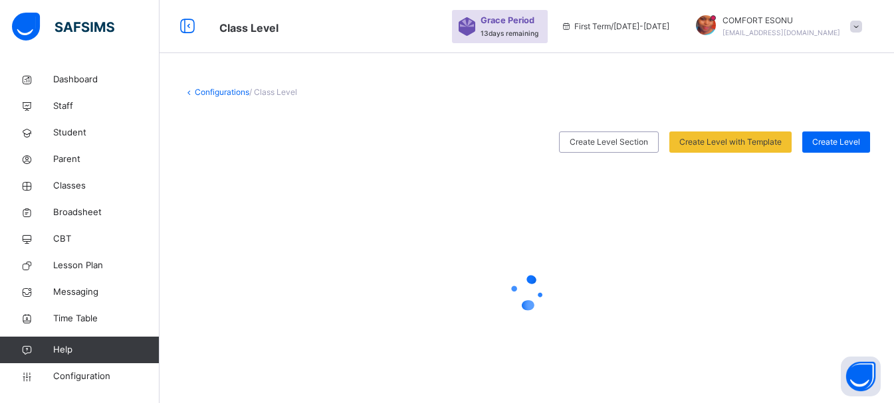
click at [530, 289] on icon at bounding box center [526, 292] width 53 height 53
click at [531, 288] on icon at bounding box center [526, 292] width 53 height 53
click at [532, 288] on icon at bounding box center [526, 292] width 53 height 53
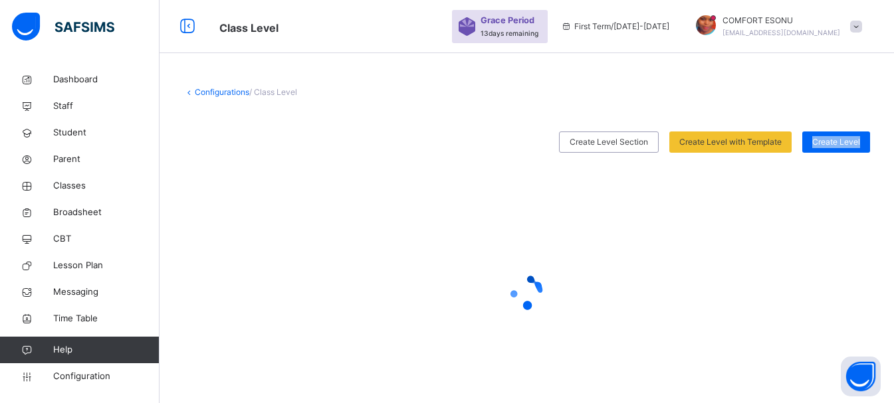
click at [532, 288] on icon at bounding box center [526, 292] width 53 height 53
click at [59, 197] on link "Classes" at bounding box center [80, 186] width 160 height 27
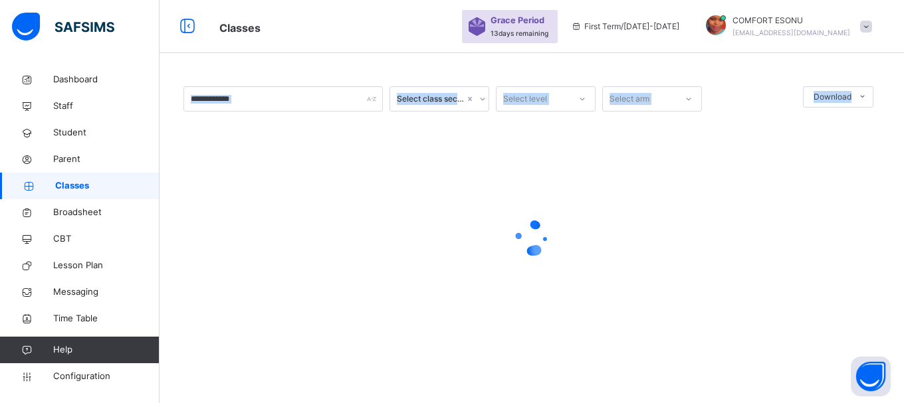
click at [352, 166] on div at bounding box center [531, 238] width 697 height 253
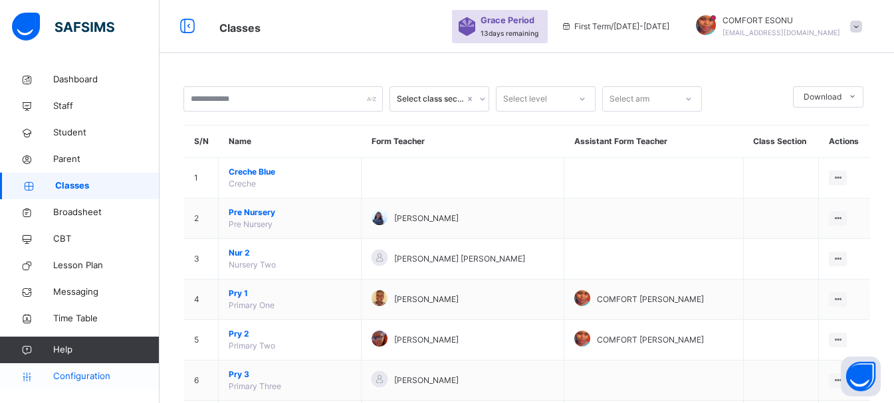
click at [113, 376] on span "Configuration" at bounding box center [106, 376] width 106 height 13
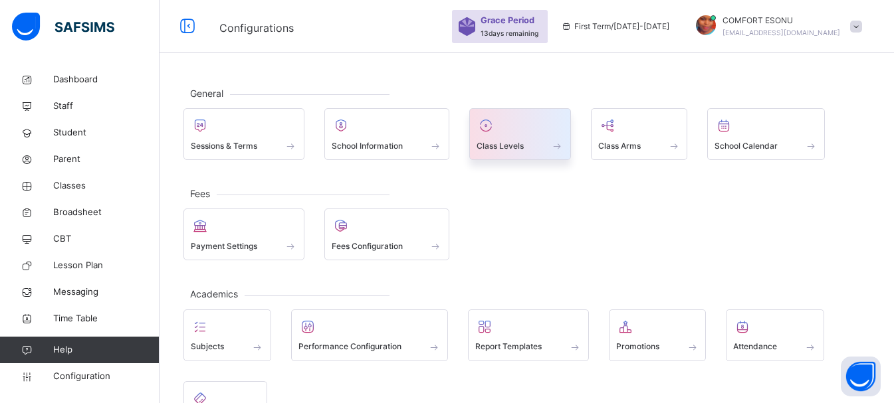
click at [499, 144] on span "Class Levels" at bounding box center [500, 146] width 47 height 12
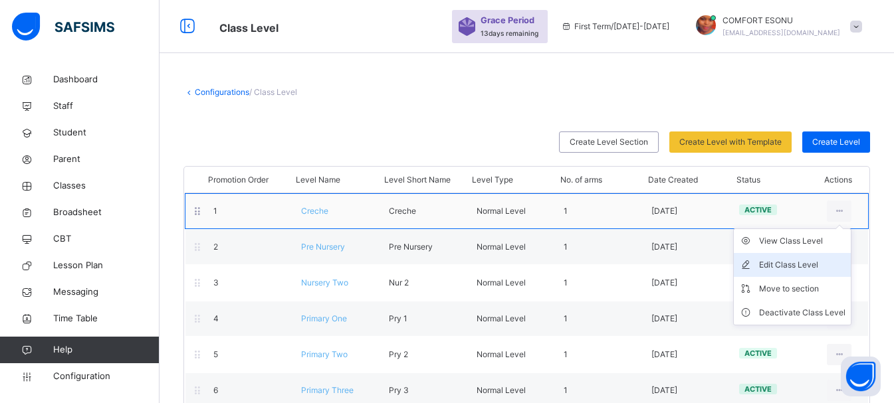
click at [820, 259] on div "Edit Class Level" at bounding box center [802, 265] width 86 height 13
type input "******"
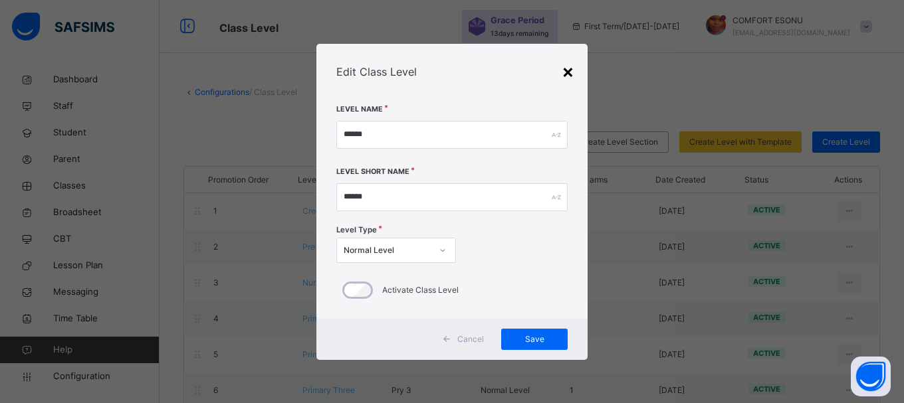
click at [568, 72] on div "×" at bounding box center [568, 71] width 13 height 28
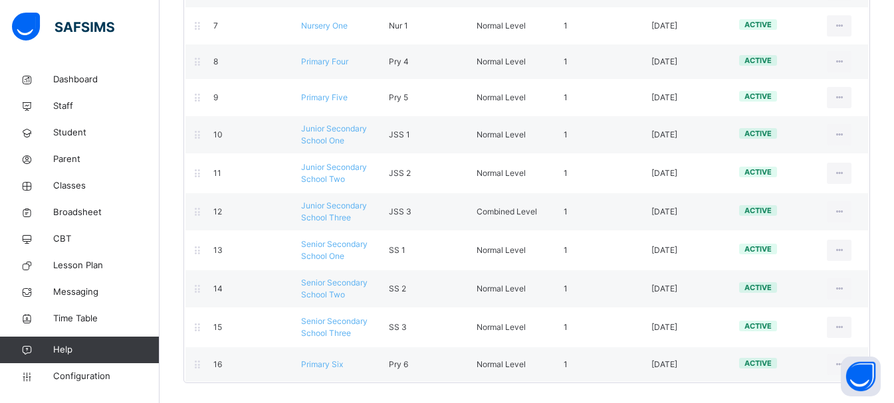
scroll to position [48, 0]
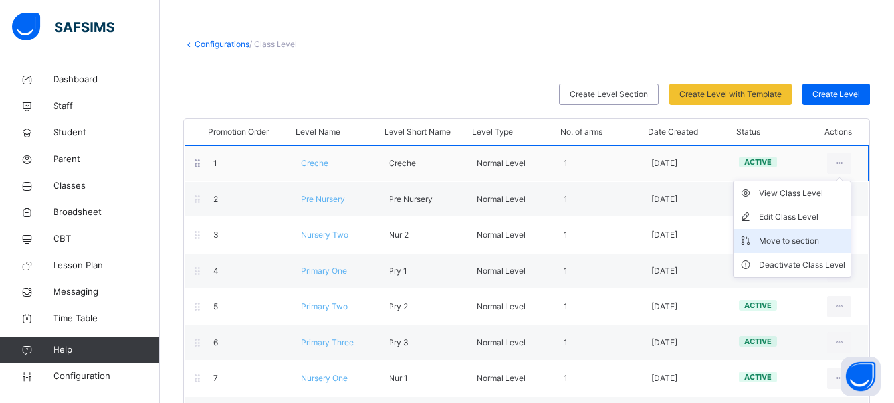
click at [806, 235] on div "Move to section" at bounding box center [802, 241] width 86 height 13
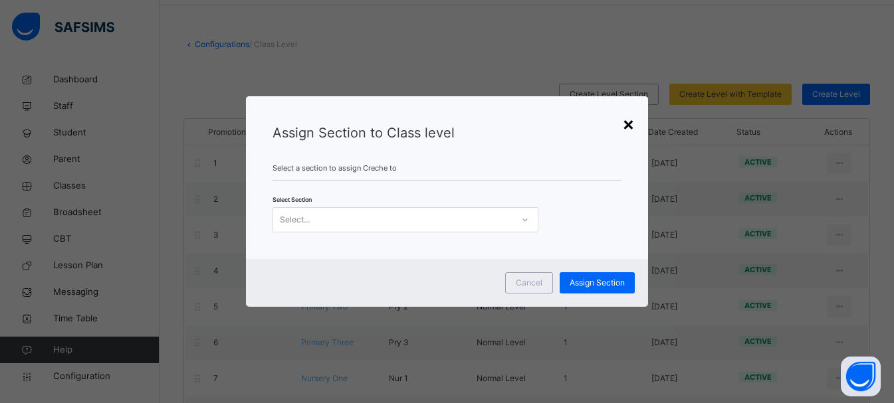
click at [635, 128] on div "×" at bounding box center [628, 124] width 13 height 28
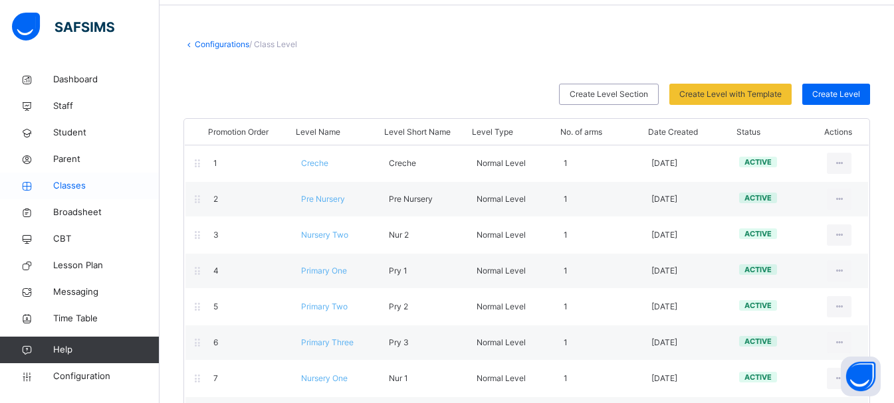
click at [74, 189] on span "Classes" at bounding box center [106, 185] width 106 height 13
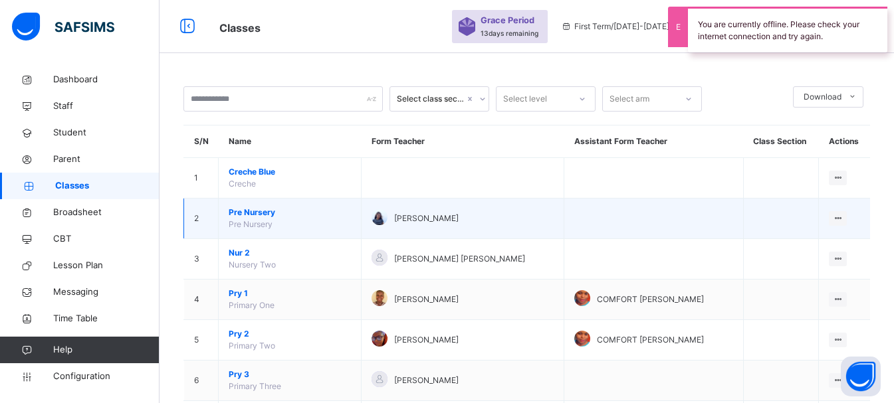
click at [233, 215] on span "Pre Nursery" at bounding box center [290, 213] width 122 height 12
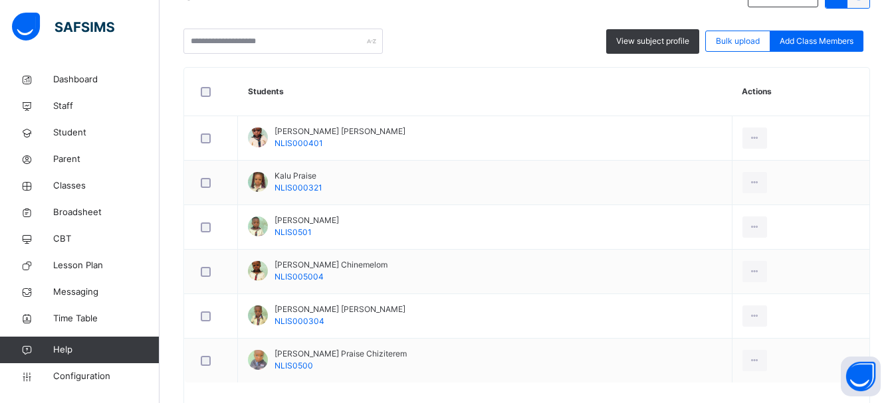
scroll to position [292, 0]
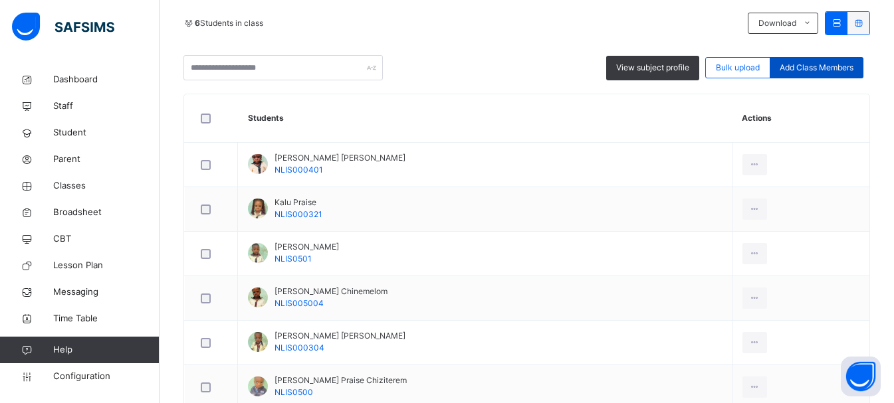
click at [830, 63] on span "Add Class Members" at bounding box center [817, 68] width 74 height 12
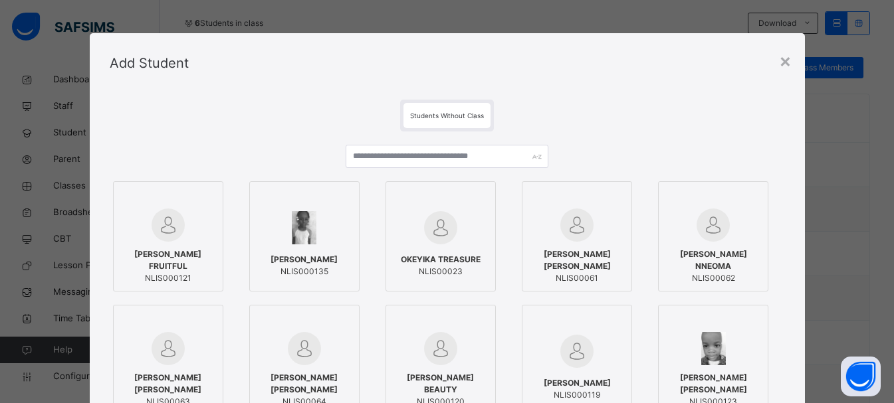
scroll to position [189, 0]
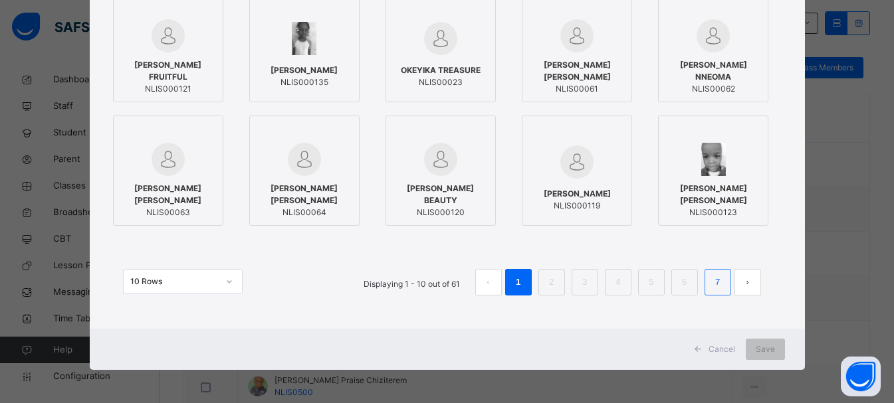
click at [708, 286] on li "7" at bounding box center [718, 282] width 27 height 27
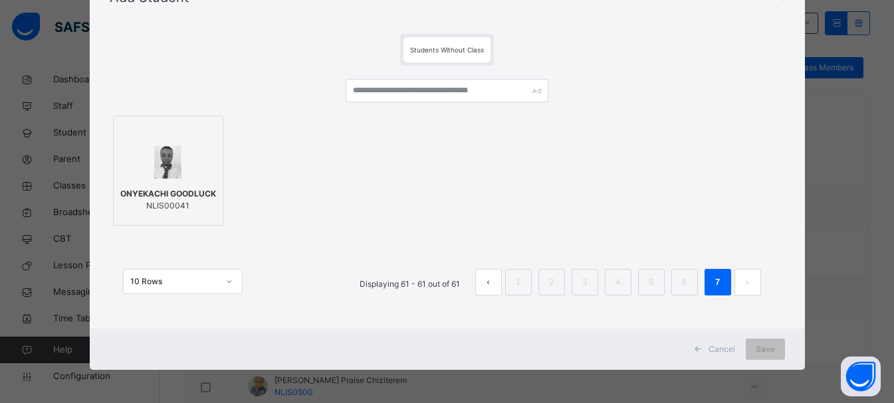
scroll to position [66, 0]
click at [686, 282] on link "6" at bounding box center [684, 282] width 13 height 17
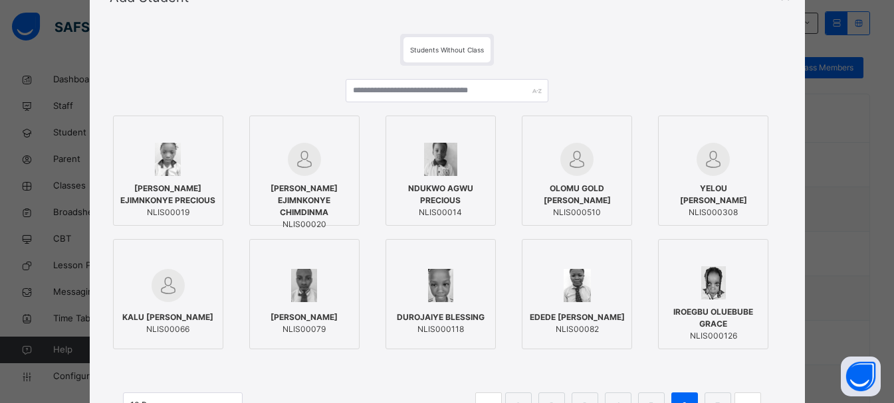
scroll to position [189, 0]
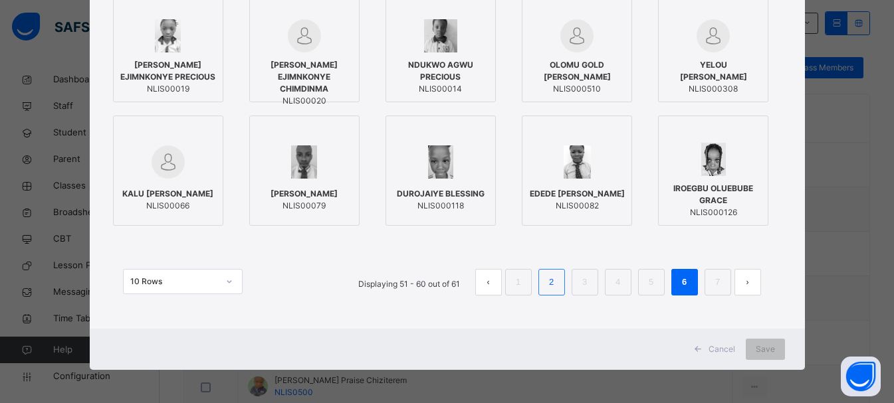
click at [551, 286] on link "2" at bounding box center [551, 282] width 13 height 17
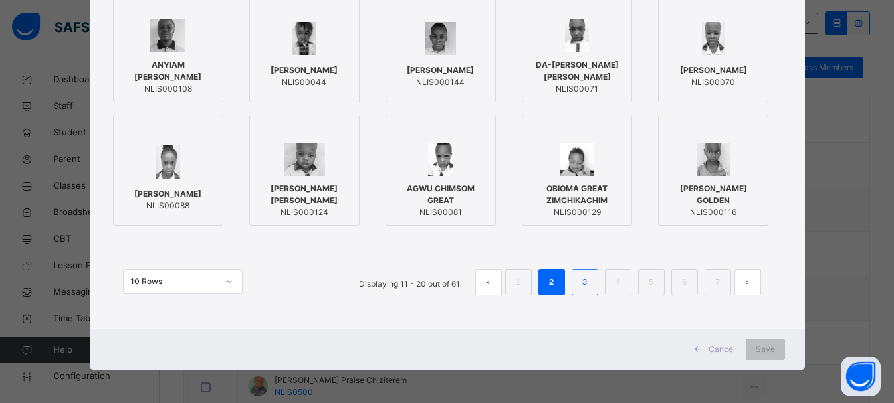
click at [588, 288] on link "3" at bounding box center [584, 282] width 13 height 17
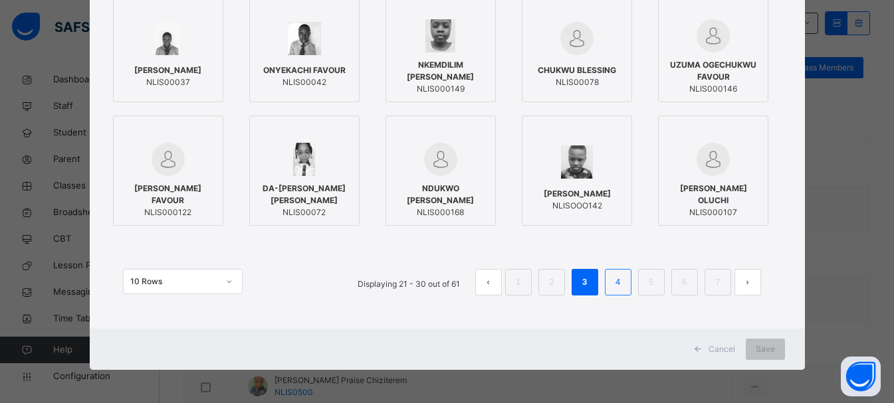
click at [612, 279] on link "4" at bounding box center [617, 282] width 13 height 17
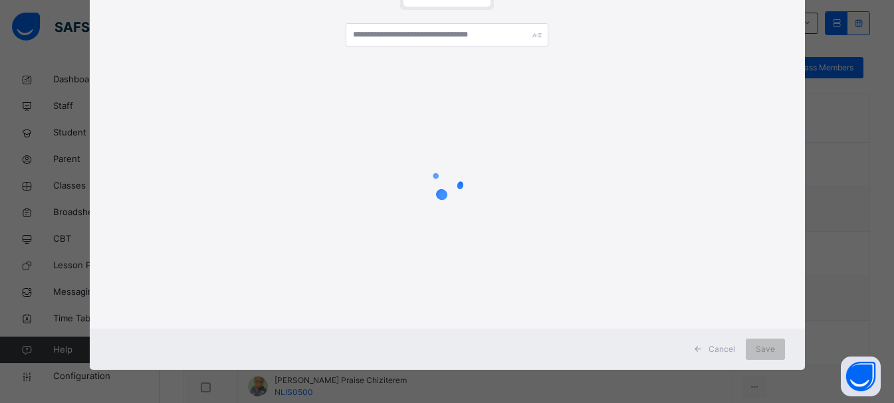
scroll to position [122, 0]
click at [887, 13] on div "× Add Student Students Without Class Cancel Save" at bounding box center [447, 201] width 894 height 403
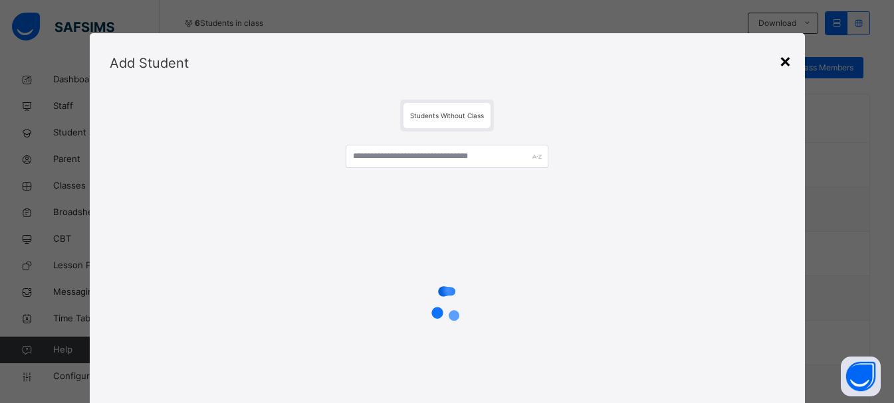
click at [784, 57] on div "×" at bounding box center [785, 61] width 13 height 28
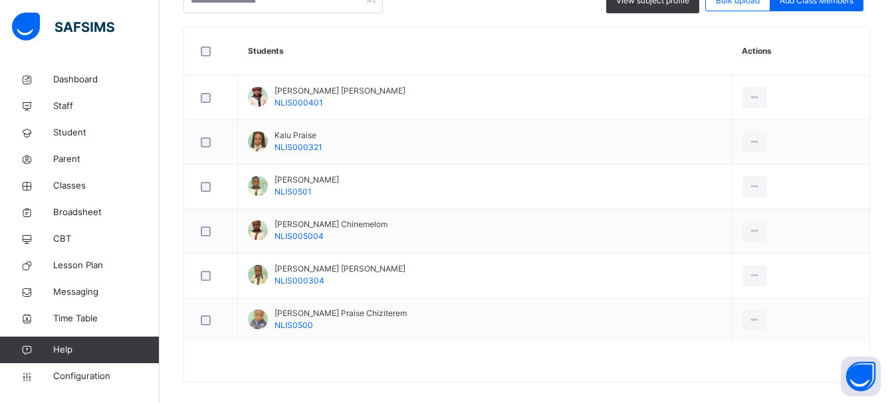
scroll to position [372, 0]
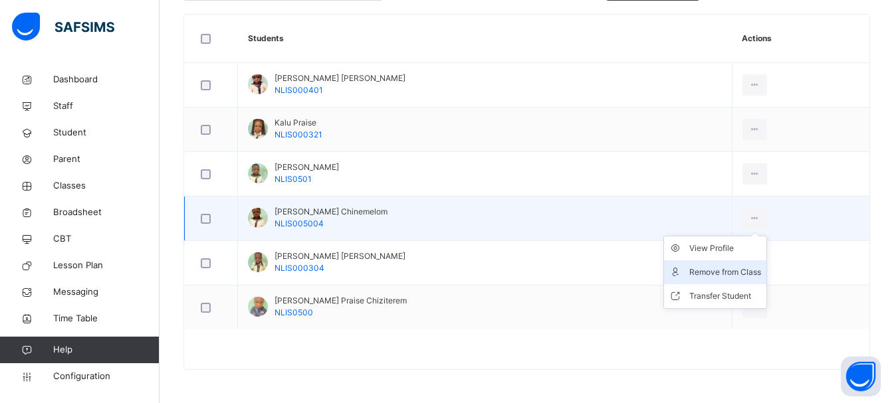
click at [703, 267] on div "Remove from Class" at bounding box center [725, 272] width 72 height 13
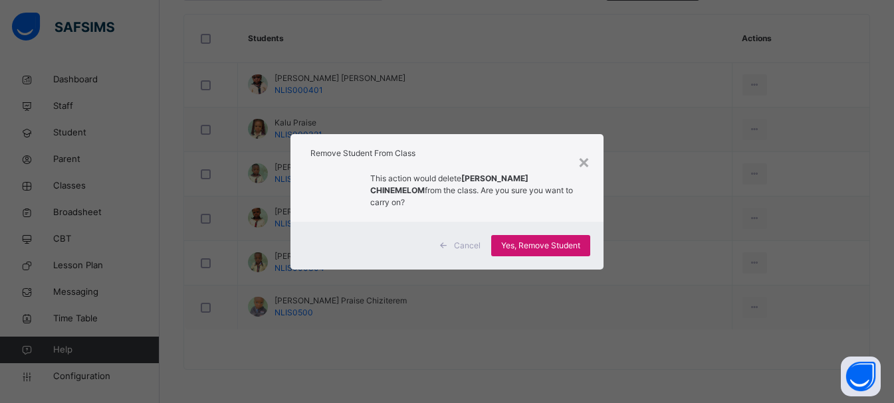
click at [540, 242] on span "Yes, Remove Student" at bounding box center [540, 246] width 79 height 12
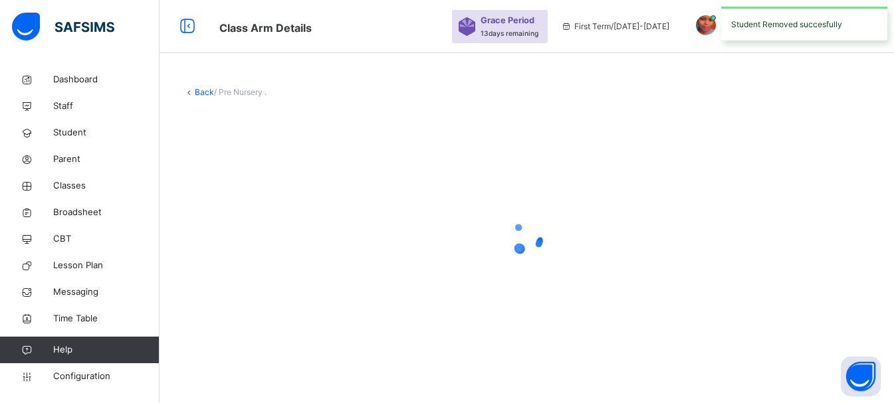
scroll to position [0, 0]
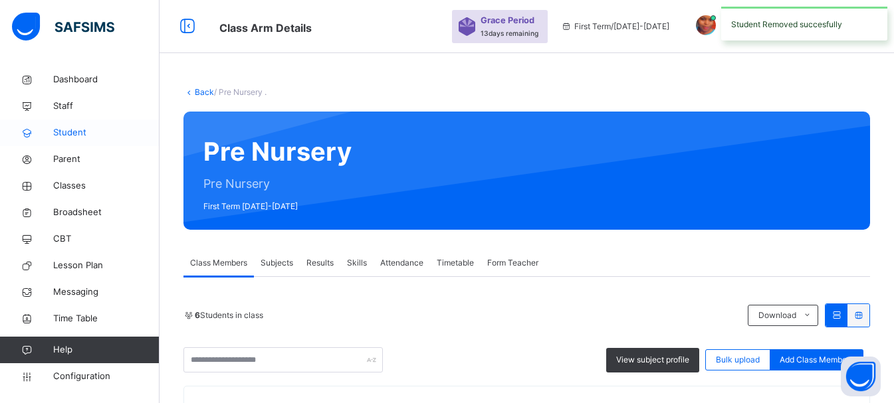
click at [68, 127] on span "Student" at bounding box center [106, 132] width 106 height 13
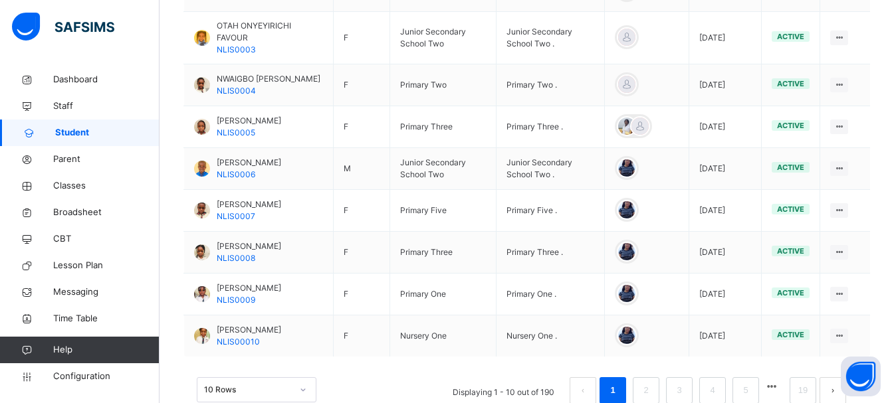
scroll to position [494, 0]
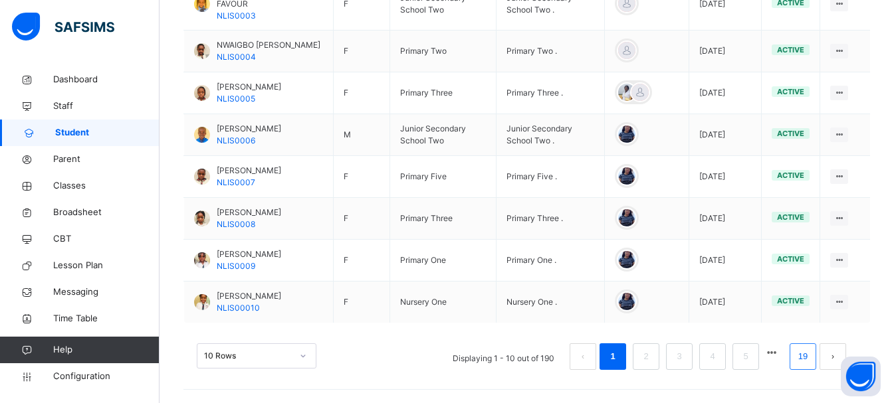
click at [812, 362] on link "19" at bounding box center [802, 356] width 17 height 17
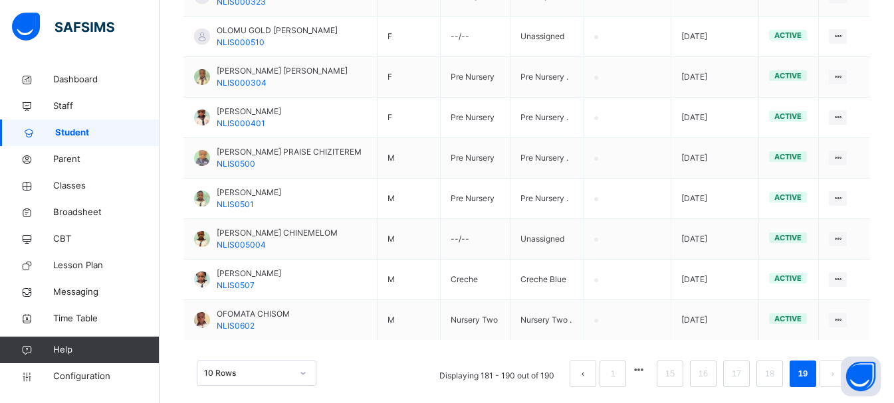
scroll to position [421, 0]
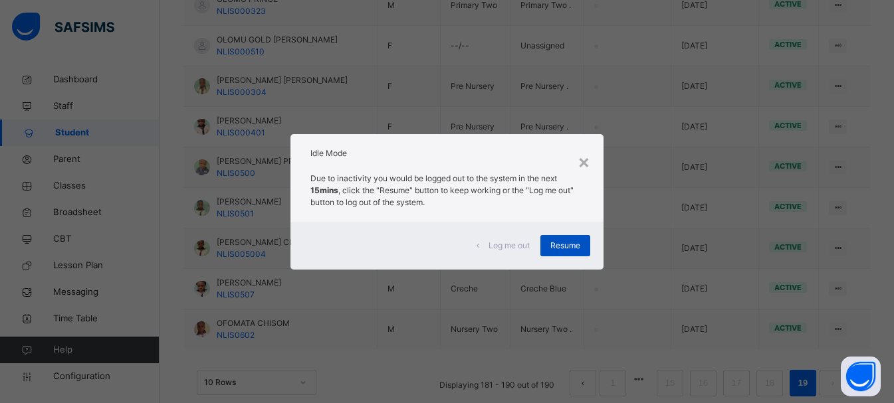
click at [570, 249] on span "Resume" at bounding box center [565, 246] width 30 height 12
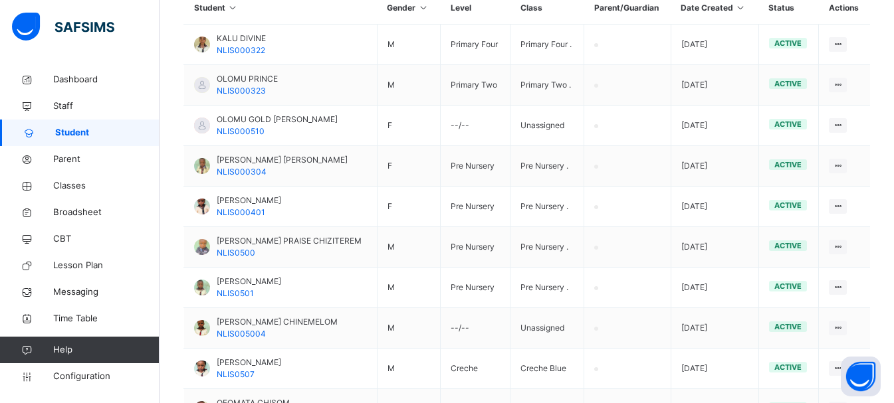
scroll to position [447, 0]
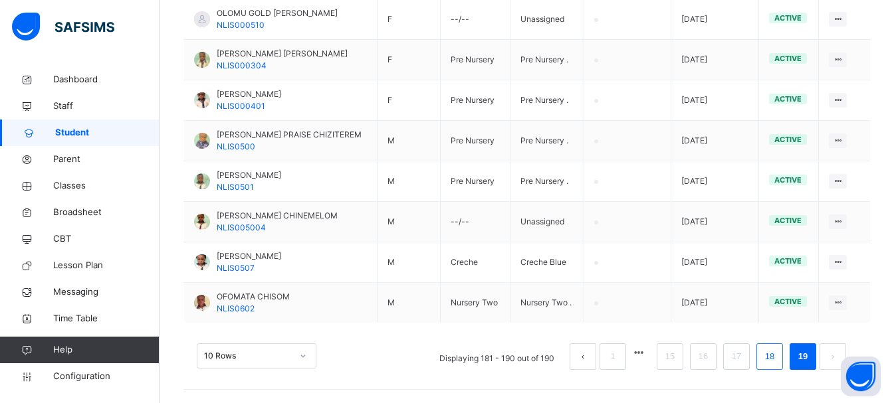
click at [778, 358] on link "18" at bounding box center [769, 356] width 17 height 17
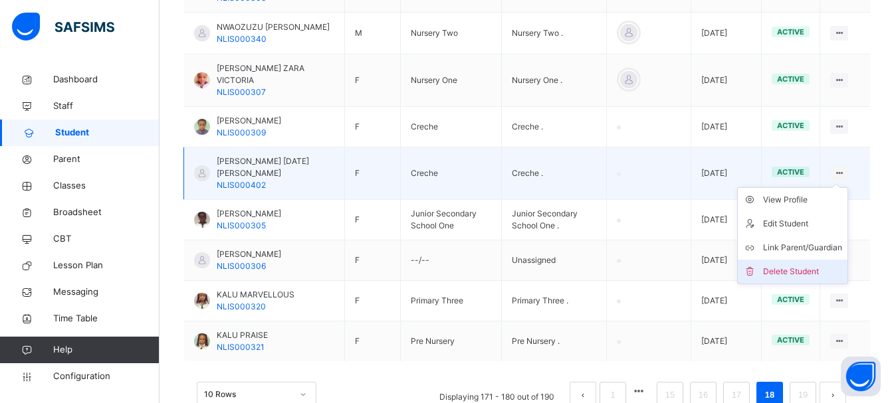
click at [804, 278] on div "Delete Student" at bounding box center [802, 271] width 79 height 13
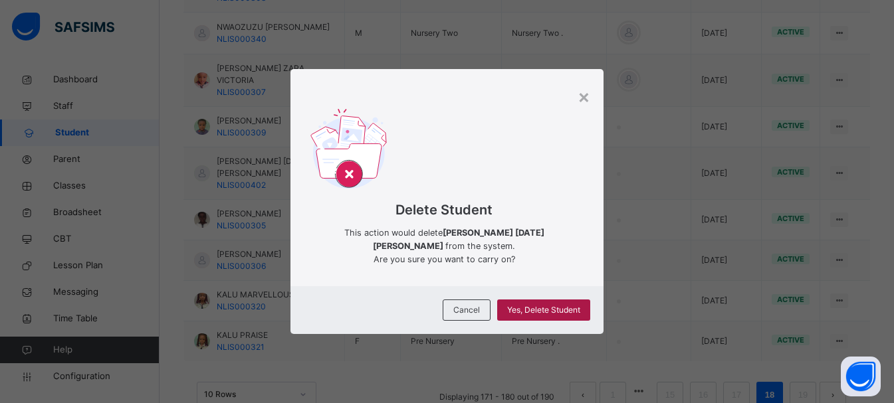
click at [539, 312] on span "Yes, Delete Student" at bounding box center [543, 310] width 73 height 12
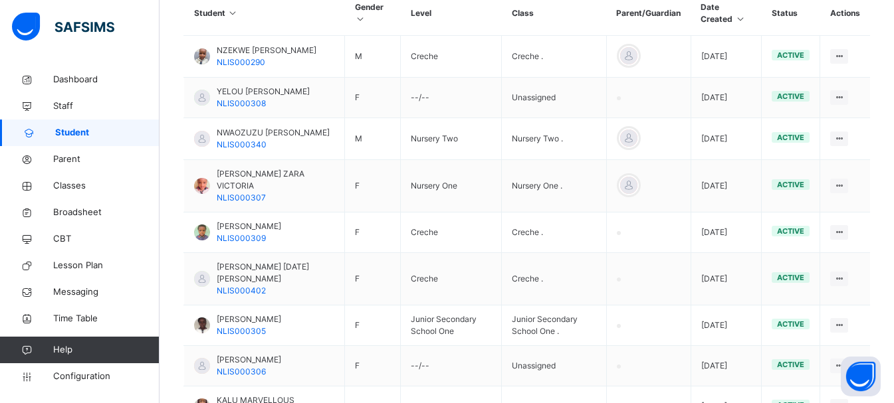
scroll to position [341, 0]
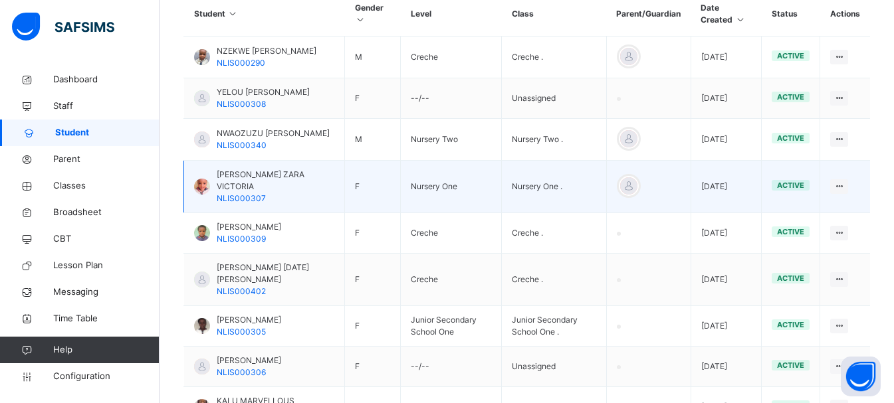
click at [762, 185] on td "2025-02-21" at bounding box center [726, 187] width 71 height 53
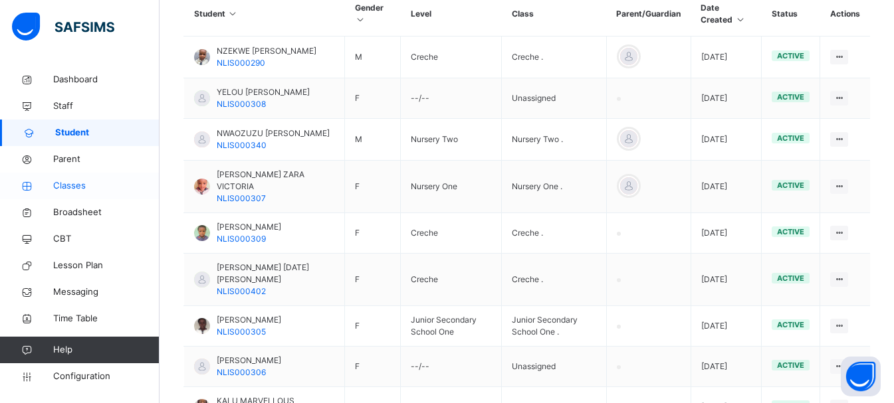
click at [50, 179] on link "Classes" at bounding box center [80, 186] width 160 height 27
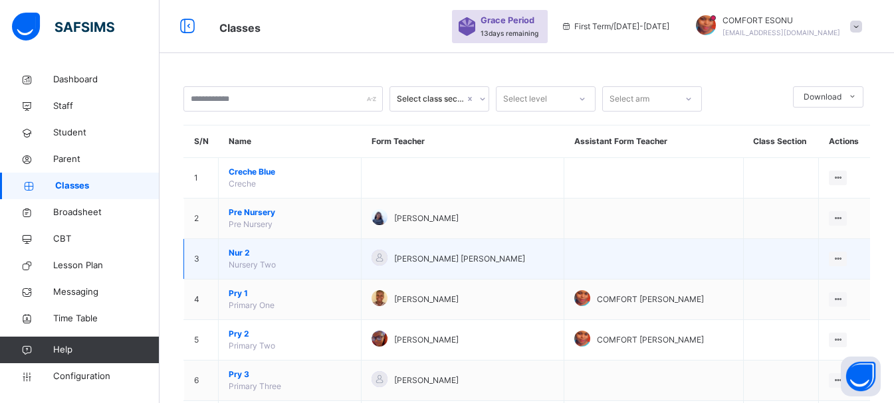
click at [242, 257] on span "Nur 2" at bounding box center [290, 253] width 122 height 12
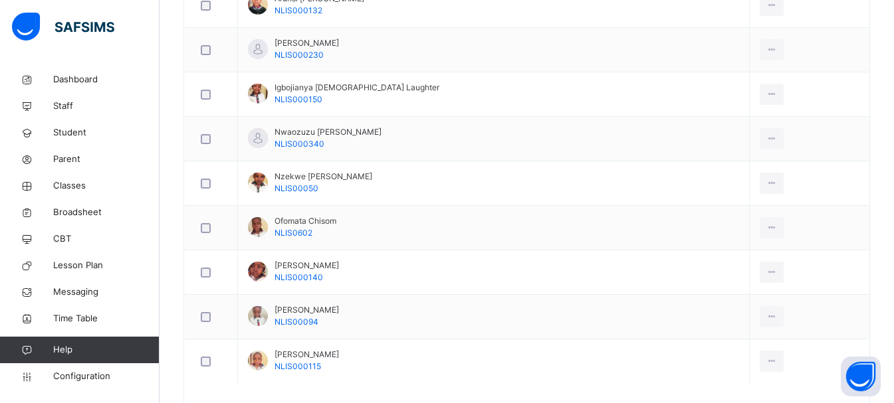
scroll to position [479, 0]
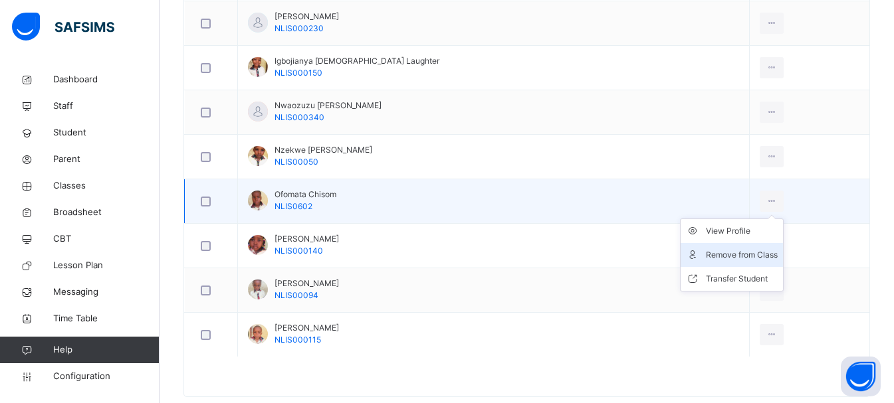
click at [713, 251] on div "Remove from Class" at bounding box center [742, 255] width 72 height 13
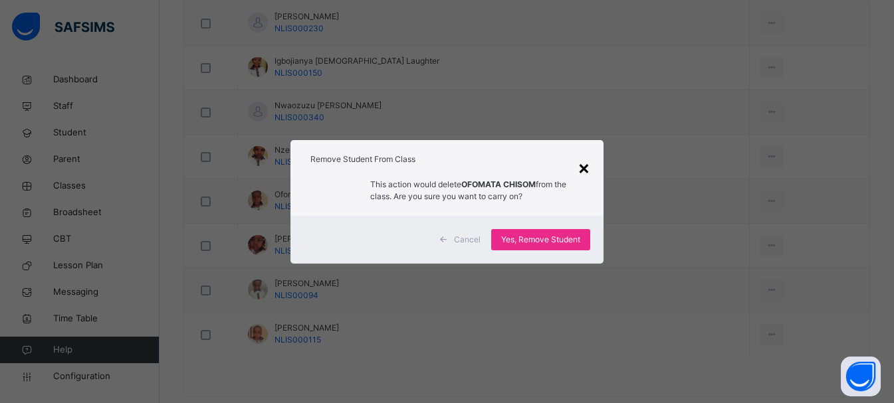
click at [583, 171] on div "×" at bounding box center [584, 168] width 13 height 28
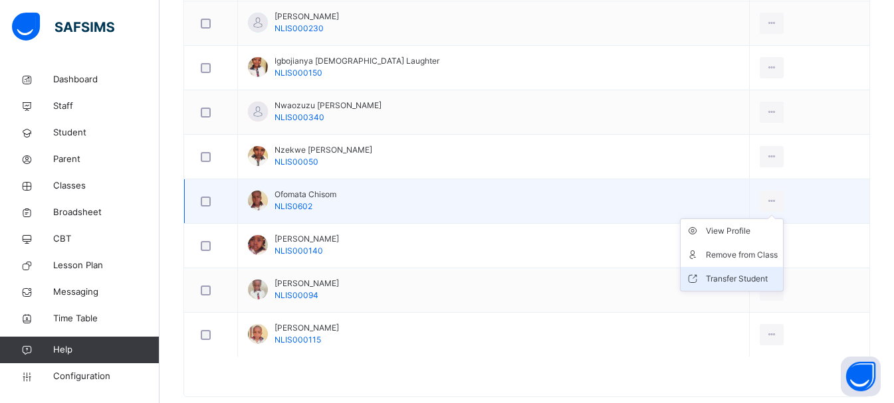
click at [723, 271] on li "Transfer Student" at bounding box center [732, 279] width 102 height 24
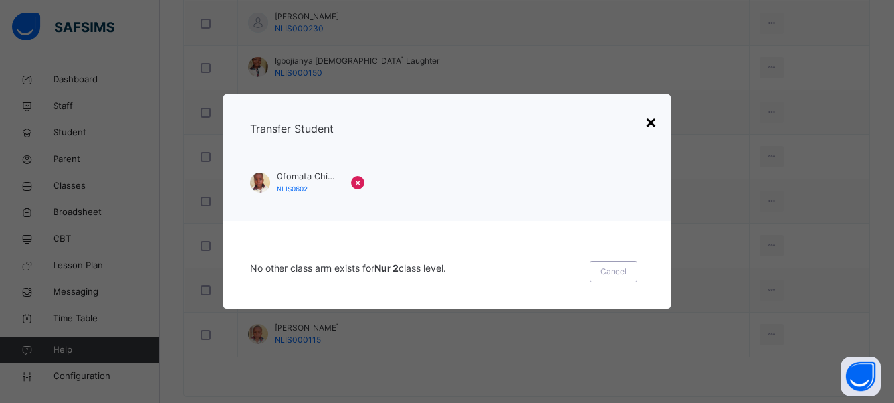
click at [650, 128] on div "×" at bounding box center [651, 122] width 13 height 28
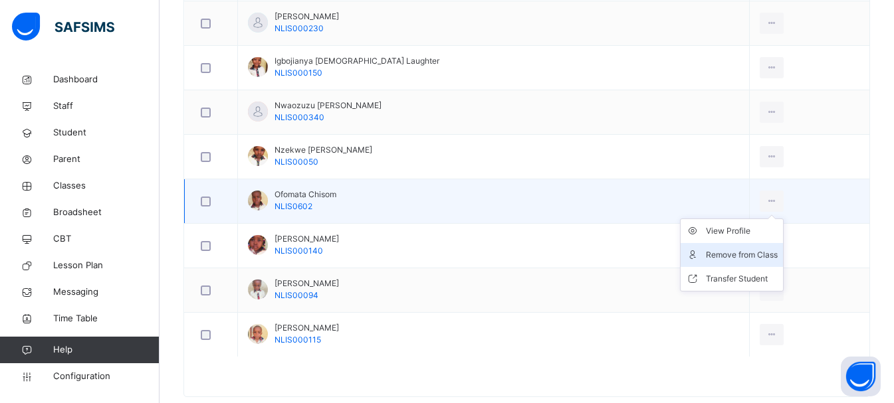
click at [729, 260] on div "Remove from Class" at bounding box center [742, 255] width 72 height 13
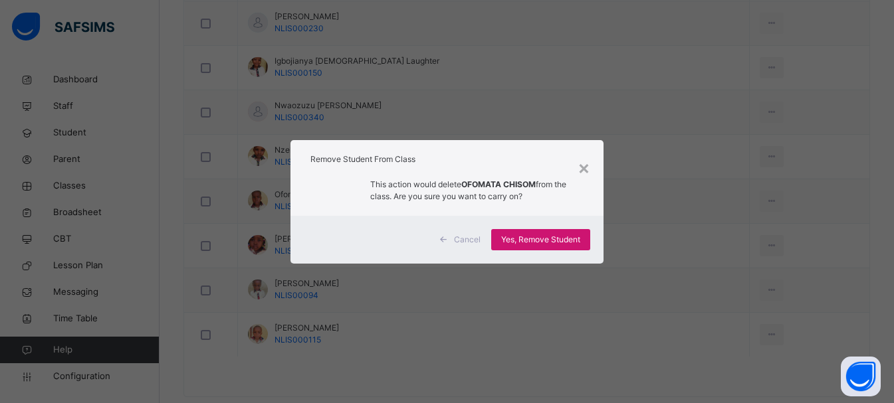
click at [540, 234] on span "Yes, Remove Student" at bounding box center [540, 240] width 79 height 12
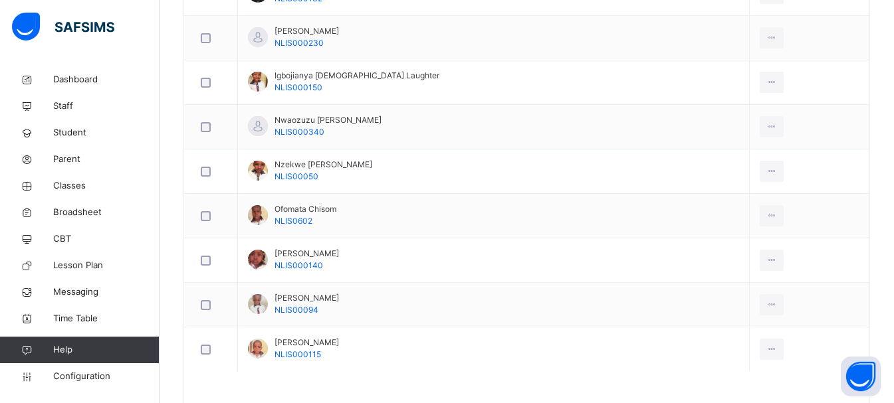
scroll to position [506, 0]
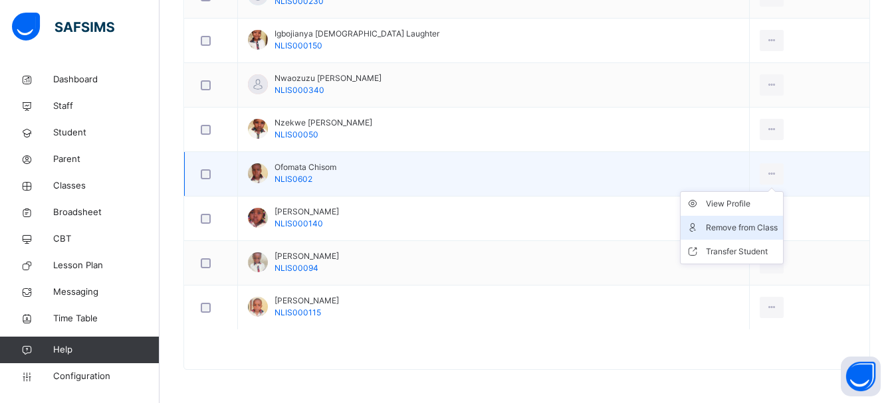
click at [727, 221] on li "Remove from Class" at bounding box center [732, 228] width 102 height 24
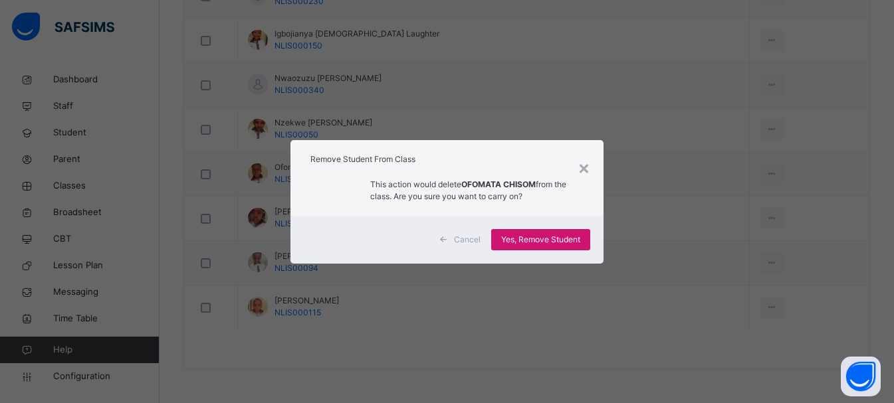
click at [580, 235] on span "Yes, Remove Student" at bounding box center [540, 240] width 79 height 12
click at [557, 240] on span "Yes, Remove Student" at bounding box center [540, 240] width 79 height 12
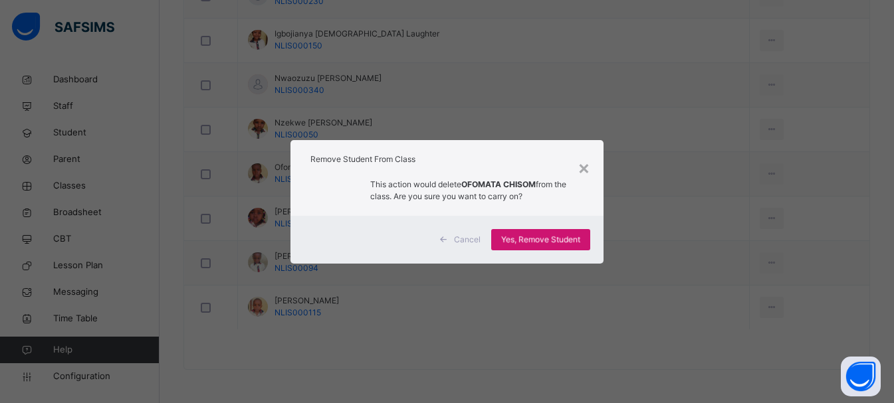
click at [557, 240] on div "Yes, Remove Student" at bounding box center [540, 239] width 99 height 21
click at [586, 160] on div "×" at bounding box center [584, 168] width 13 height 28
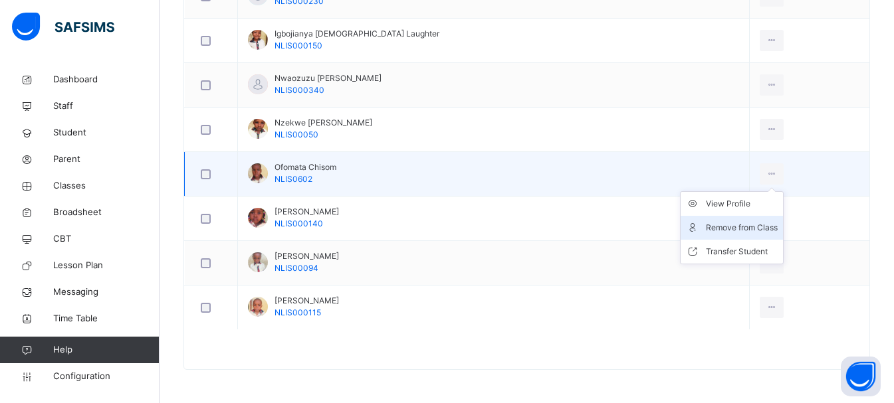
click at [723, 225] on div "Remove from Class" at bounding box center [742, 227] width 72 height 13
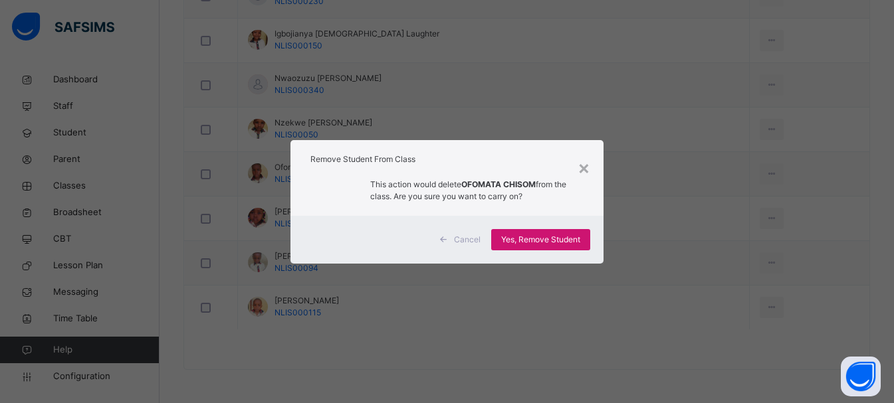
click at [562, 234] on span "Yes, Remove Student" at bounding box center [540, 240] width 79 height 12
click at [637, 334] on div "× Remove Student From Class This action would delete OFOMATA CHISOM from the cl…" at bounding box center [447, 201] width 894 height 403
click at [584, 171] on div "×" at bounding box center [584, 168] width 13 height 28
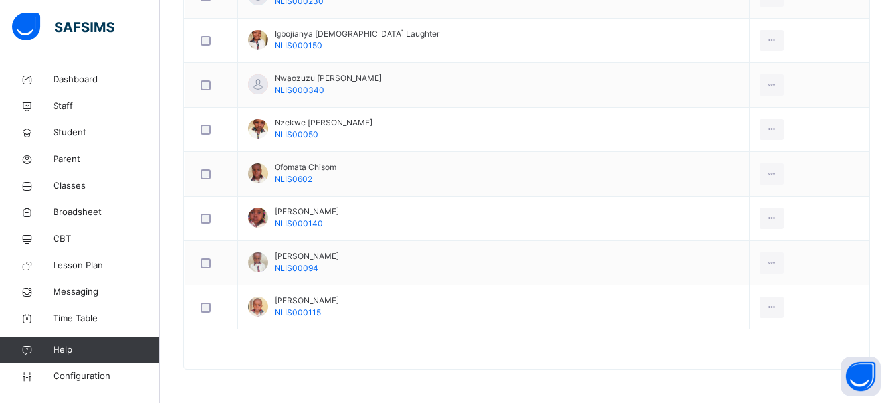
click at [582, 357] on div at bounding box center [526, 356] width 685 height 27
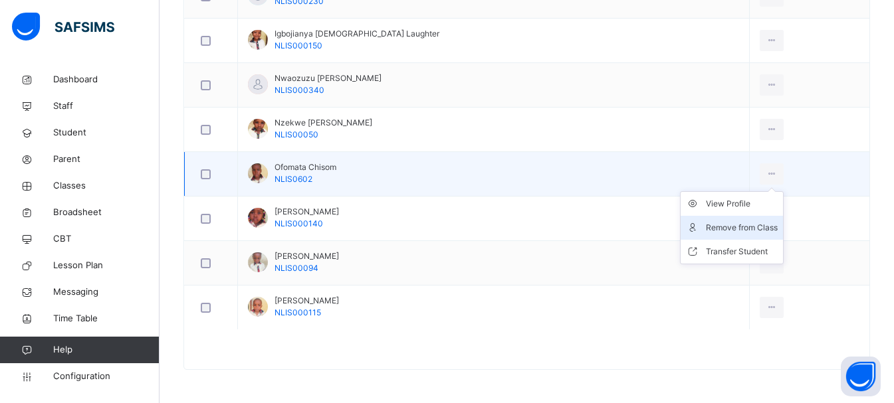
click at [707, 232] on div "Remove from Class" at bounding box center [742, 227] width 72 height 13
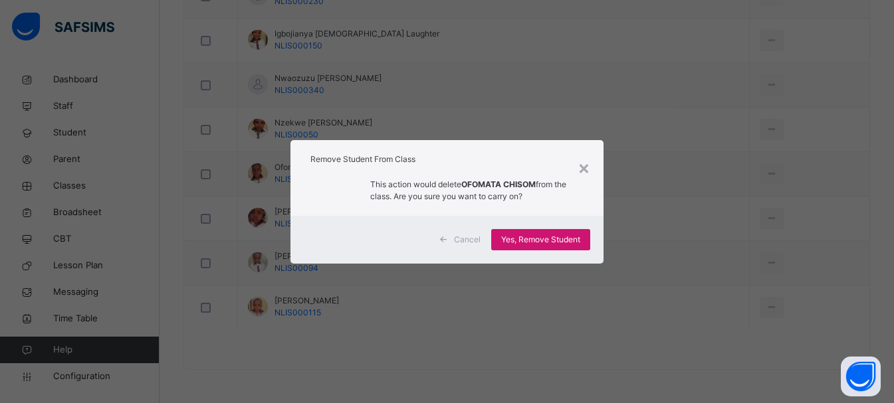
click at [567, 233] on div "Yes, Remove Student" at bounding box center [540, 239] width 99 height 21
click at [567, 238] on span "Yes, Remove Student" at bounding box center [540, 240] width 79 height 12
click at [566, 238] on span "Yes, Remove Student" at bounding box center [540, 240] width 79 height 12
click at [586, 169] on div "×" at bounding box center [584, 168] width 13 height 28
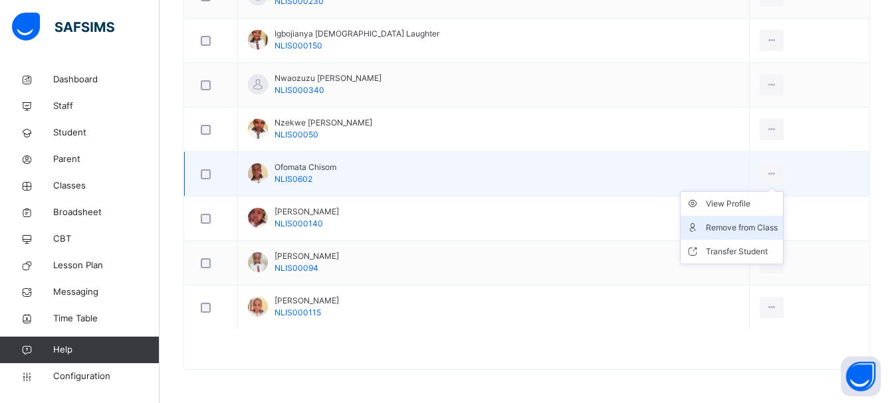
click at [706, 227] on div "Remove from Class" at bounding box center [742, 227] width 72 height 13
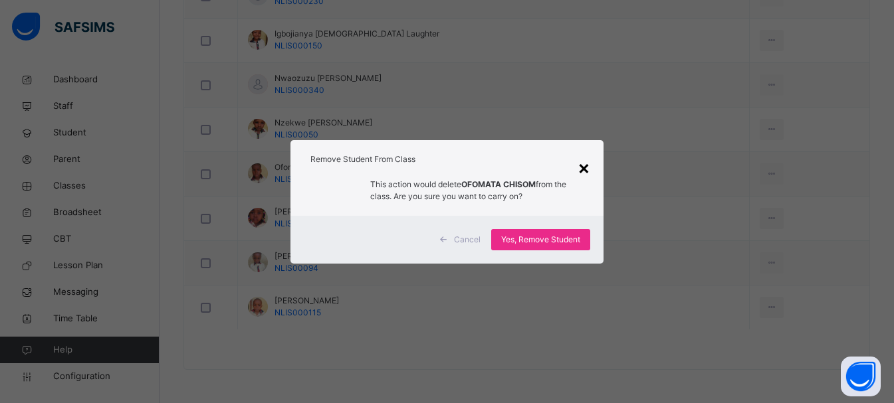
click at [584, 173] on div "×" at bounding box center [584, 168] width 13 height 28
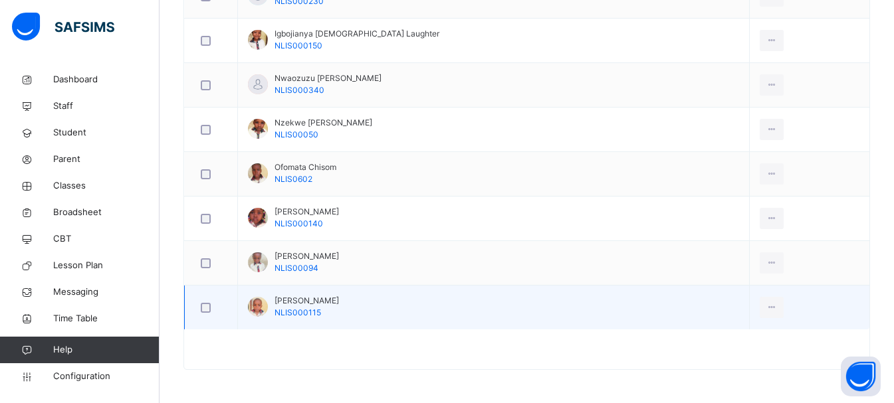
click at [534, 316] on td "Uko Prince Christopher NLIS000115" at bounding box center [494, 308] width 512 height 45
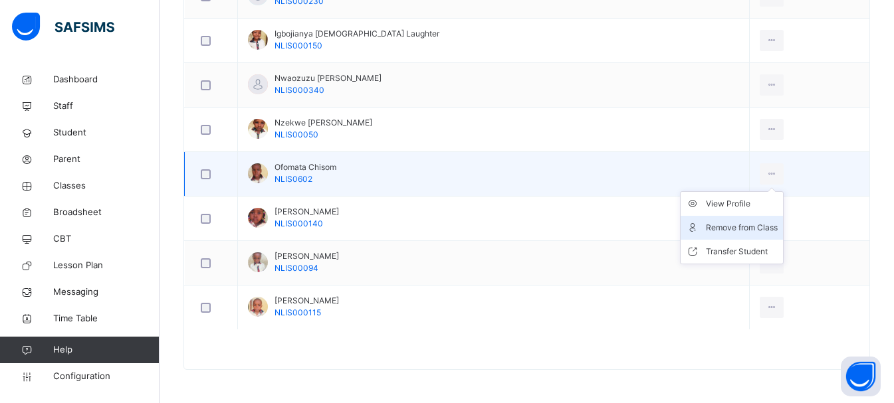
click at [711, 225] on div "Remove from Class" at bounding box center [742, 227] width 72 height 13
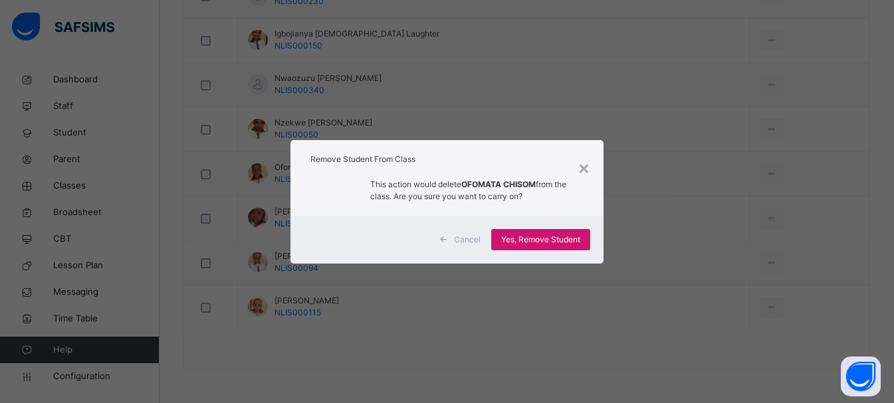
click at [538, 241] on span "Yes, Remove Student" at bounding box center [540, 240] width 79 height 12
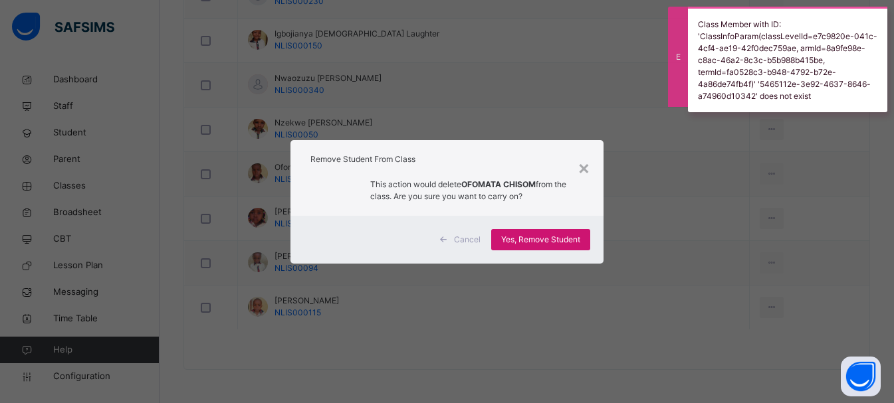
click at [538, 241] on span "Yes, Remove Student" at bounding box center [540, 240] width 79 height 12
click at [586, 170] on div "×" at bounding box center [584, 168] width 13 height 28
click at [586, 166] on div "×" at bounding box center [584, 168] width 13 height 28
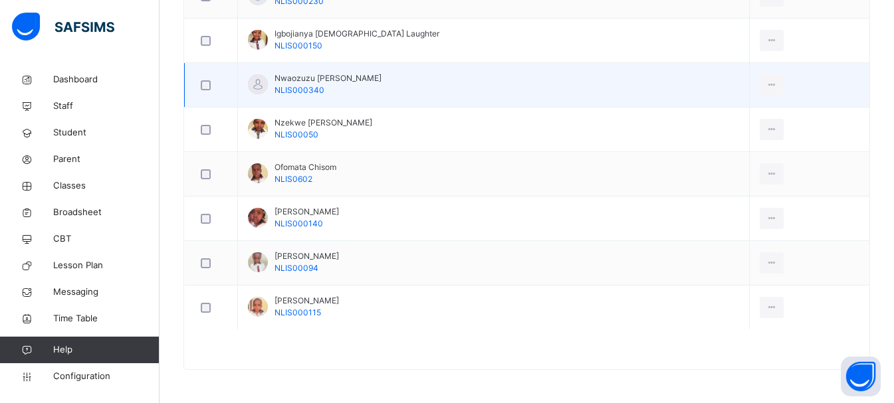
click at [639, 106] on td "Nwaozuzu Michael Sylvanus NLIS000340" at bounding box center [494, 85] width 512 height 45
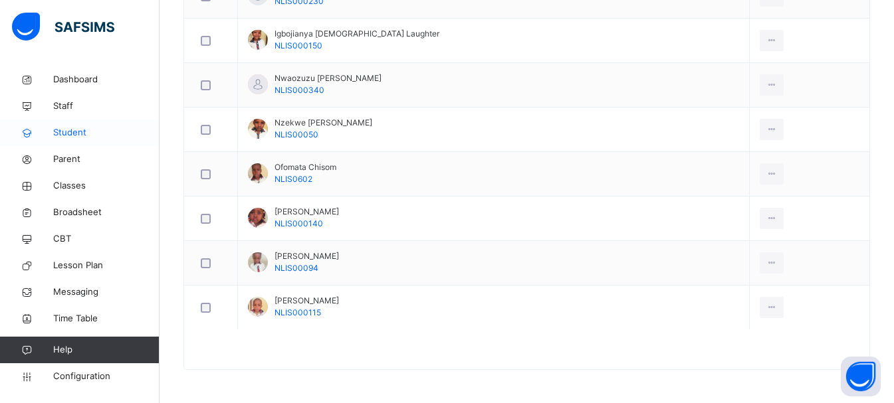
click at [49, 142] on link "Student" at bounding box center [80, 133] width 160 height 27
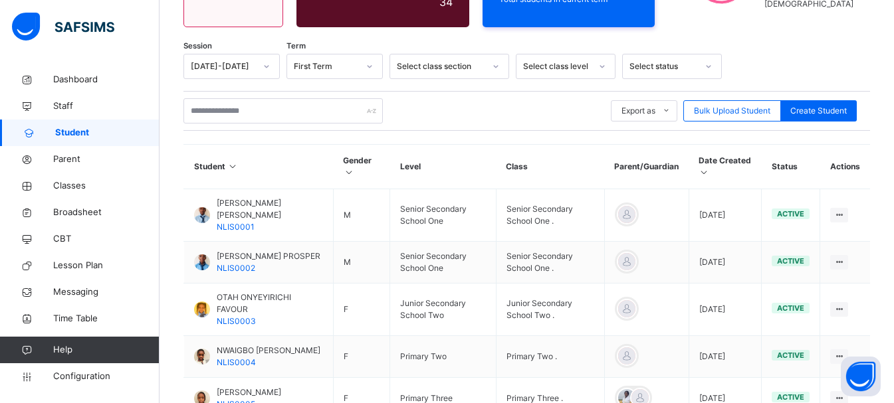
scroll to position [494, 0]
